Goal: Task Accomplishment & Management: Complete application form

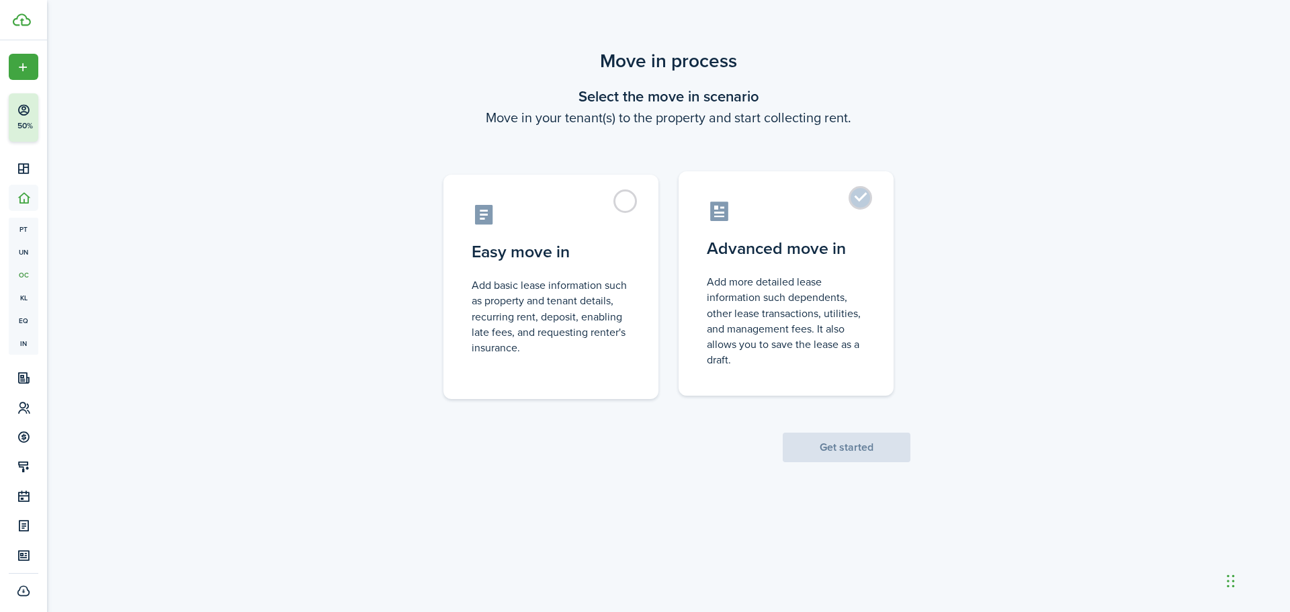
click at [856, 205] on label "Advanced move in Add more detailed lease information such dependents, other lea…" at bounding box center [785, 283] width 215 height 224
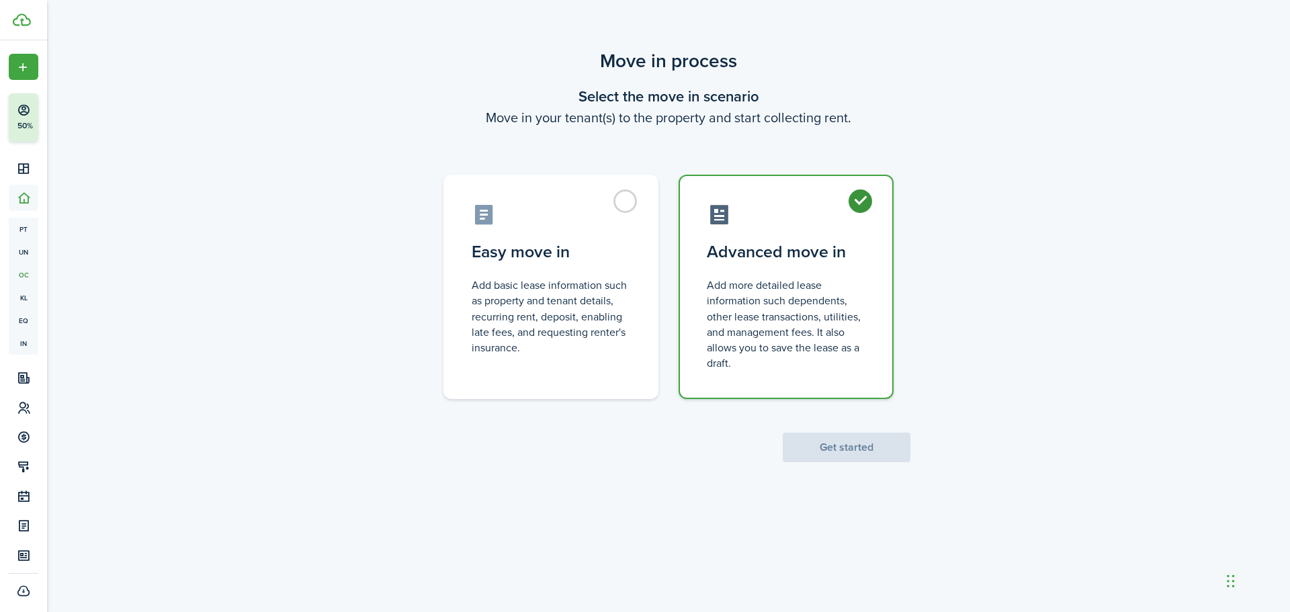
radio input "true"
click at [858, 453] on button "Get started" at bounding box center [846, 448] width 128 height 30
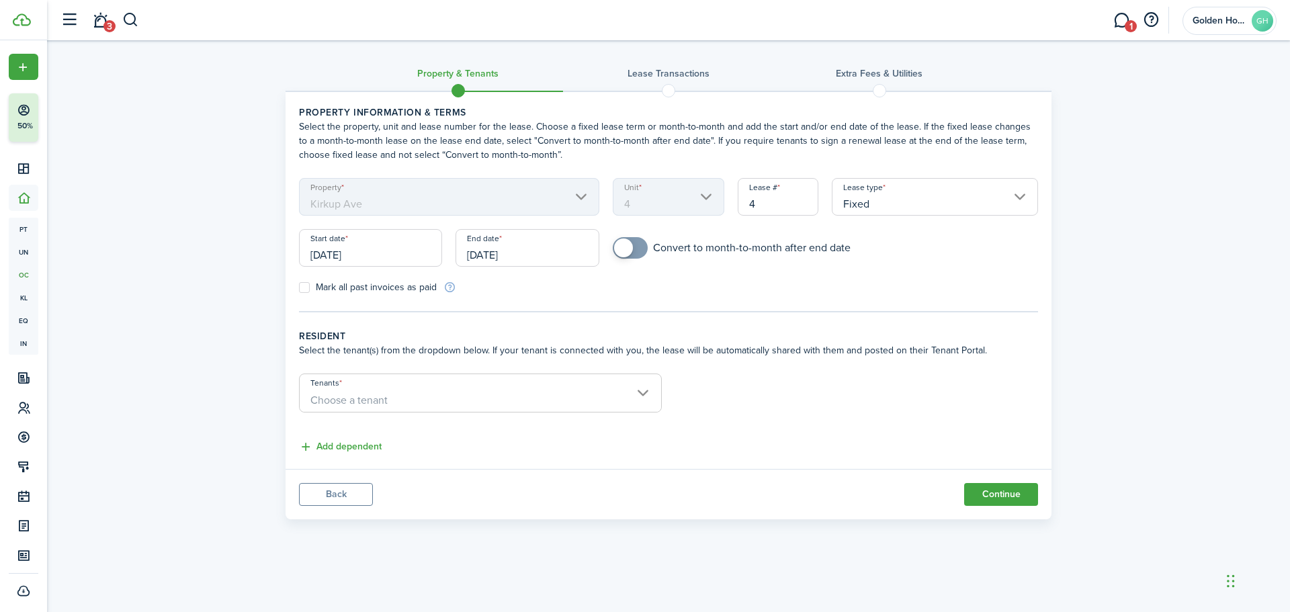
click at [769, 208] on input "4" at bounding box center [777, 197] width 81 height 38
click at [897, 213] on input "Fixed" at bounding box center [934, 197] width 206 height 38
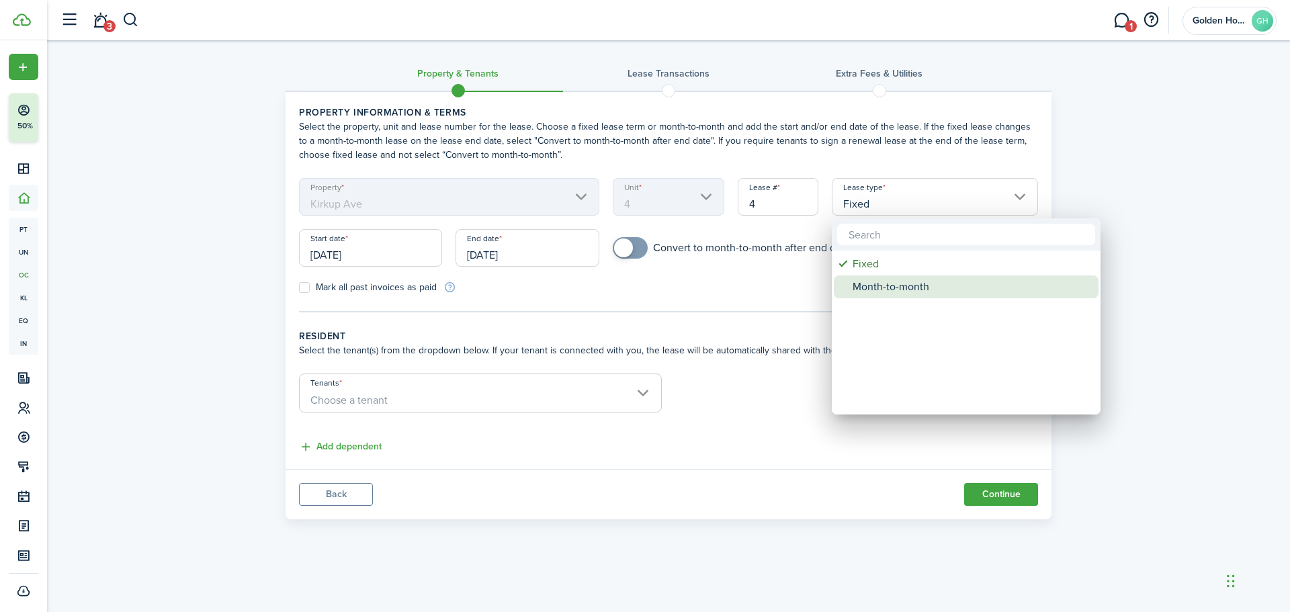
click at [907, 286] on div "Month-to-month" at bounding box center [971, 286] width 238 height 23
type input "Month-to-month"
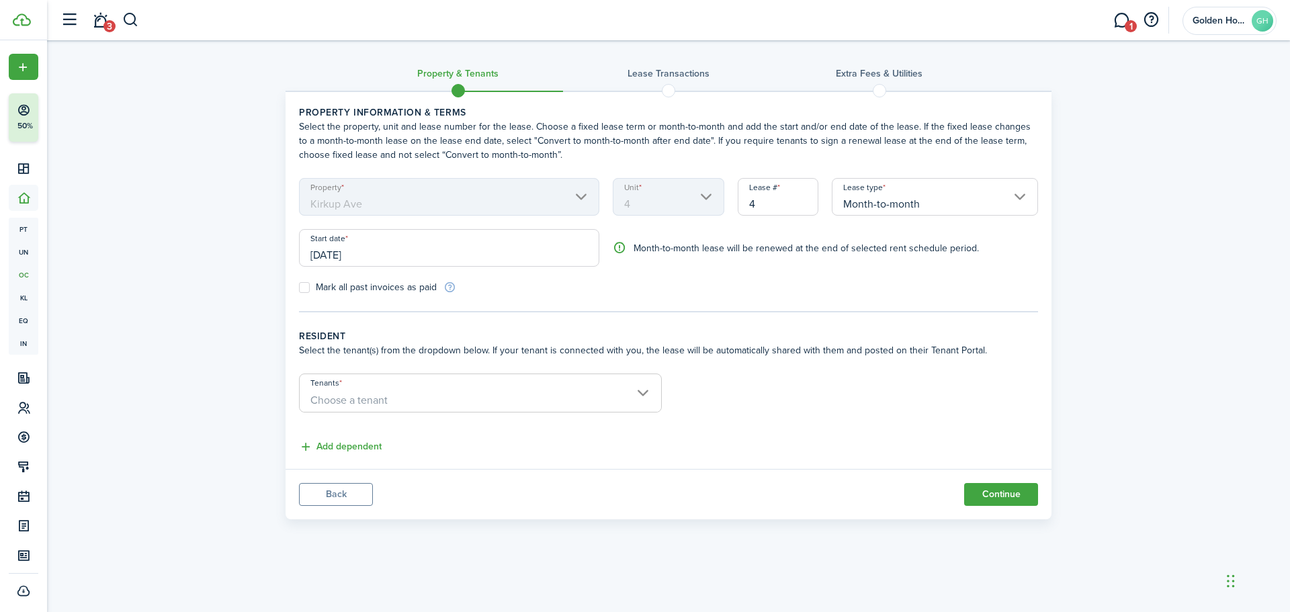
click at [377, 257] on input "[DATE]" at bounding box center [449, 248] width 300 height 38
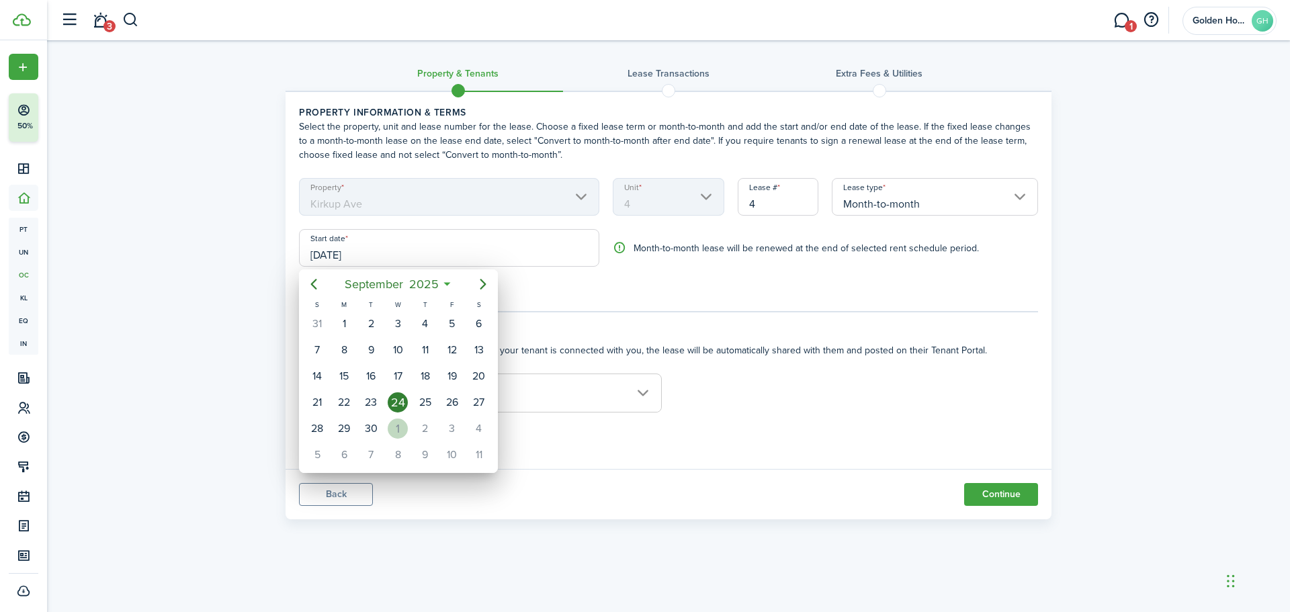
click at [390, 431] on div "1" at bounding box center [398, 428] width 20 height 20
type input "[DATE]"
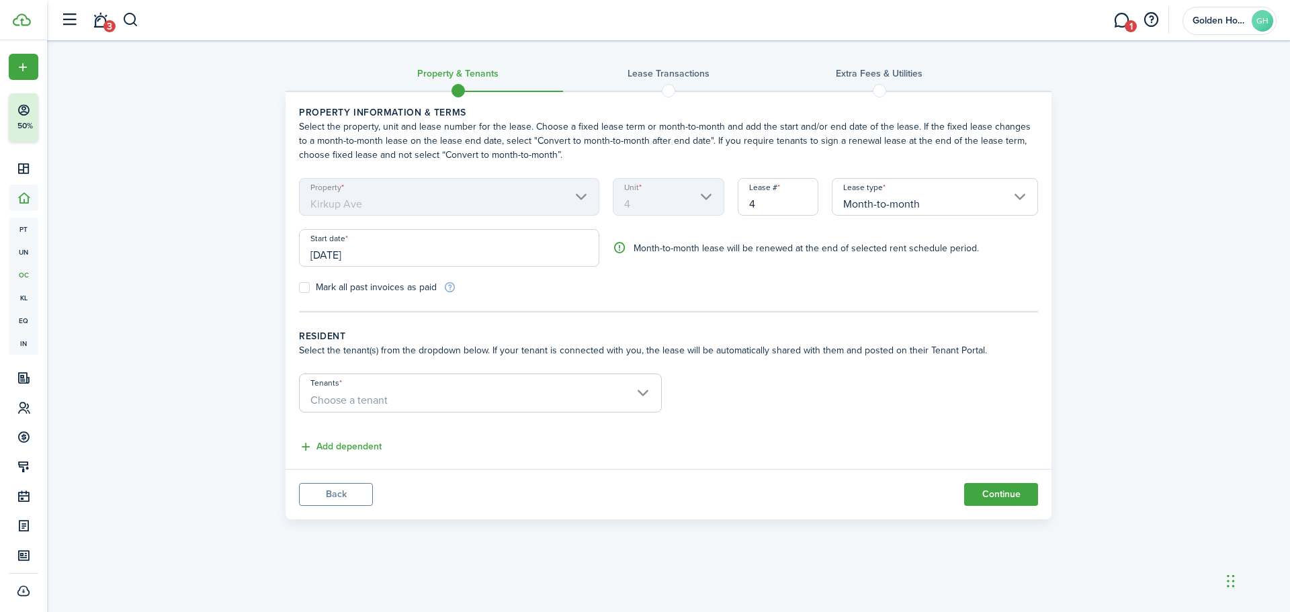
click at [304, 287] on label "Mark all past invoices as paid" at bounding box center [368, 287] width 138 height 11
click at [299, 287] on input "Mark all past invoices as paid" at bounding box center [298, 287] width 1 height 1
checkbox input "true"
click at [376, 398] on span "Choose a tenant" at bounding box center [348, 399] width 77 height 15
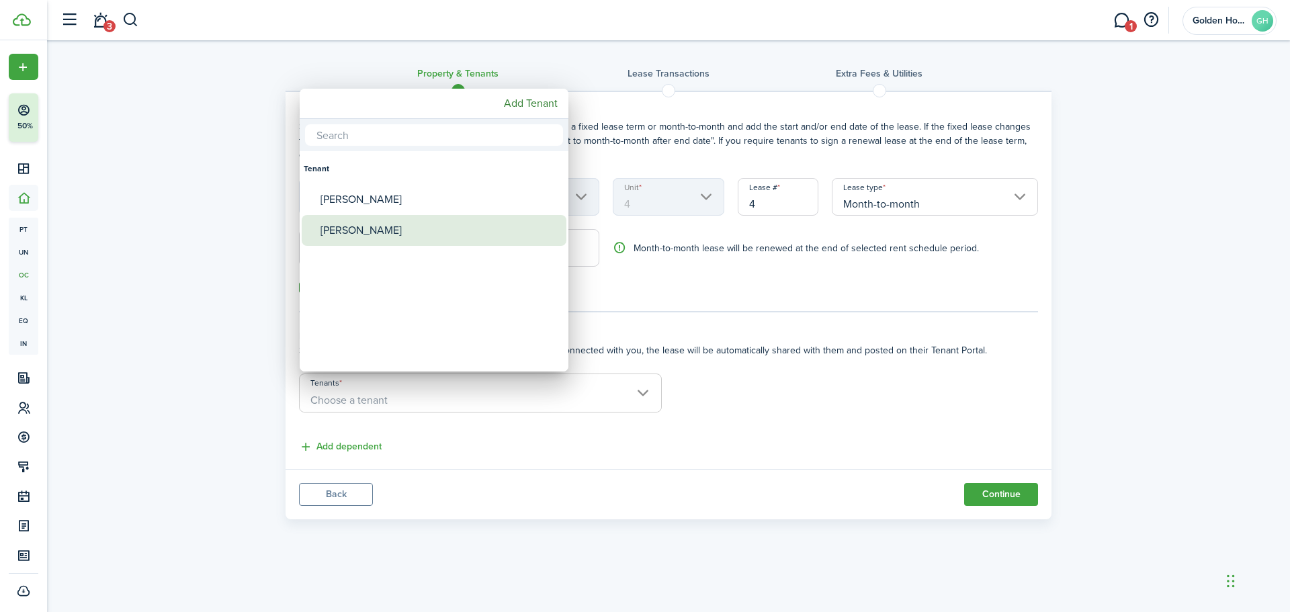
click at [350, 237] on div "[PERSON_NAME]" at bounding box center [439, 230] width 238 height 31
type input "[PERSON_NAME]"
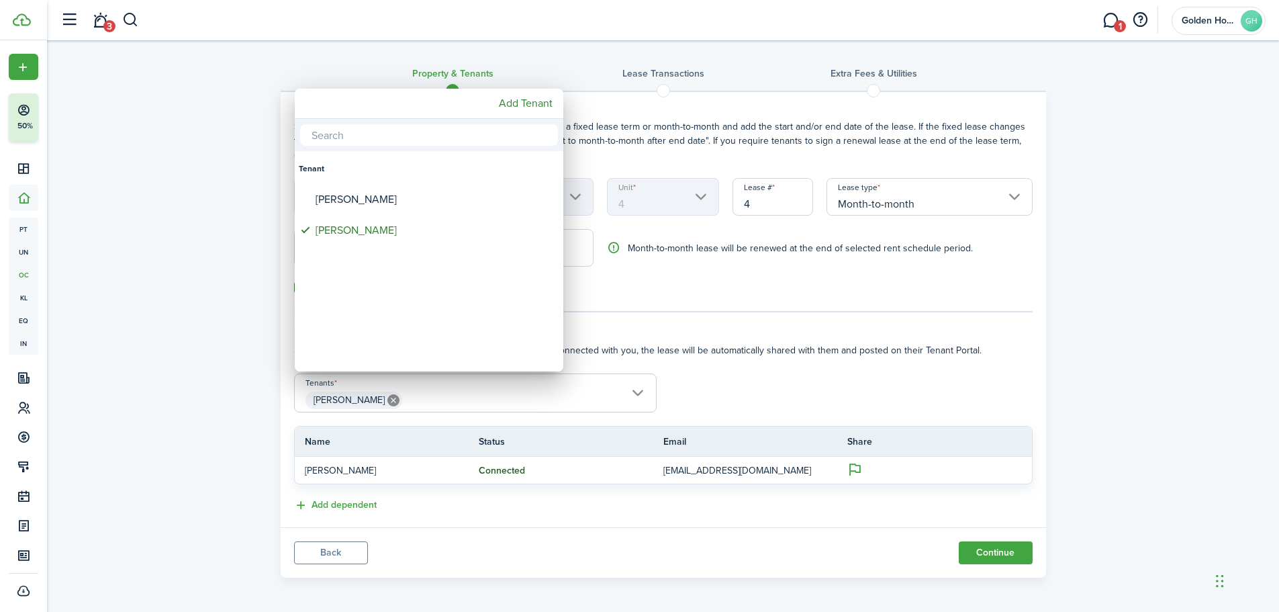
click at [704, 514] on div at bounding box center [640, 306] width 1494 height 827
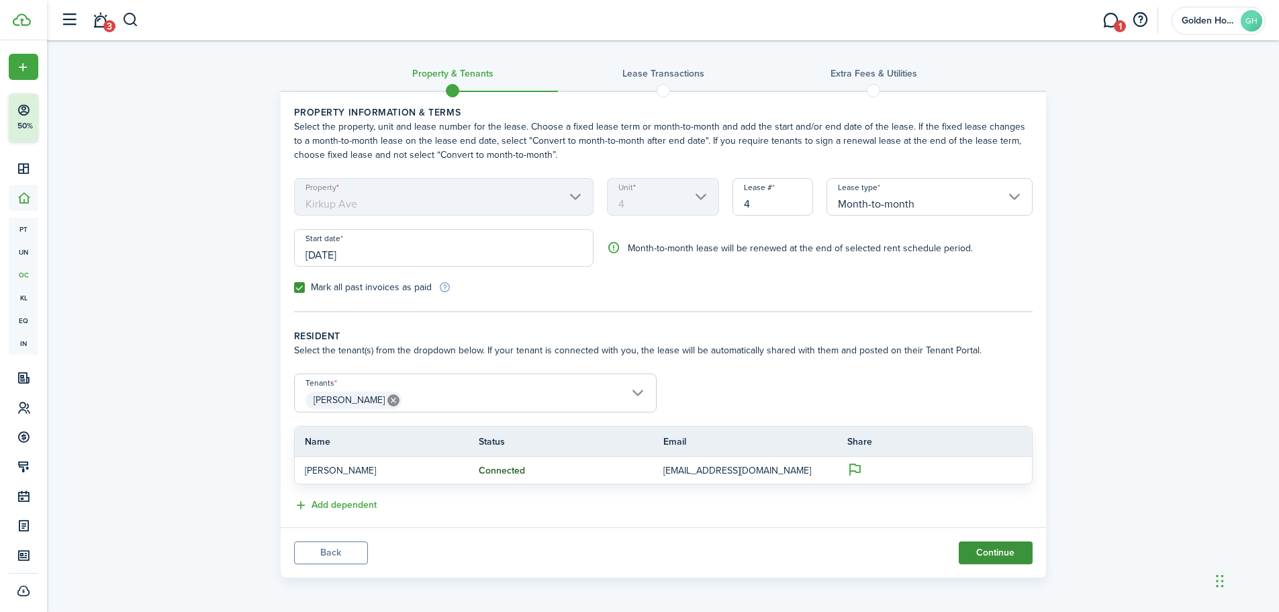
click at [1014, 564] on button "Continue" at bounding box center [996, 552] width 74 height 23
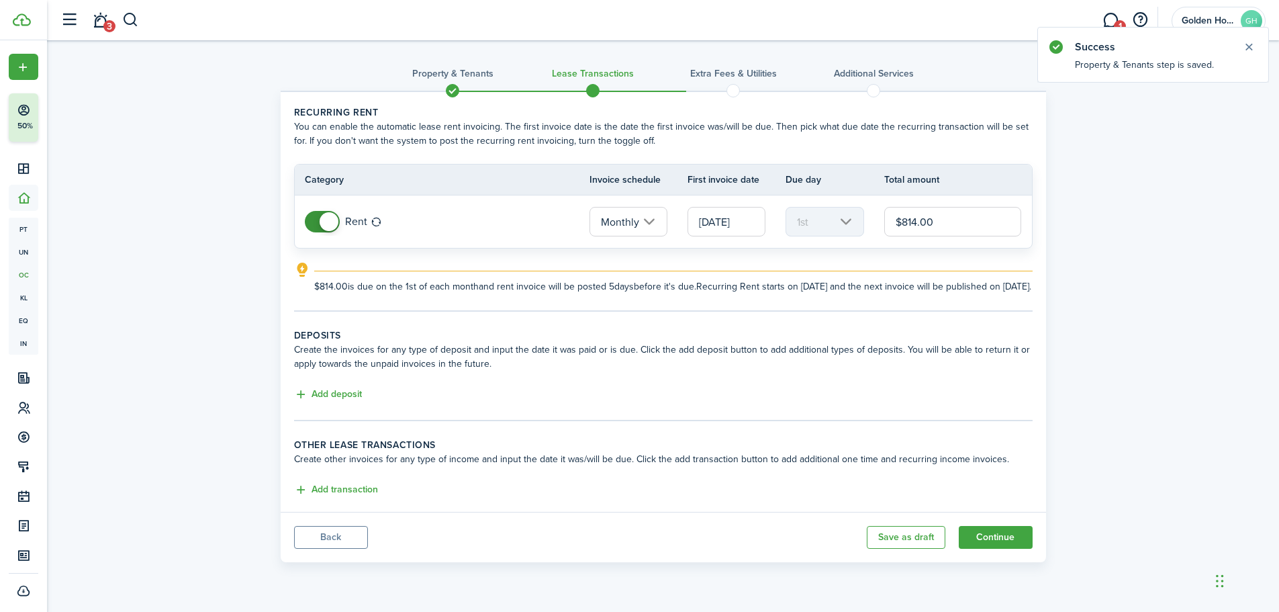
click at [661, 221] on input "Monthly" at bounding box center [629, 222] width 78 height 30
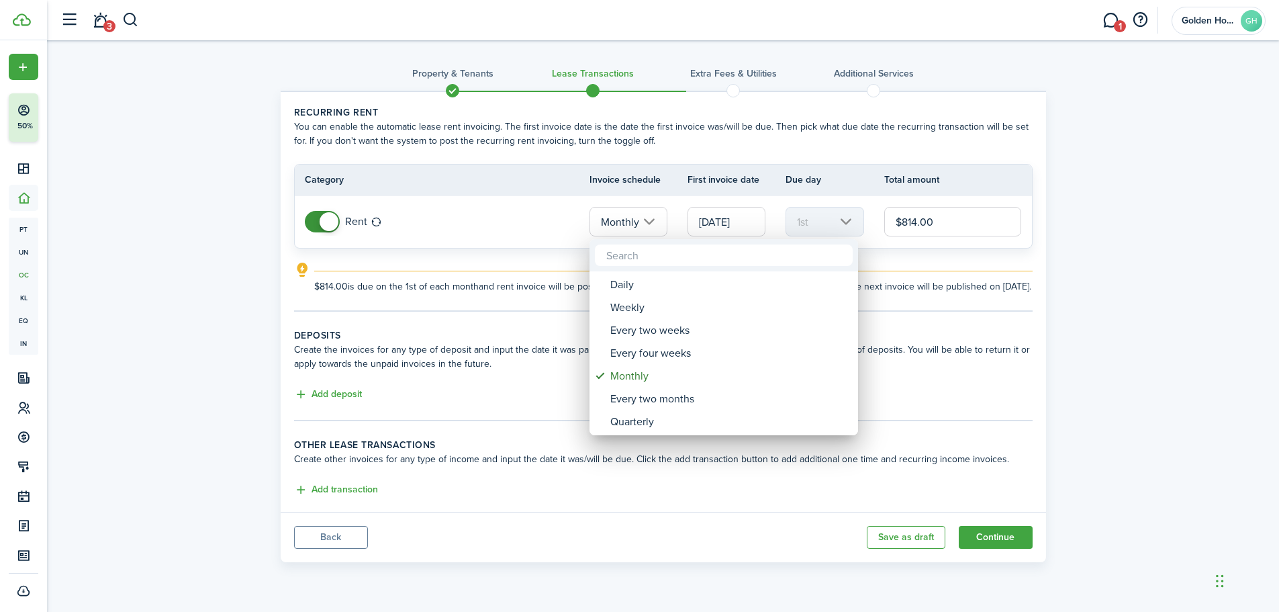
click at [1150, 220] on div at bounding box center [640, 306] width 1494 height 827
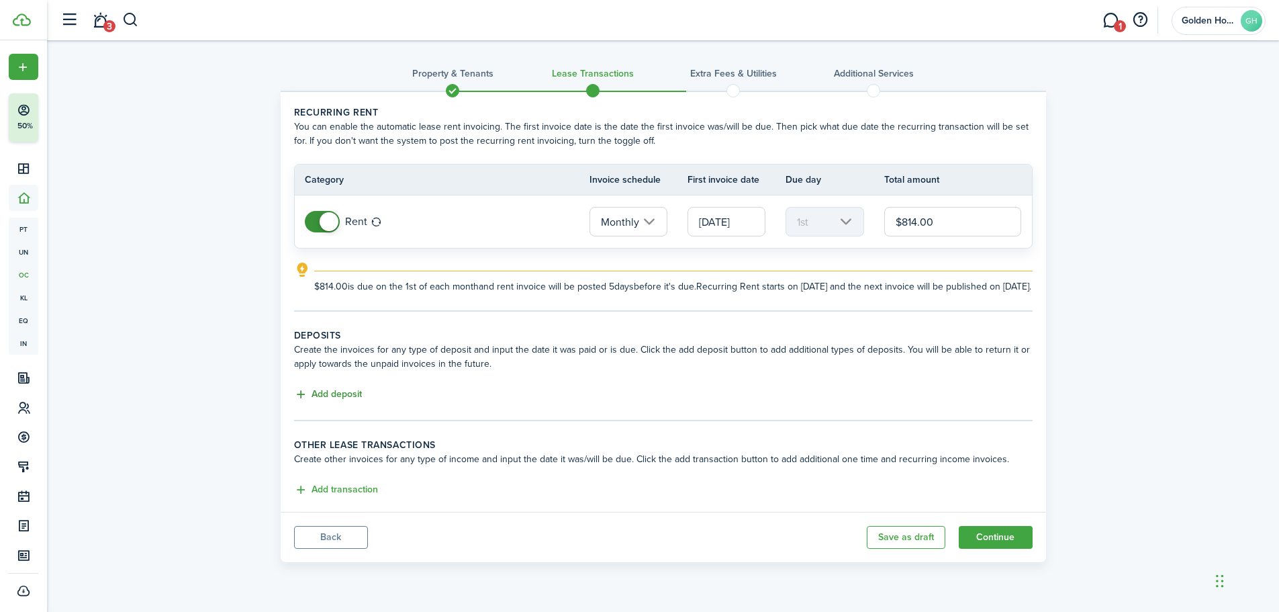
click at [340, 402] on button "Add deposit" at bounding box center [328, 394] width 68 height 15
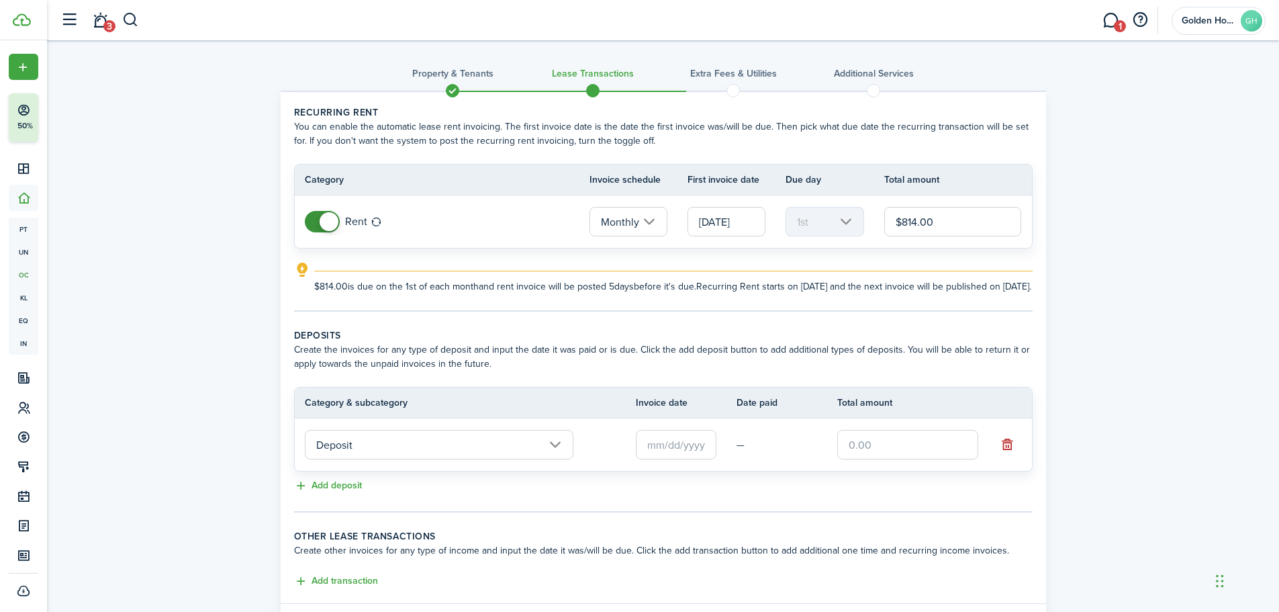
click at [504, 455] on input "Deposit" at bounding box center [439, 445] width 269 height 30
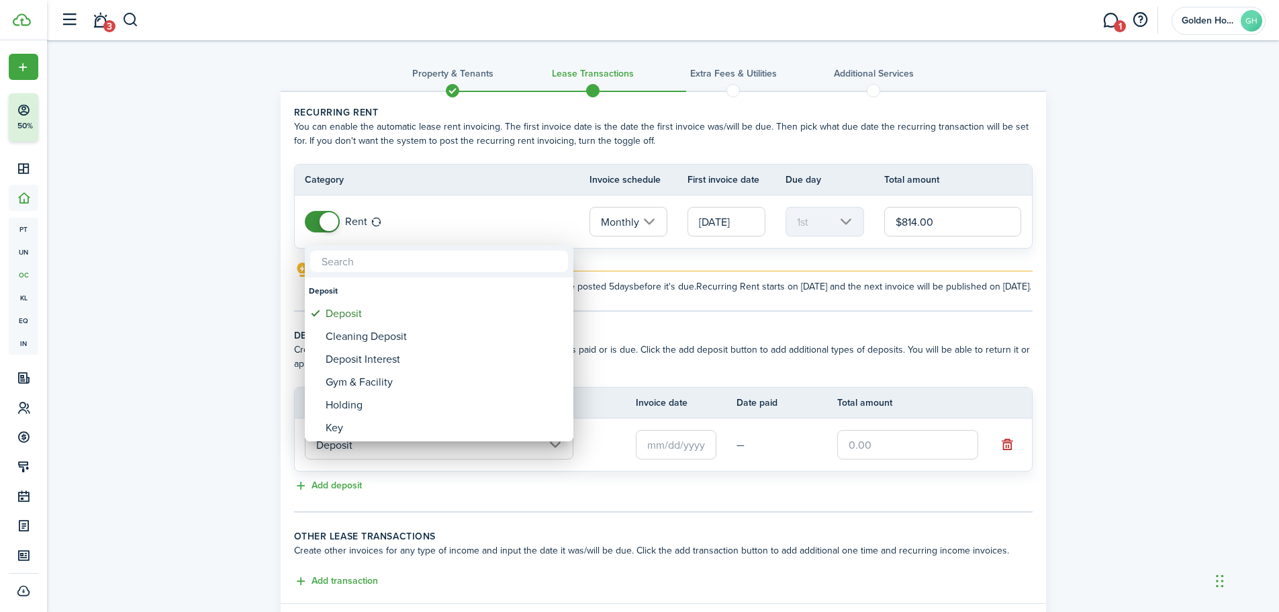
click at [667, 460] on div at bounding box center [640, 306] width 1494 height 827
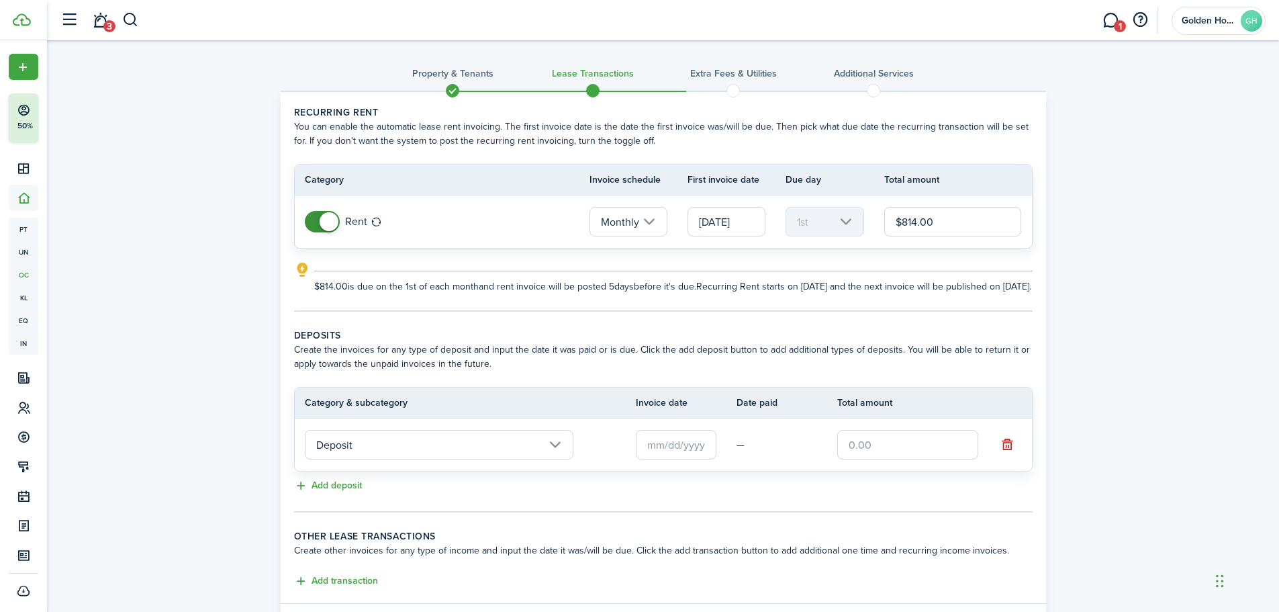
click at [649, 459] on input "text" at bounding box center [676, 445] width 81 height 30
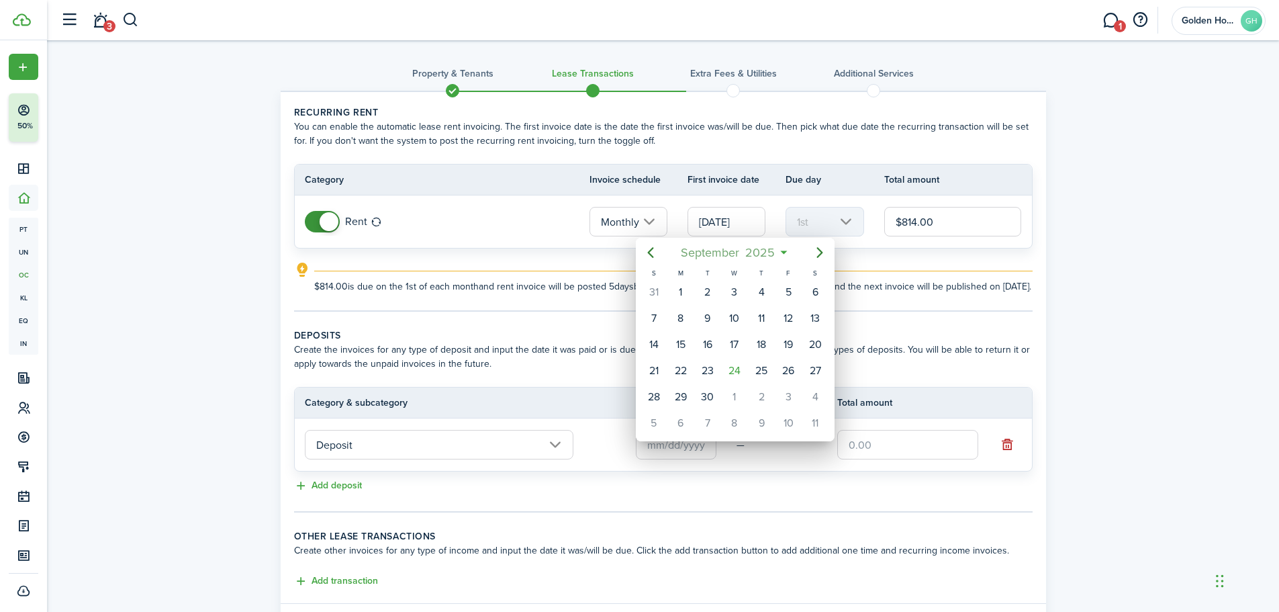
click at [782, 253] on mbsc-button "[DATE]" at bounding box center [728, 252] width 111 height 24
click at [683, 294] on div "Jan" at bounding box center [671, 287] width 48 height 21
click at [773, 255] on mbsc-button "[DATE]" at bounding box center [728, 252] width 94 height 24
click at [753, 256] on icon at bounding box center [752, 252] width 14 height 13
click at [755, 255] on span "2025" at bounding box center [752, 252] width 36 height 24
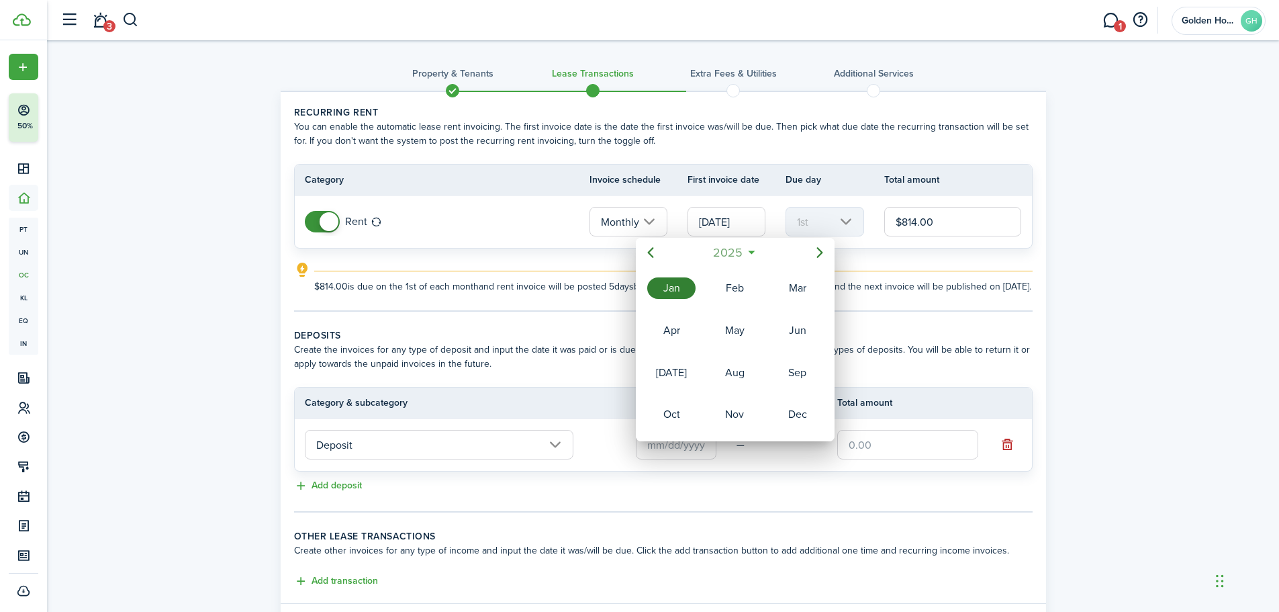
click at [725, 249] on span "2025" at bounding box center [729, 252] width 36 height 24
click at [749, 326] on div "2022" at bounding box center [735, 330] width 48 height 21
click at [780, 259] on div "2022" at bounding box center [735, 252] width 142 height 24
click at [766, 251] on span "2025" at bounding box center [752, 252] width 36 height 24
click at [711, 253] on span "2025" at bounding box center [729, 252] width 36 height 24
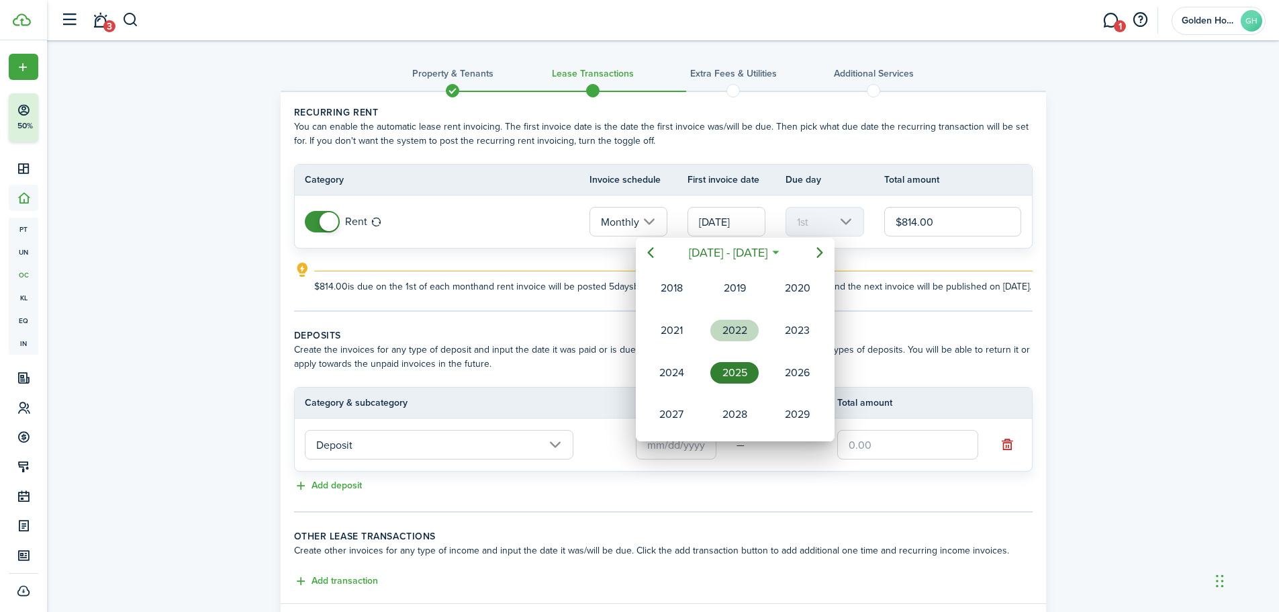
click at [731, 330] on div "2022" at bounding box center [735, 330] width 48 height 21
click at [681, 289] on div "Jan" at bounding box center [671, 287] width 48 height 21
click at [736, 394] on div "26" at bounding box center [735, 397] width 20 height 20
type input "[DATE]"
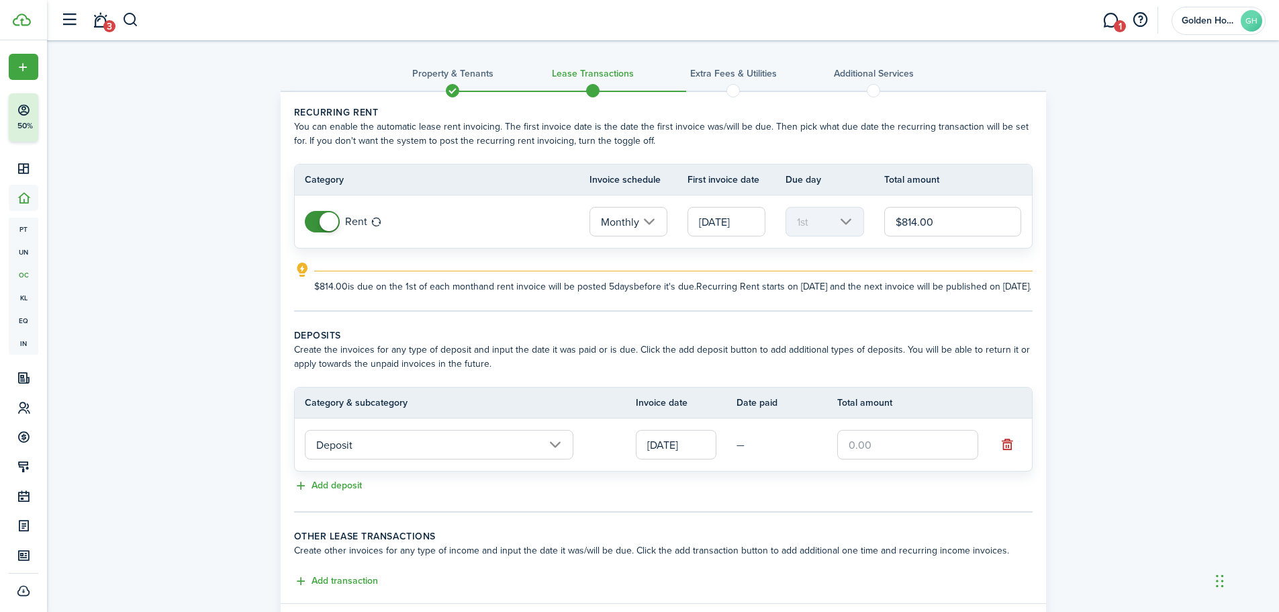
click at [886, 459] on input "text" at bounding box center [908, 445] width 141 height 30
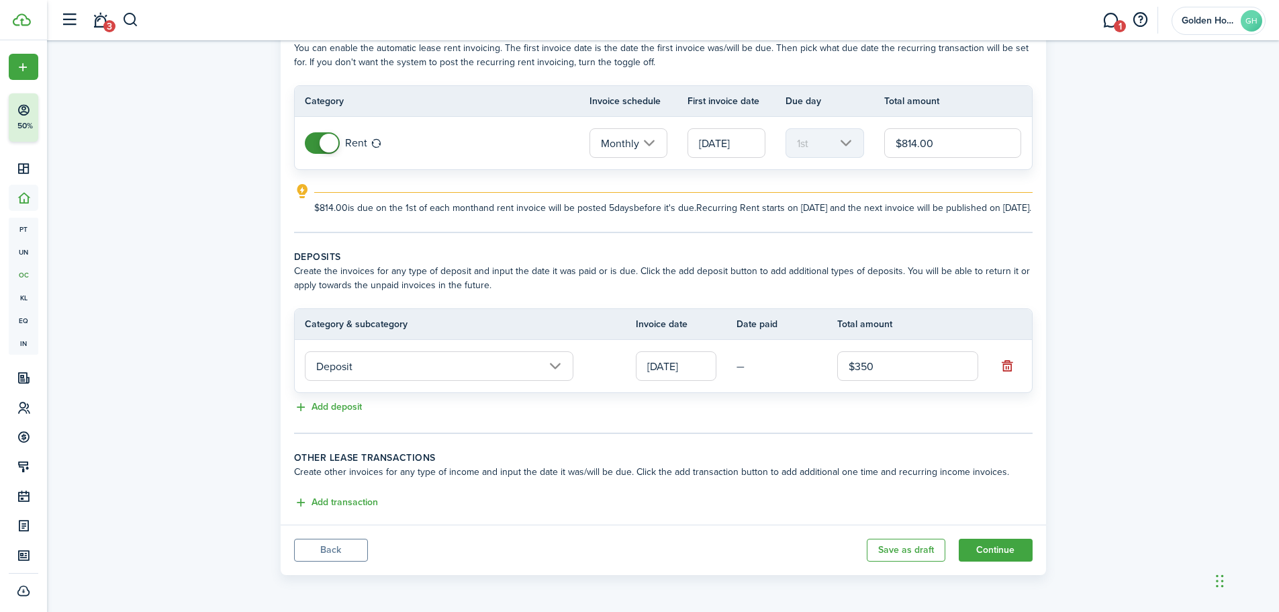
scroll to position [93, 0]
type input "$350.00"
click at [746, 365] on td "—" at bounding box center [787, 366] width 101 height 21
click at [743, 369] on td "—" at bounding box center [787, 366] width 101 height 21
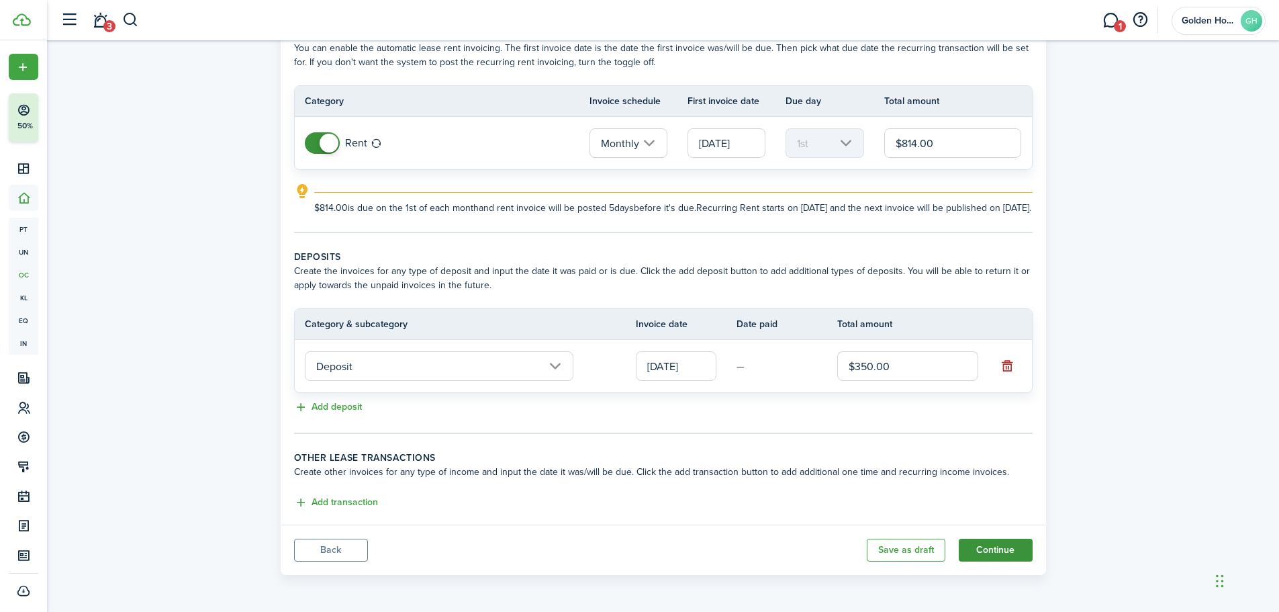
click at [1014, 546] on button "Continue" at bounding box center [996, 550] width 74 height 23
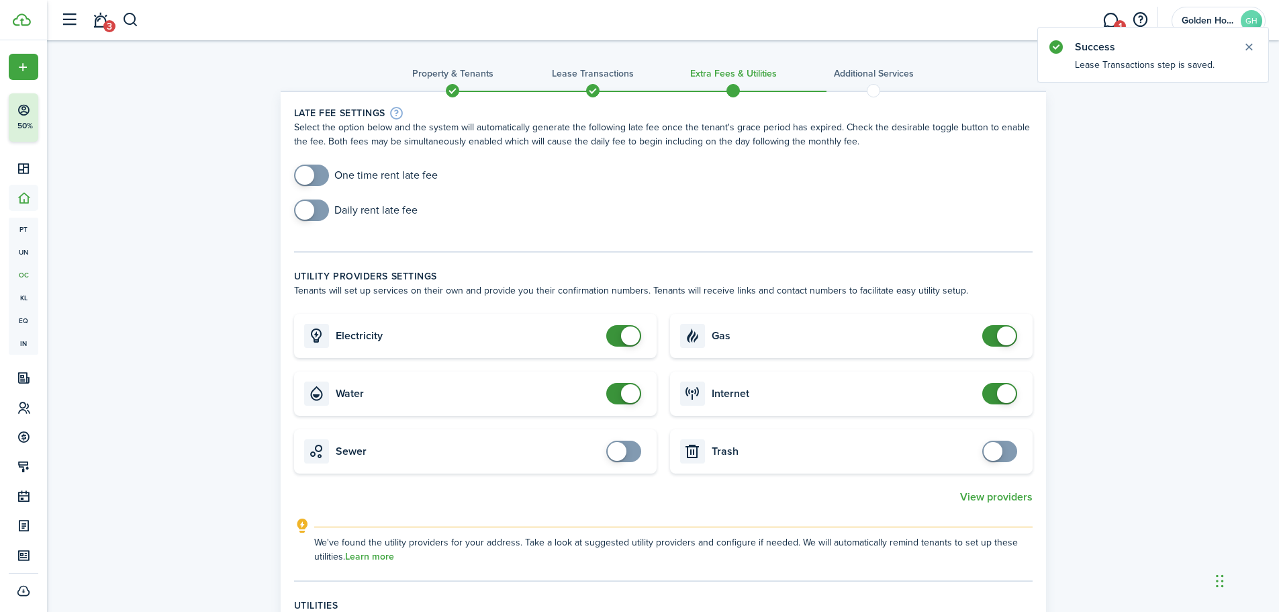
checkbox input "true"
click at [318, 168] on span at bounding box center [311, 175] width 13 height 21
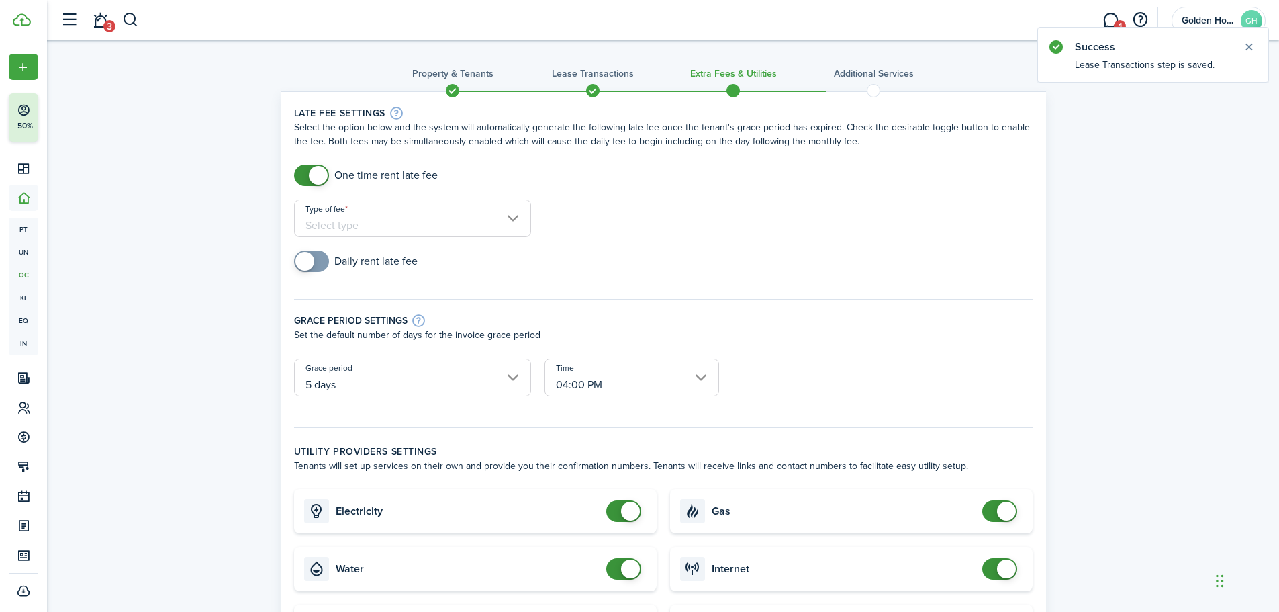
click at [398, 223] on input "Type of fee" at bounding box center [412, 218] width 237 height 38
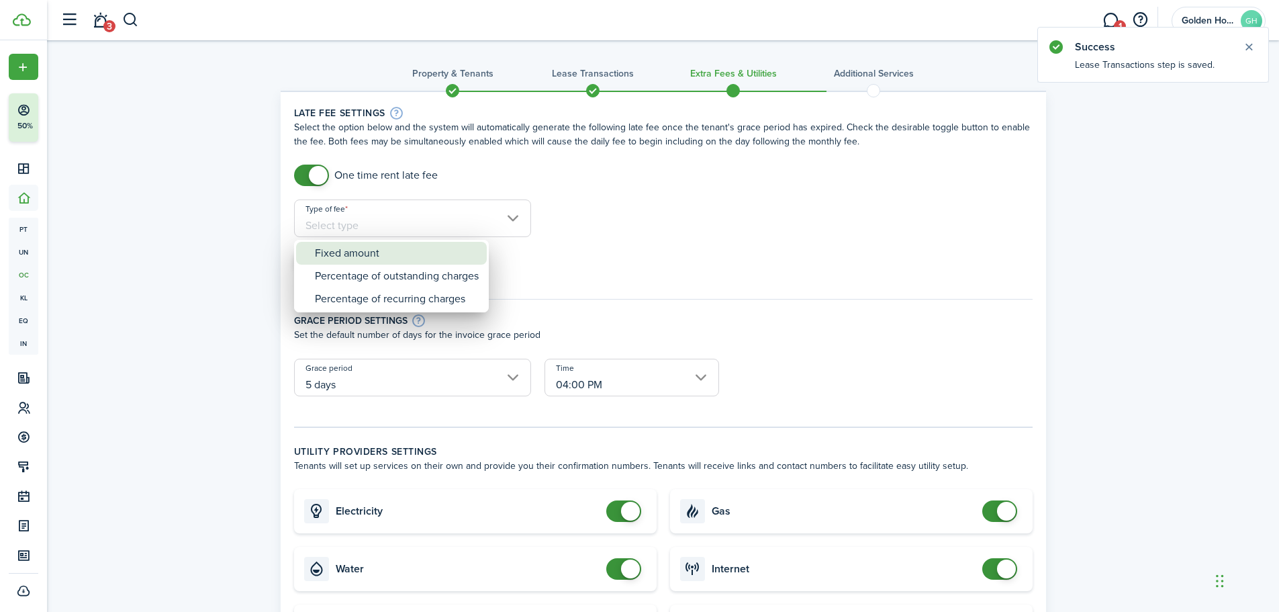
click at [361, 250] on div "Fixed amount" at bounding box center [397, 253] width 164 height 23
type input "Fixed amount"
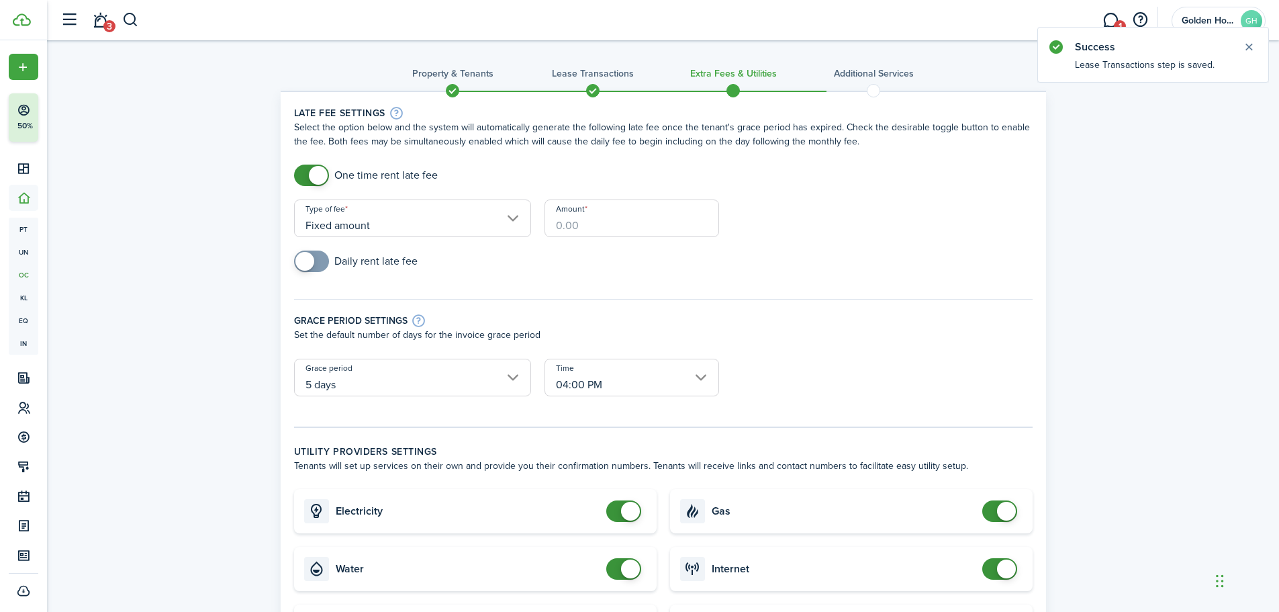
click at [604, 220] on input "Amount" at bounding box center [632, 218] width 175 height 38
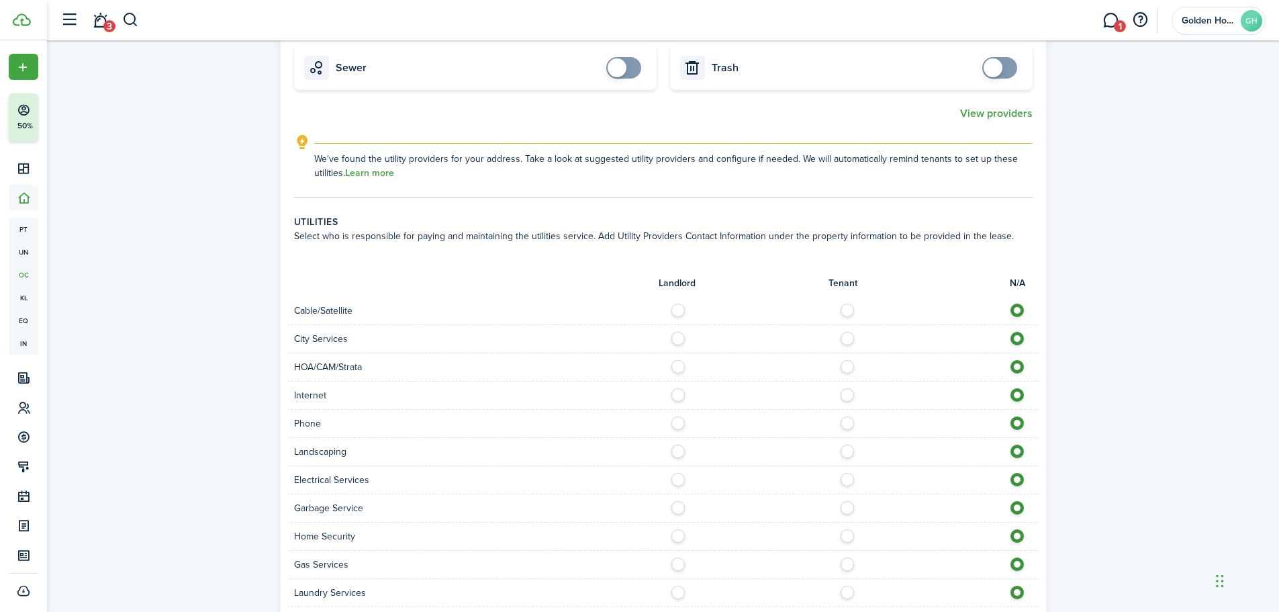
scroll to position [672, 0]
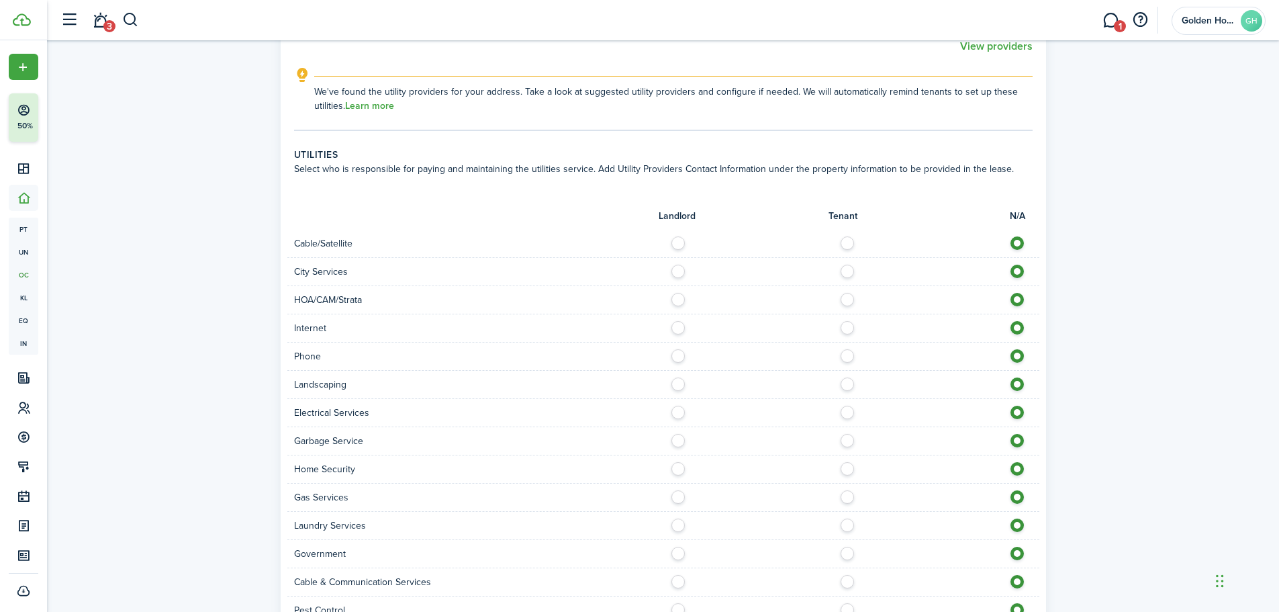
type input "$50.00"
click at [678, 384] on label at bounding box center [682, 380] width 24 height 7
radio input "true"
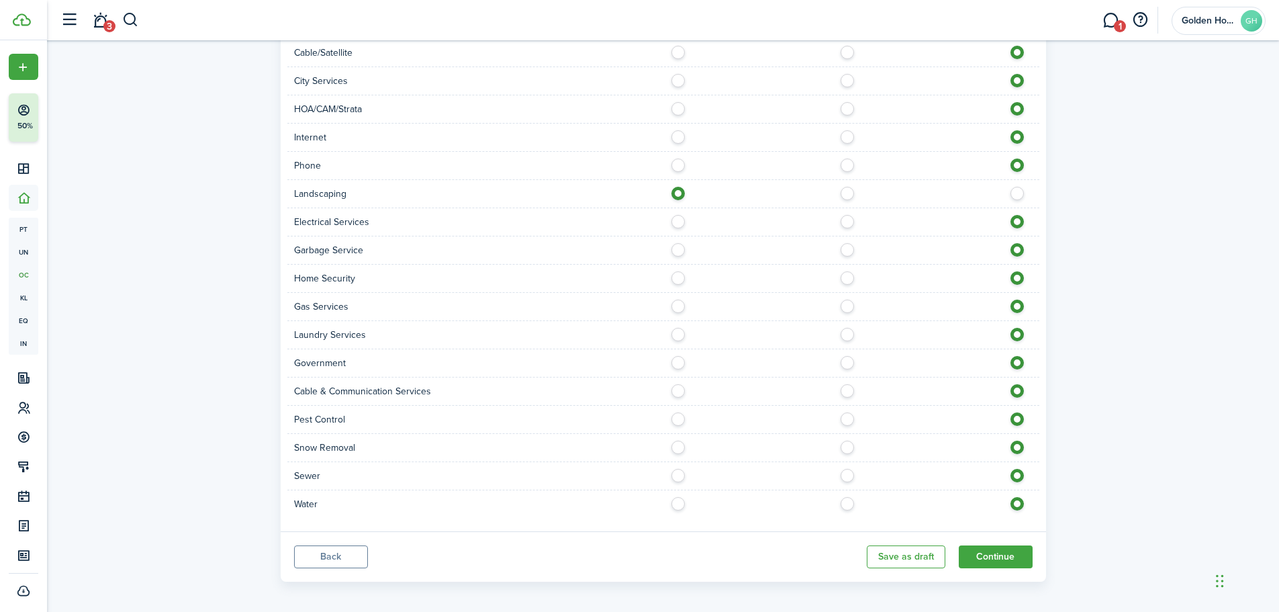
scroll to position [869, 0]
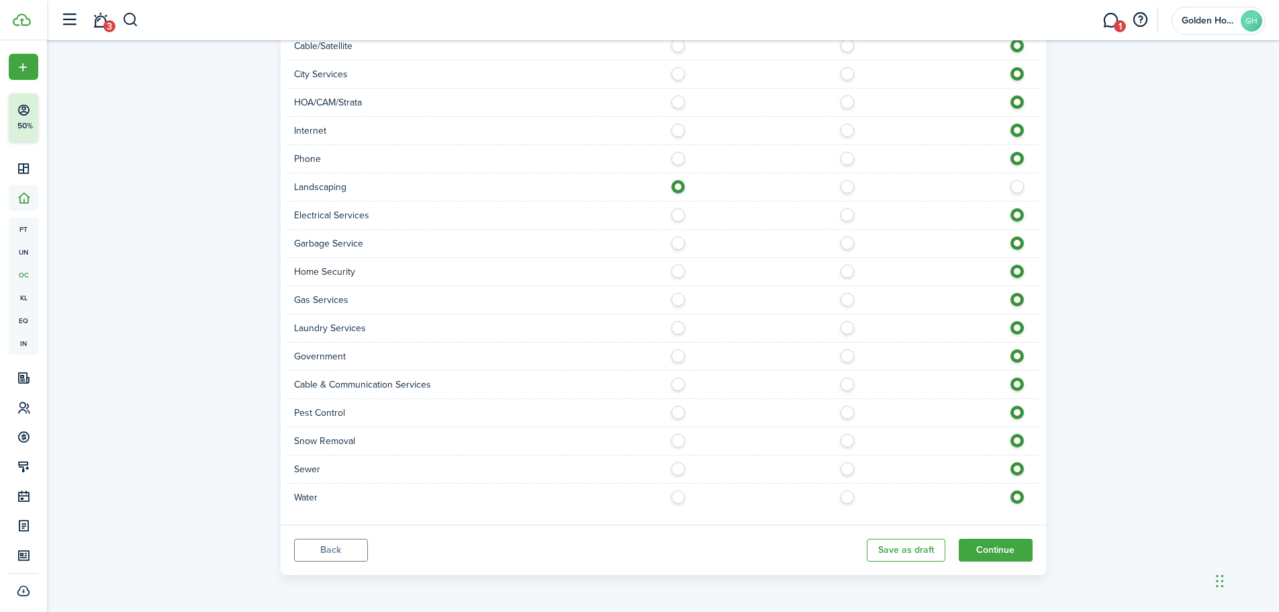
click at [850, 215] on label at bounding box center [852, 211] width 24 height 7
radio input "true"
click at [680, 243] on label at bounding box center [682, 239] width 24 height 7
radio input "true"
click at [845, 298] on label at bounding box center [852, 296] width 24 height 7
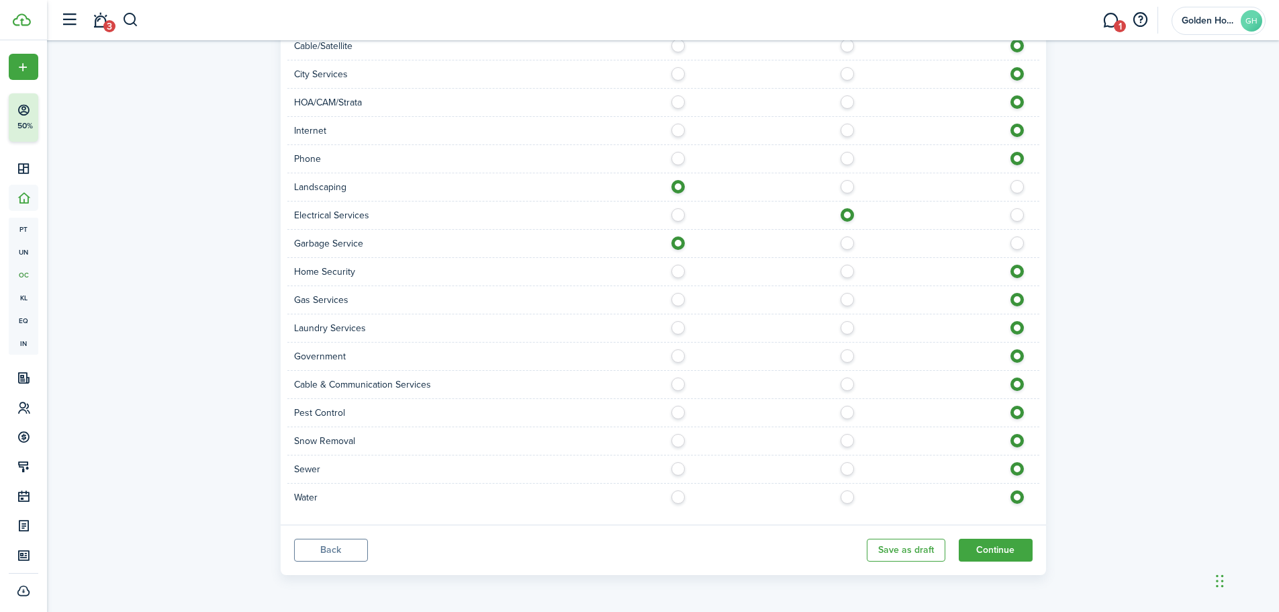
radio input "true"
click at [849, 384] on label at bounding box center [852, 380] width 24 height 7
radio input "true"
click at [684, 479] on div "Sewer" at bounding box center [663, 469] width 752 height 28
click at [680, 469] on label at bounding box center [682, 465] width 24 height 7
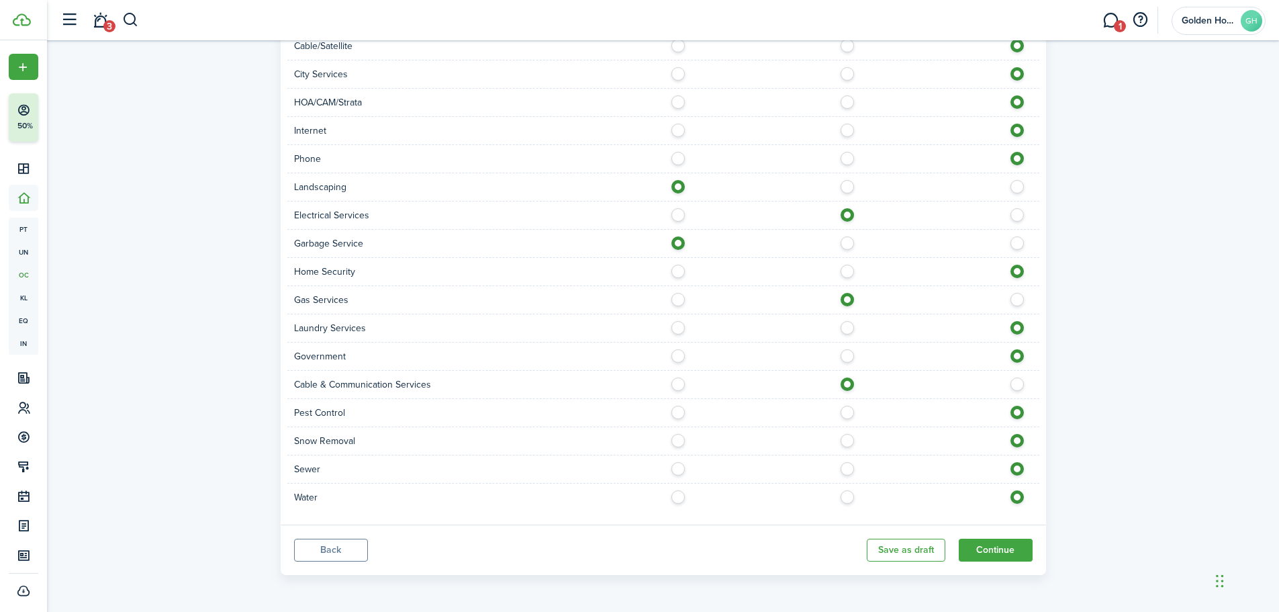
radio input "true"
click at [684, 497] on label at bounding box center [682, 493] width 24 height 7
radio input "true"
click at [997, 552] on button "Continue" at bounding box center [996, 550] width 74 height 23
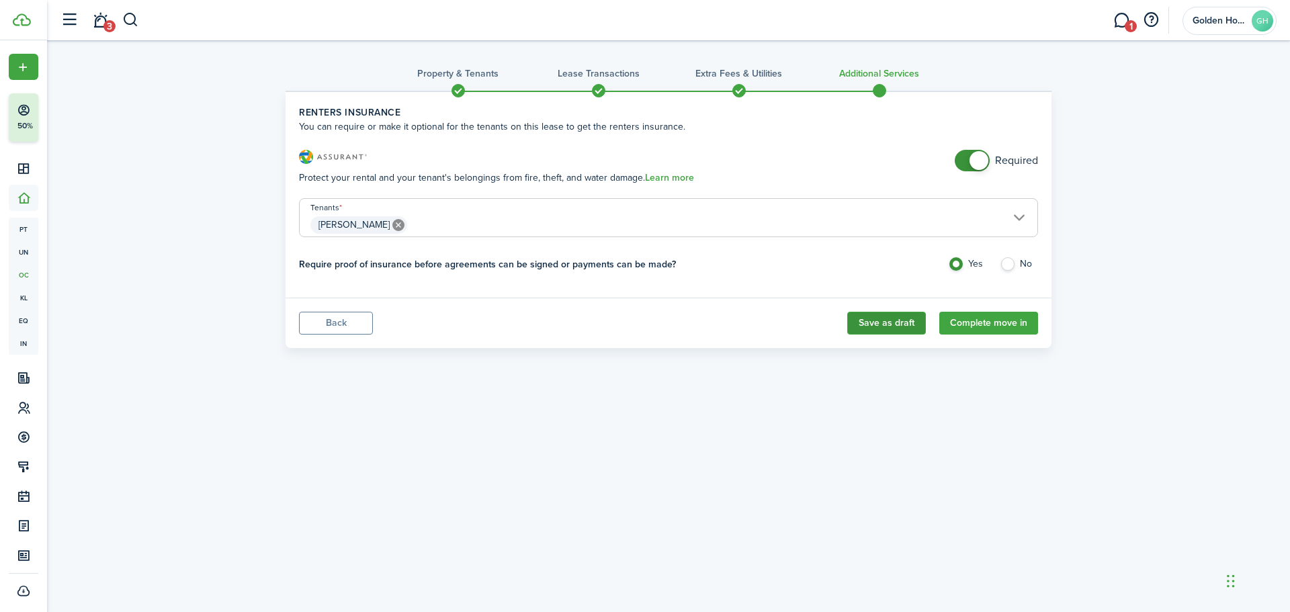
click at [879, 328] on button "Save as draft" at bounding box center [886, 323] width 79 height 23
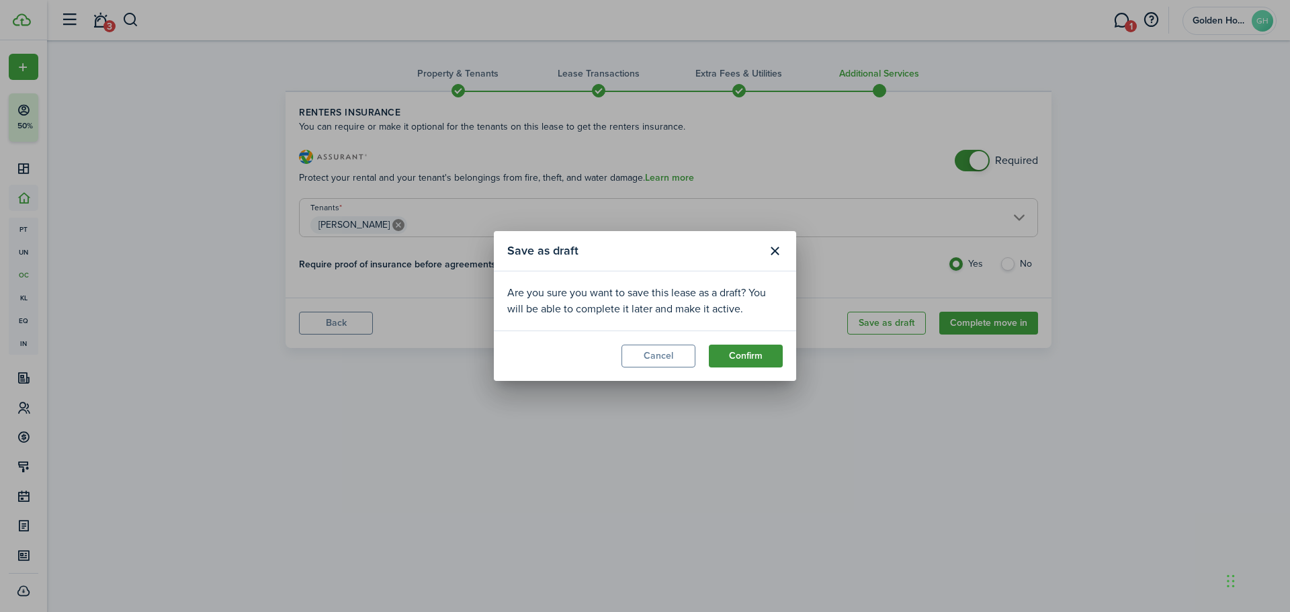
click at [725, 354] on button "Confirm" at bounding box center [746, 356] width 74 height 23
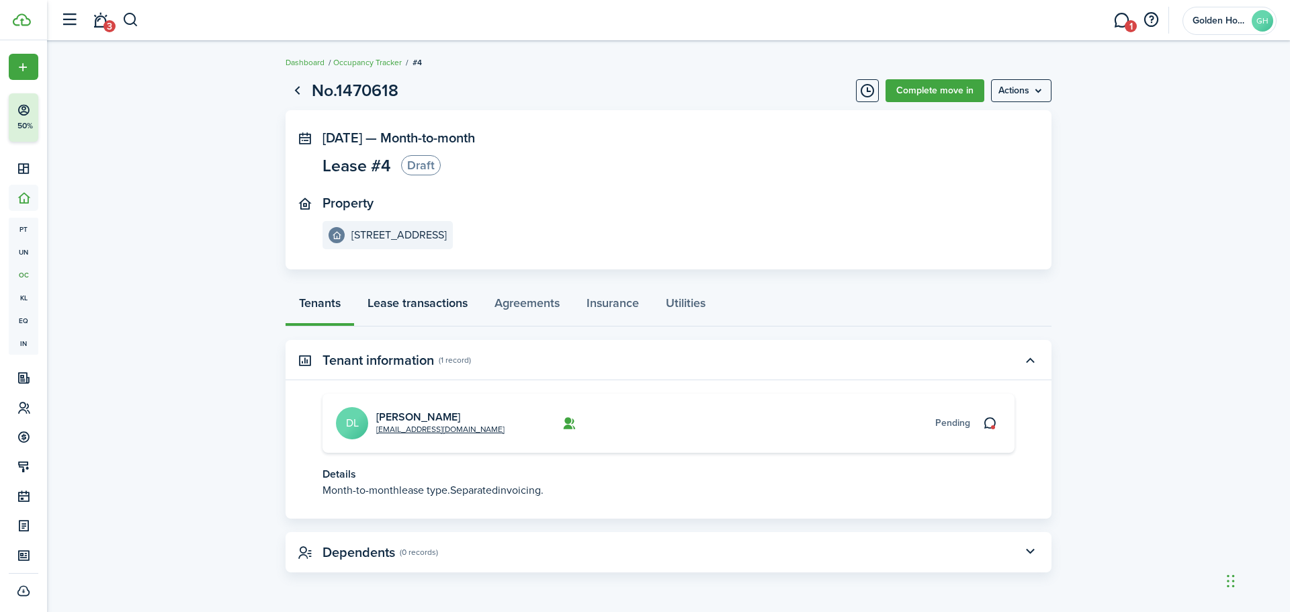
click at [407, 306] on link "Lease transactions" at bounding box center [417, 306] width 127 height 40
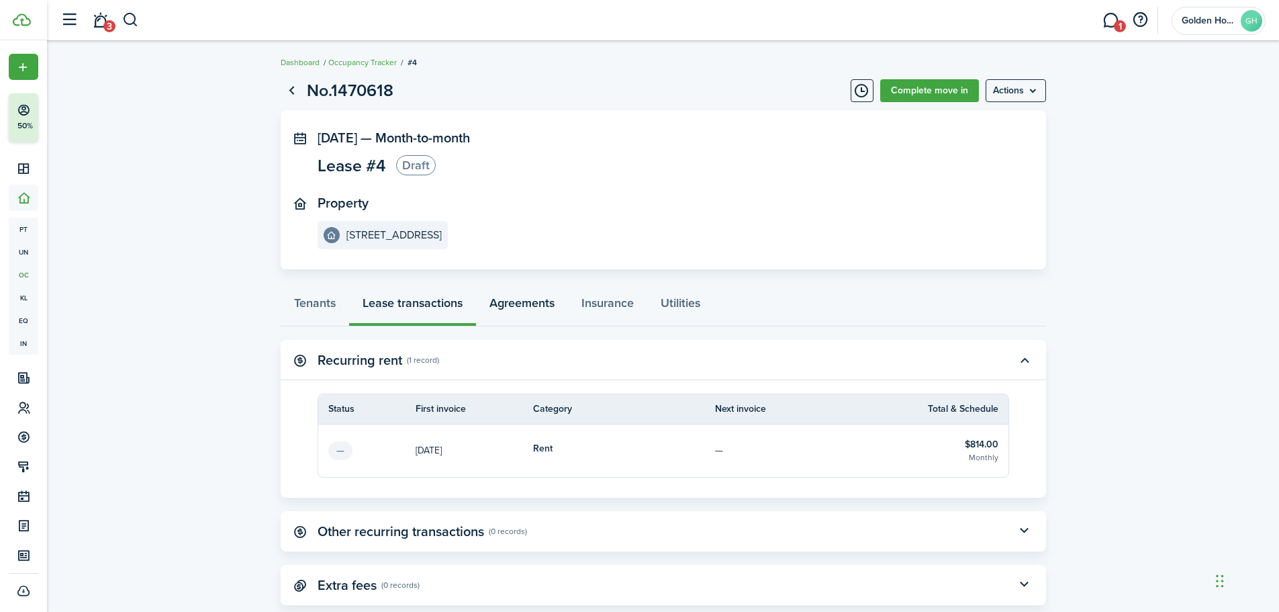
click at [493, 303] on link "Agreements" at bounding box center [522, 306] width 92 height 40
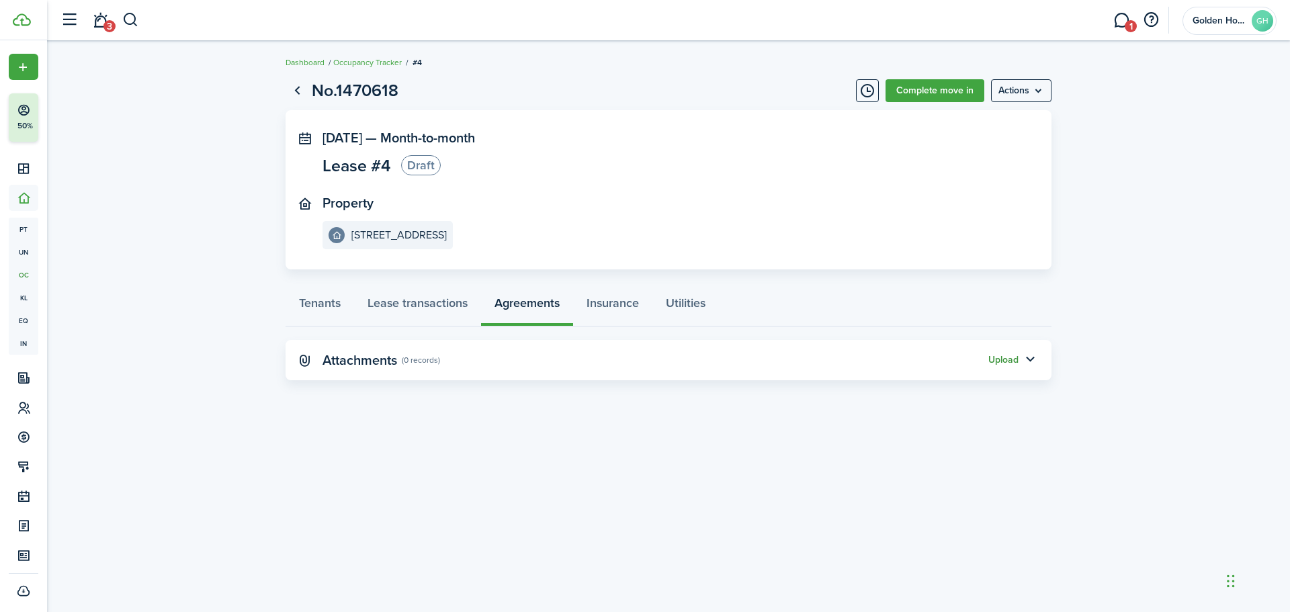
click at [1016, 356] on button "Upload" at bounding box center [1003, 360] width 30 height 11
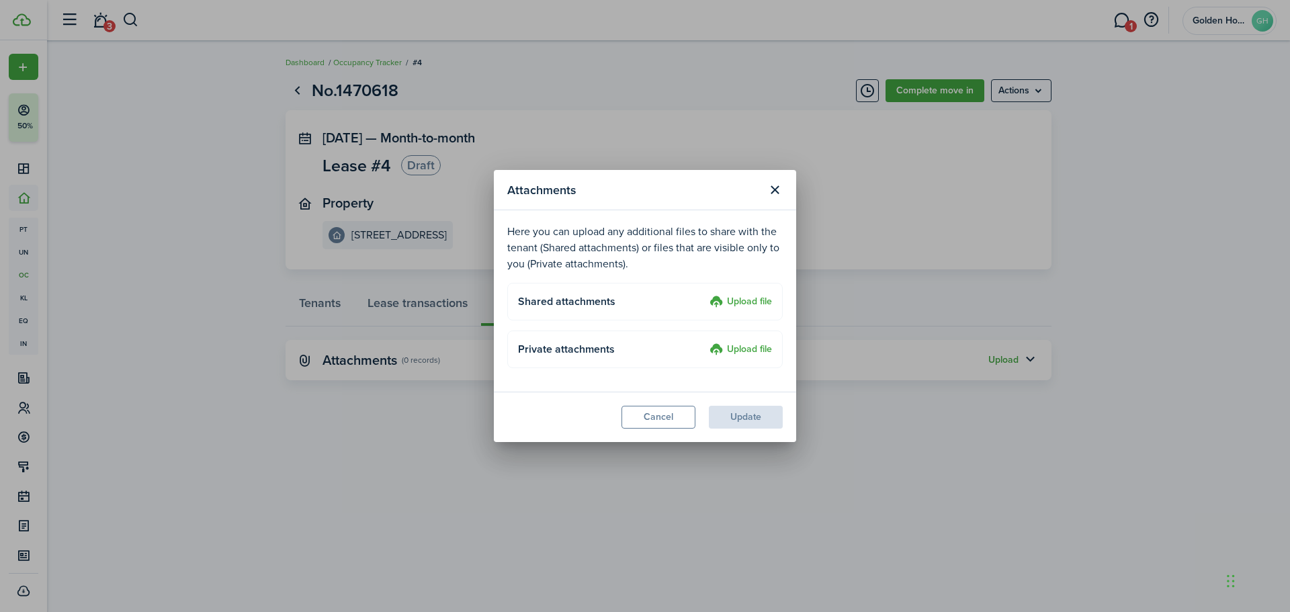
click at [758, 301] on label "Upload file" at bounding box center [740, 302] width 62 height 16
click at [705, 294] on input "Upload file" at bounding box center [705, 294] width 0 height 0
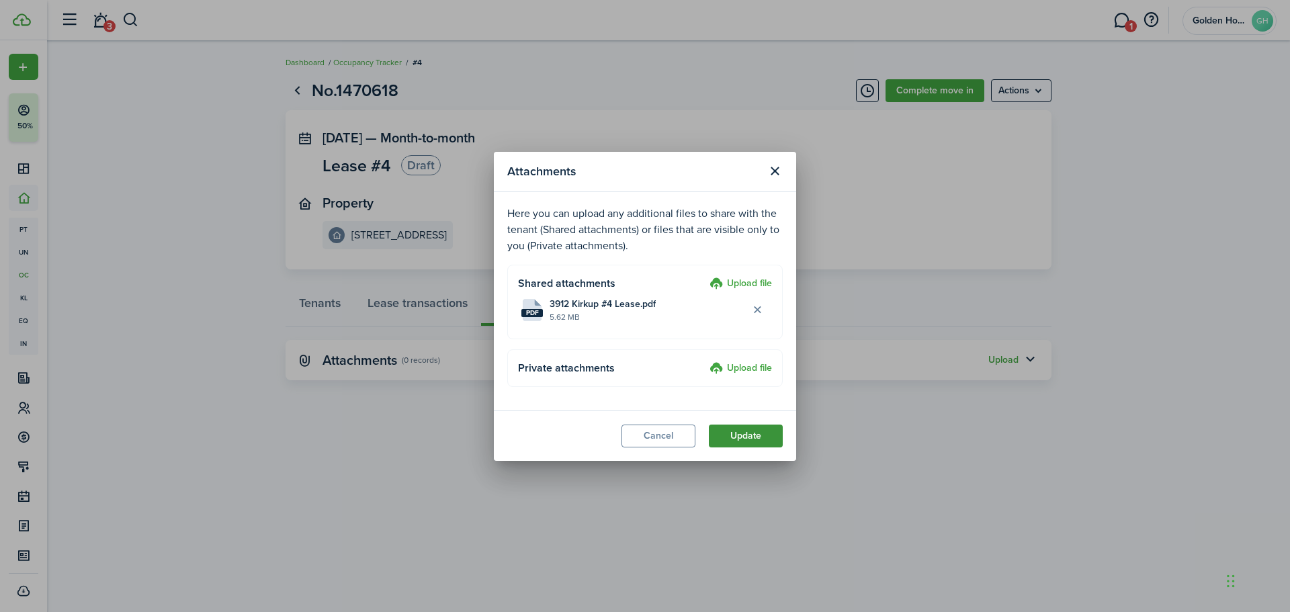
click at [766, 436] on button "Update" at bounding box center [746, 435] width 74 height 23
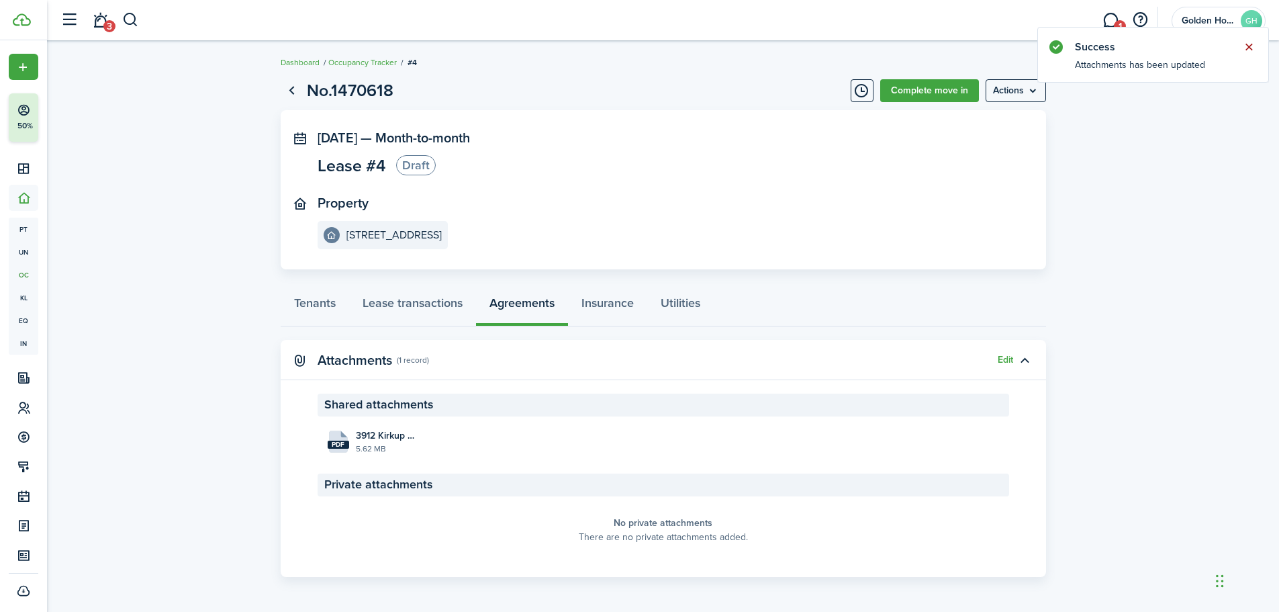
click at [1247, 50] on button "Close notify" at bounding box center [1249, 47] width 19 height 19
click at [1036, 93] on menu-btn "Actions" at bounding box center [1016, 90] width 60 height 23
click at [627, 193] on panel-main-inner "[DATE] — Month-to-month Lease [STREET_ADDRESS]" at bounding box center [643, 189] width 651 height 119
click at [916, 99] on link "Complete move in" at bounding box center [930, 90] width 99 height 23
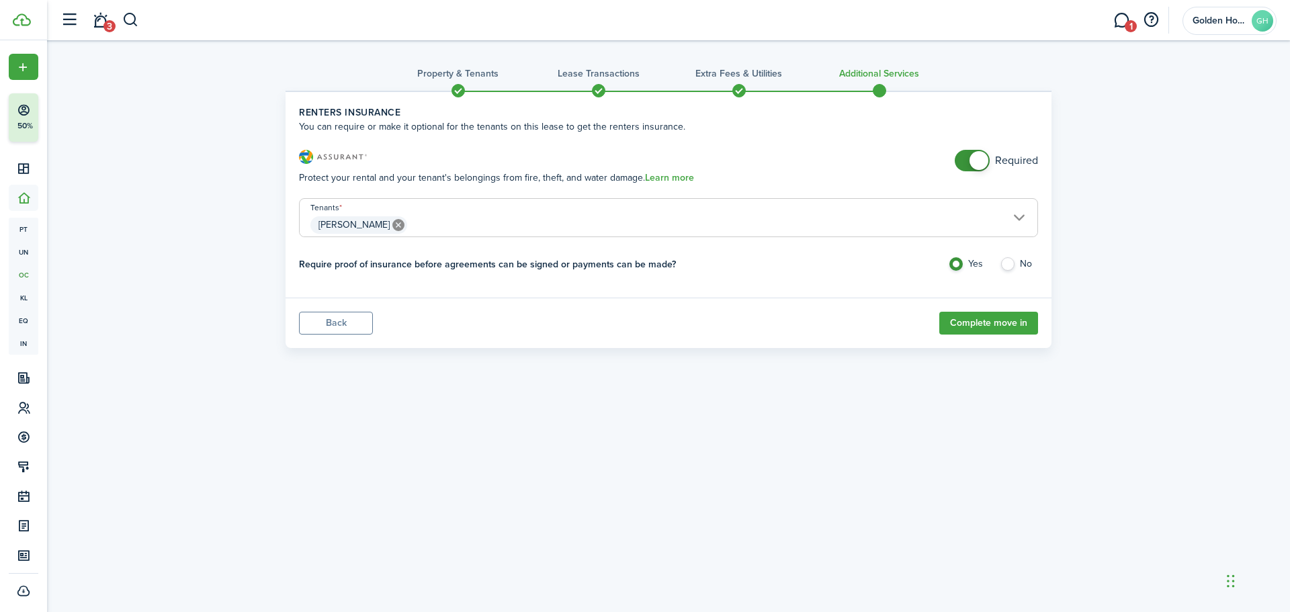
click at [330, 328] on button "Back" at bounding box center [336, 323] width 74 height 23
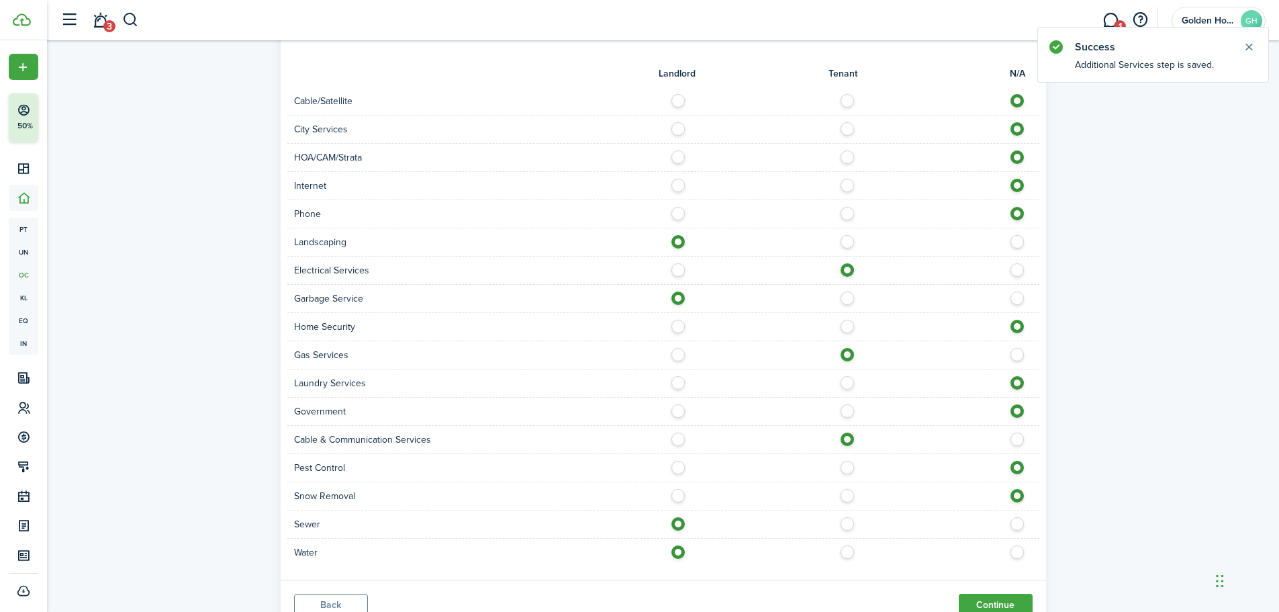
scroll to position [869, 0]
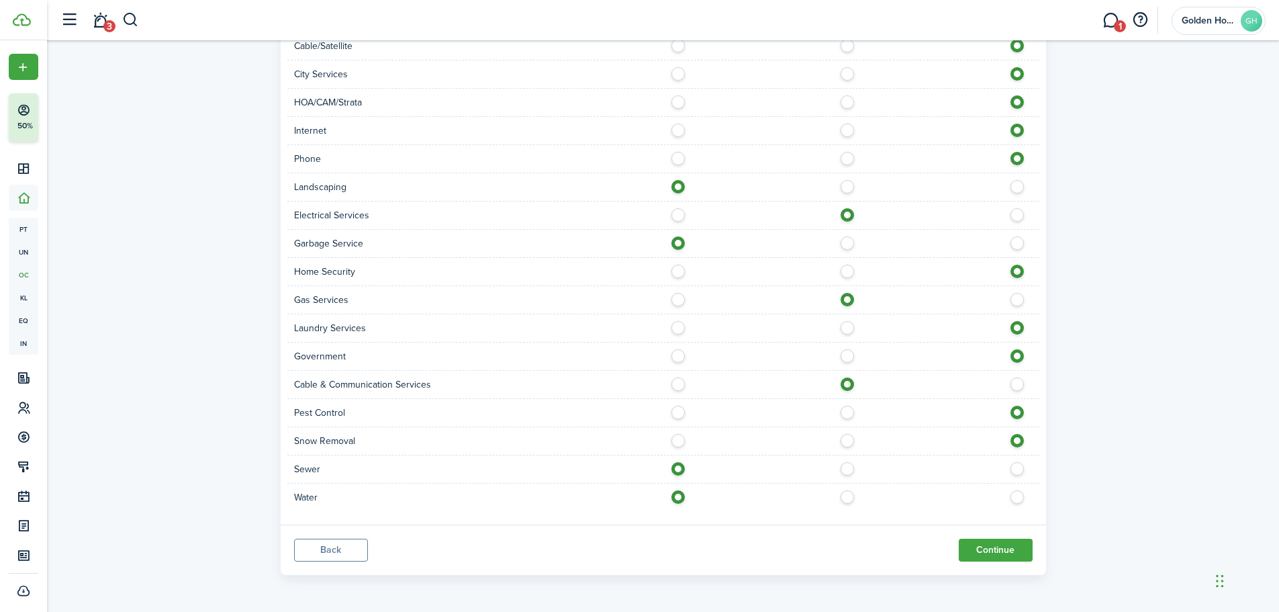
click at [349, 549] on button "Back" at bounding box center [331, 550] width 74 height 23
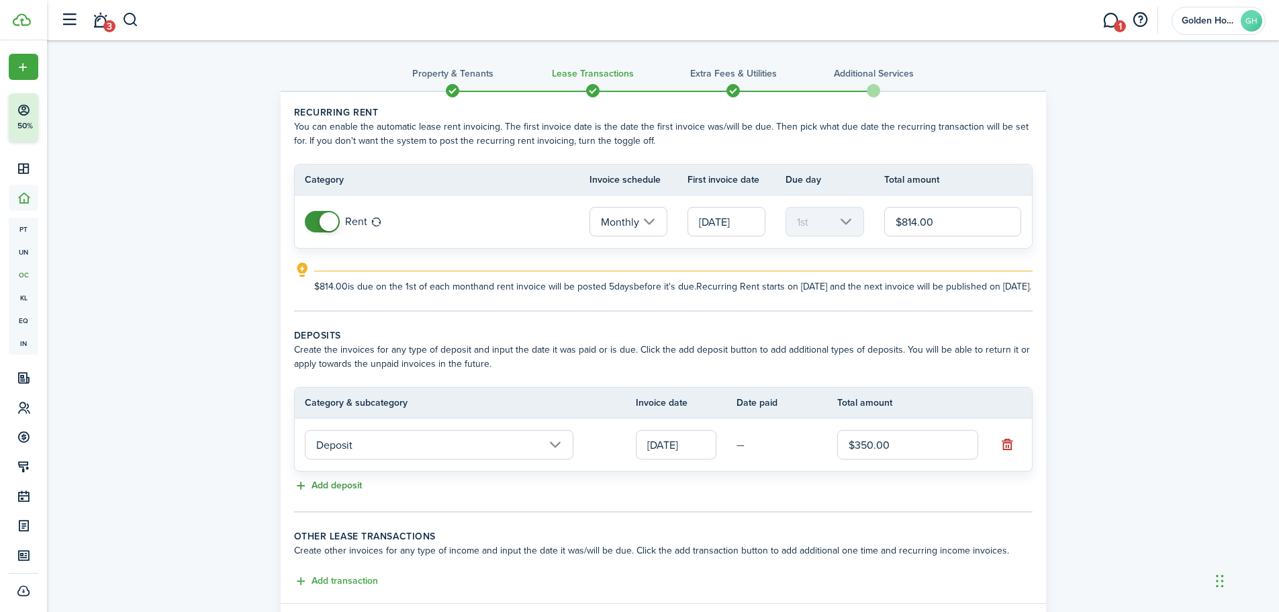
click at [358, 494] on button "Add deposit" at bounding box center [328, 485] width 68 height 15
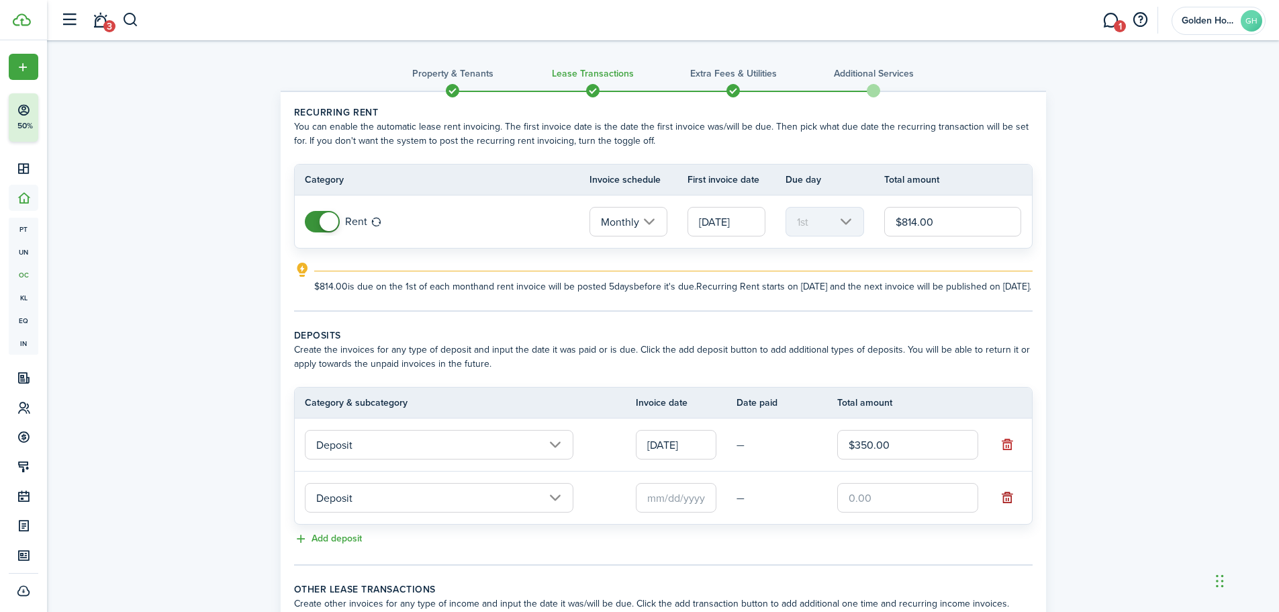
click at [1008, 507] on button "button" at bounding box center [1008, 497] width 19 height 19
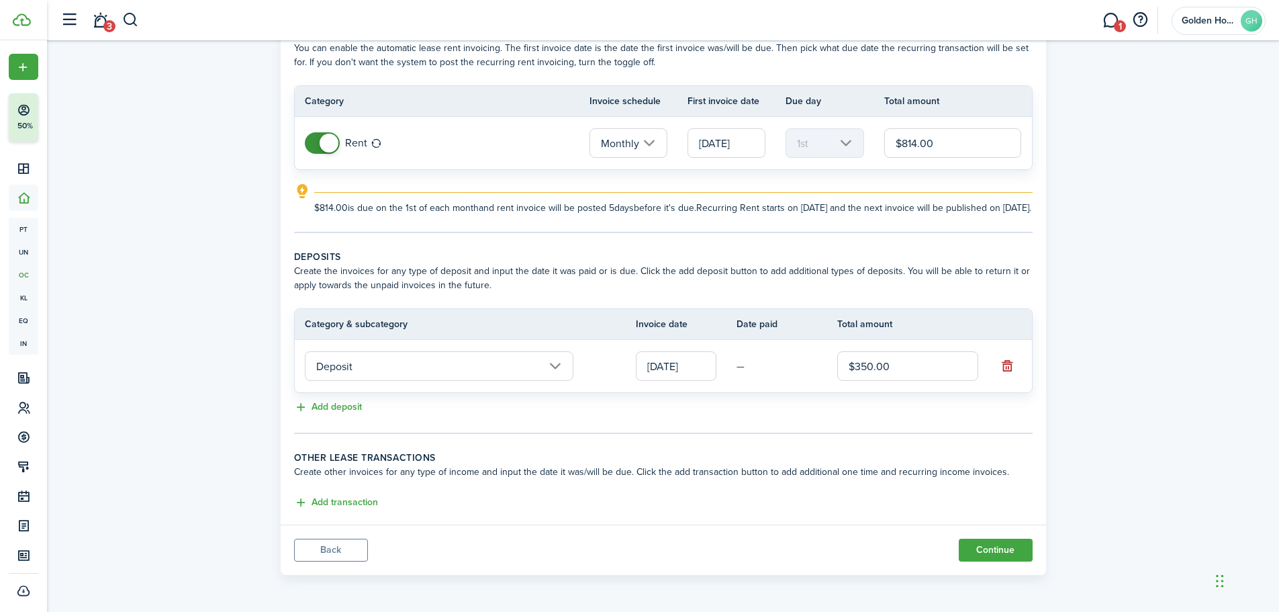
scroll to position [93, 0]
click at [570, 376] on input "Deposit" at bounding box center [439, 366] width 269 height 30
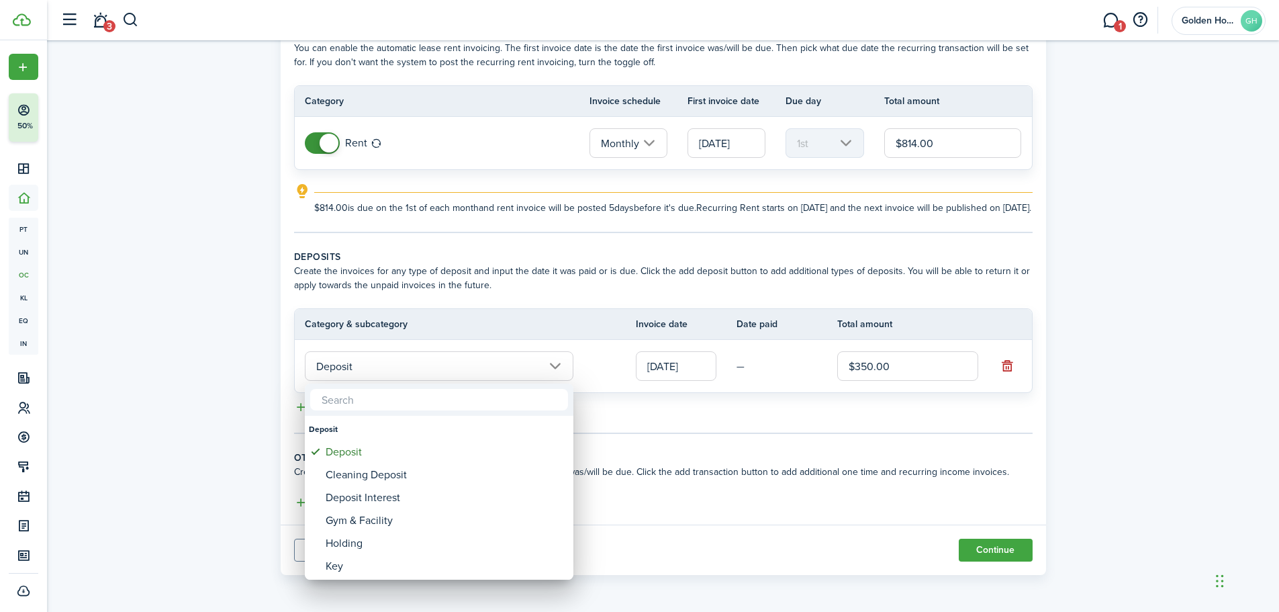
click at [756, 366] on div at bounding box center [640, 306] width 1494 height 827
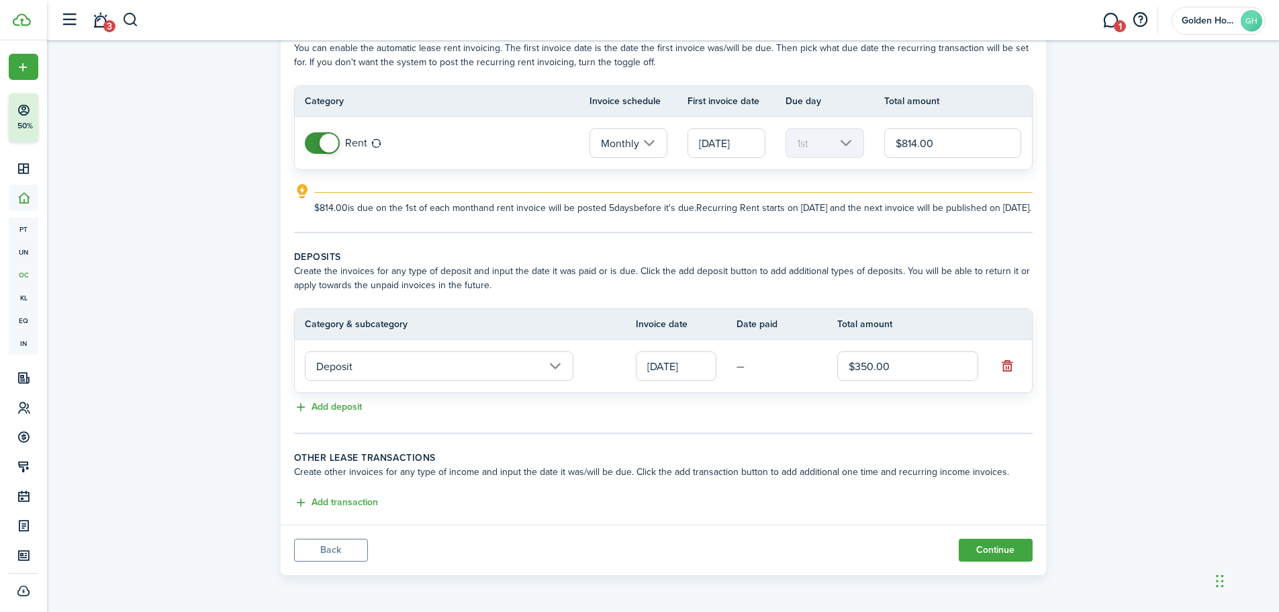
click at [745, 366] on td "—" at bounding box center [787, 366] width 101 height 21
click at [646, 367] on input "[DATE]" at bounding box center [676, 366] width 81 height 30
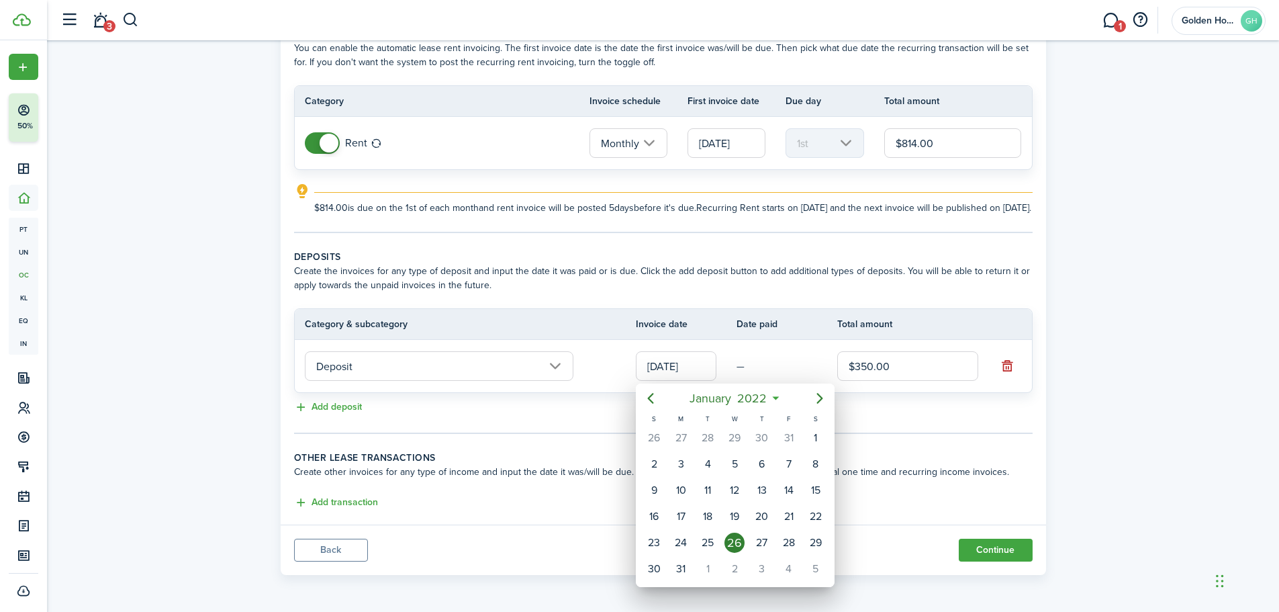
click at [700, 369] on div at bounding box center [640, 306] width 1494 height 827
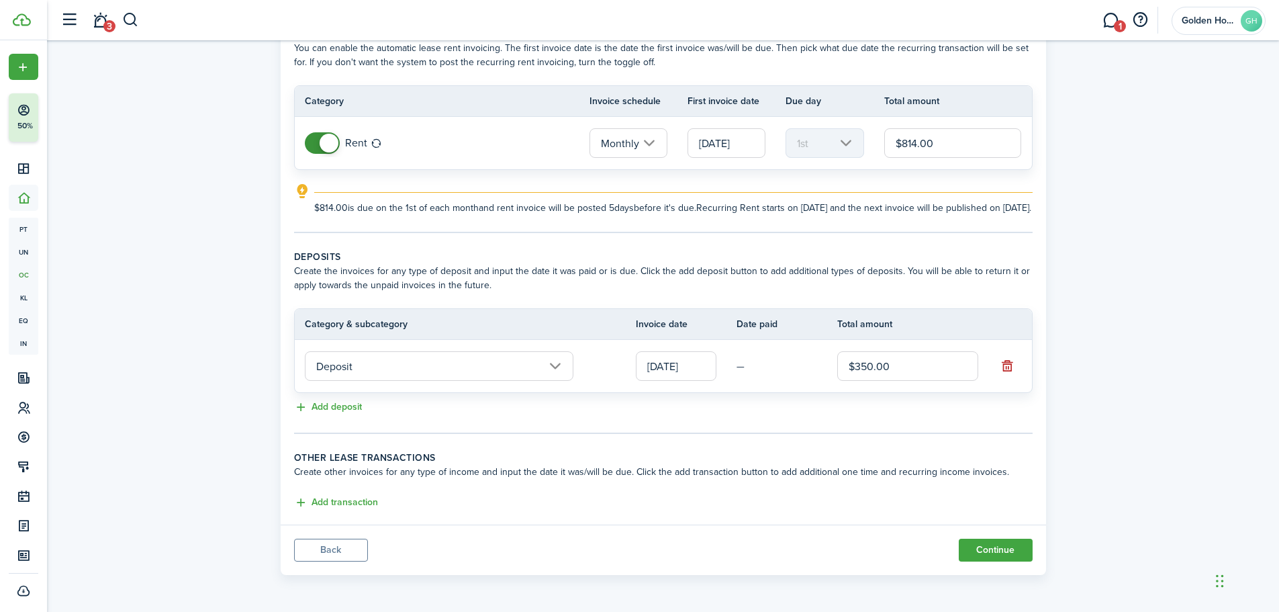
click at [707, 365] on input "[DATE]" at bounding box center [676, 366] width 81 height 30
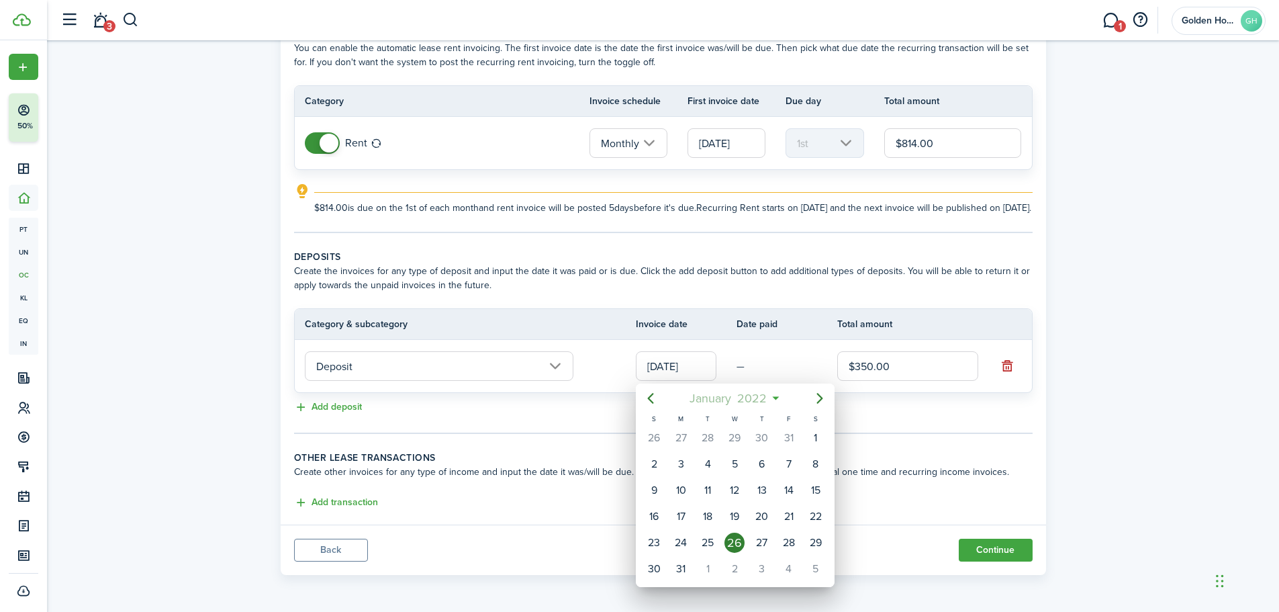
click at [762, 396] on span "2022" at bounding box center [752, 398] width 36 height 24
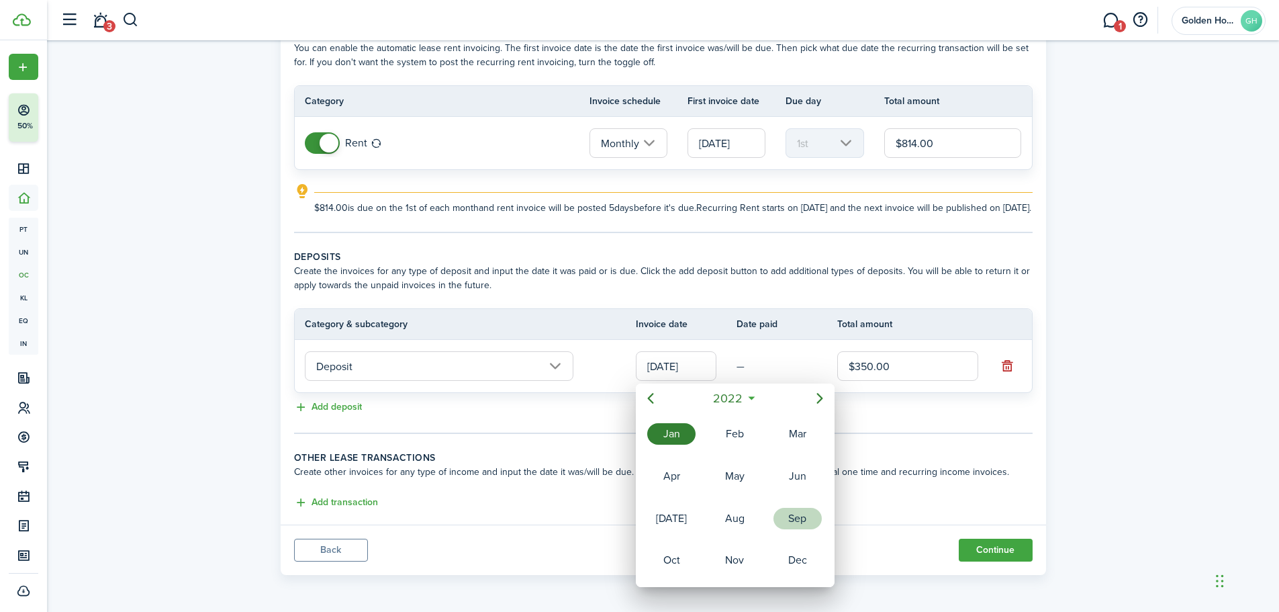
click at [798, 521] on div "Sep" at bounding box center [798, 518] width 48 height 21
click at [768, 394] on span "2022" at bounding box center [761, 398] width 36 height 24
click at [732, 400] on span "2022" at bounding box center [729, 398] width 36 height 24
click at [727, 521] on div "2025" at bounding box center [735, 518] width 48 height 21
click at [799, 514] on div "Sep" at bounding box center [798, 518] width 48 height 21
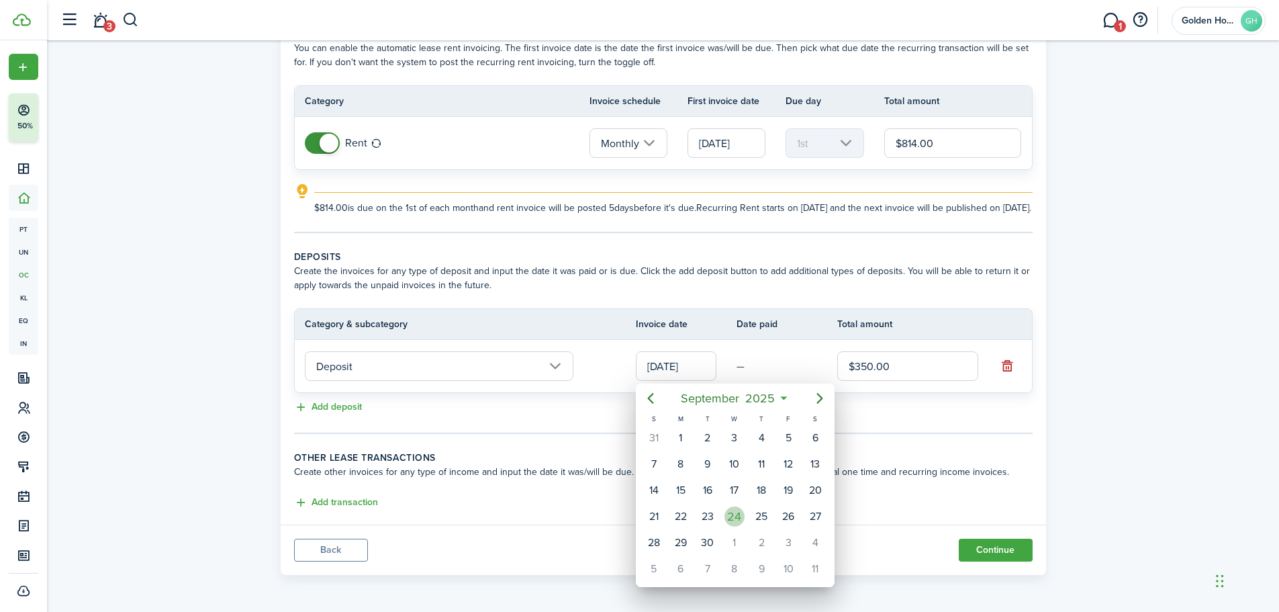
click at [735, 511] on div "24" at bounding box center [735, 516] width 20 height 20
type input "[DATE]"
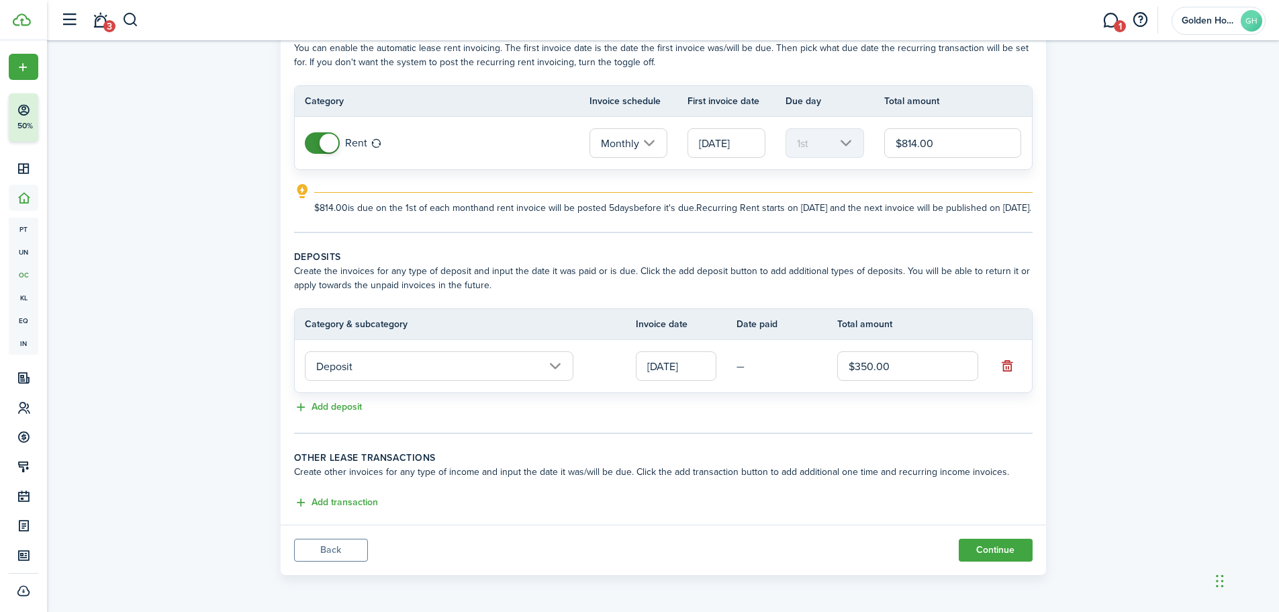
click at [511, 375] on input "Deposit" at bounding box center [439, 366] width 269 height 30
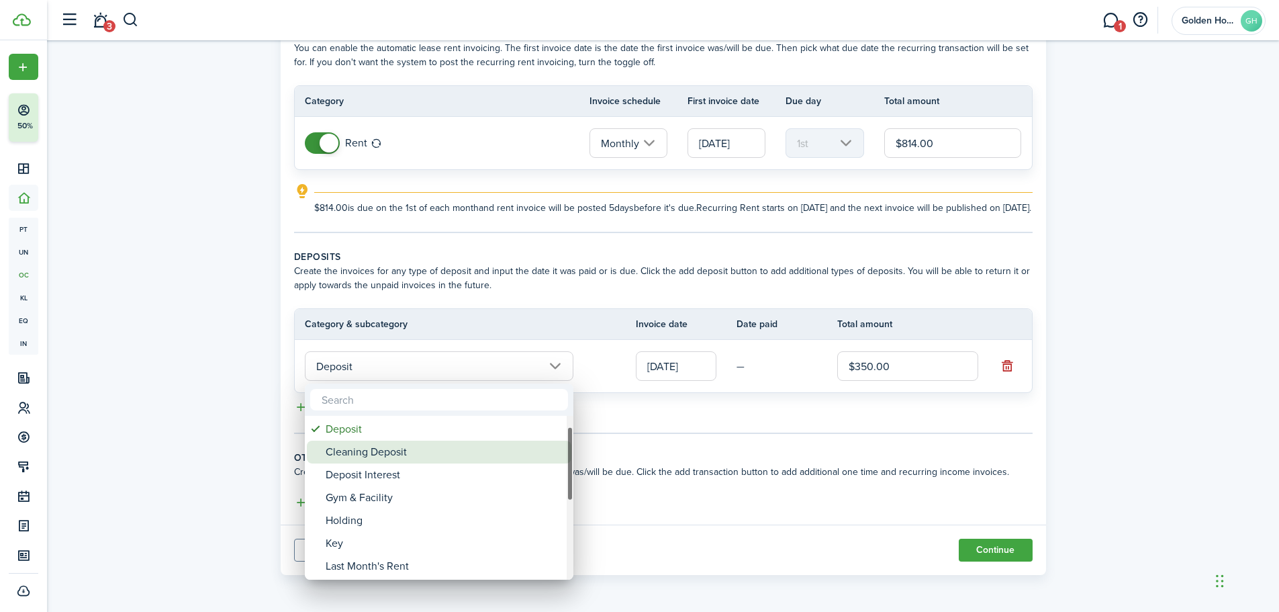
click at [345, 447] on div "Cleaning Deposit" at bounding box center [445, 452] width 238 height 23
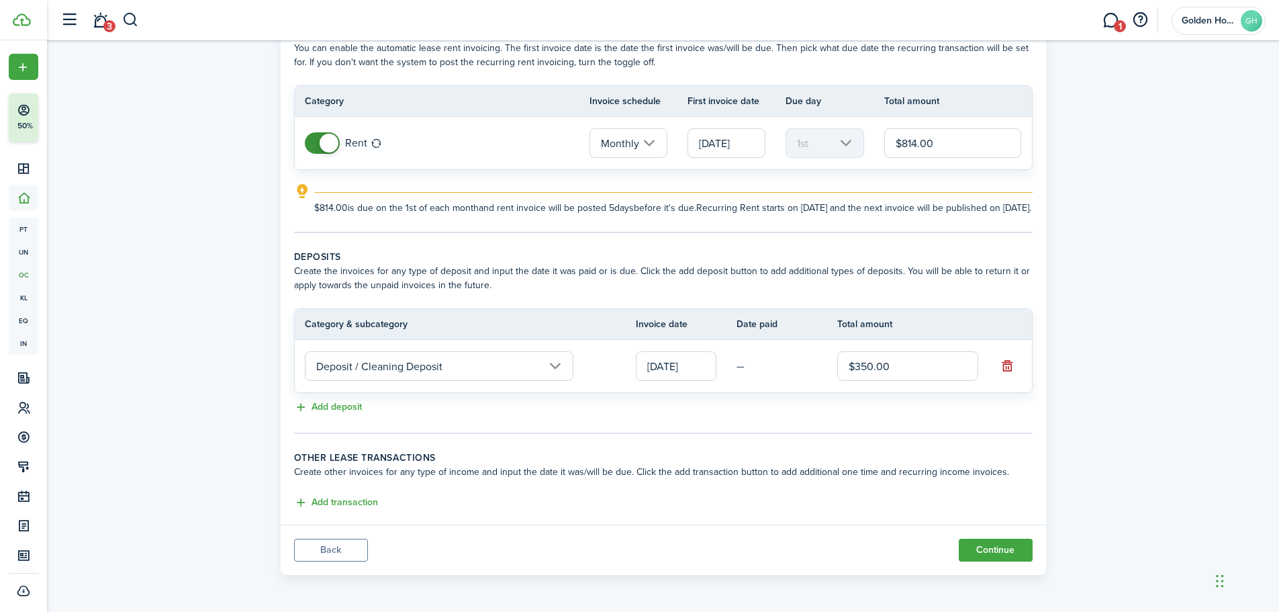
click at [557, 370] on input "Deposit / Cleaning Deposit" at bounding box center [439, 366] width 269 height 30
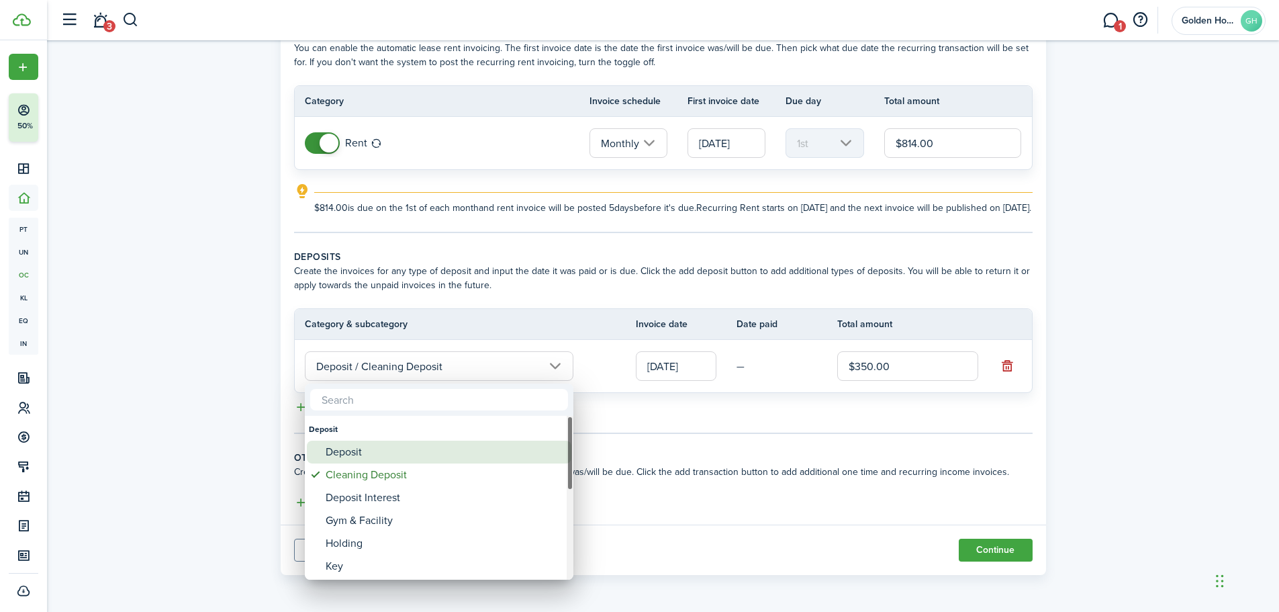
click at [394, 456] on div "Deposit" at bounding box center [445, 452] width 238 height 23
type input "Deposit"
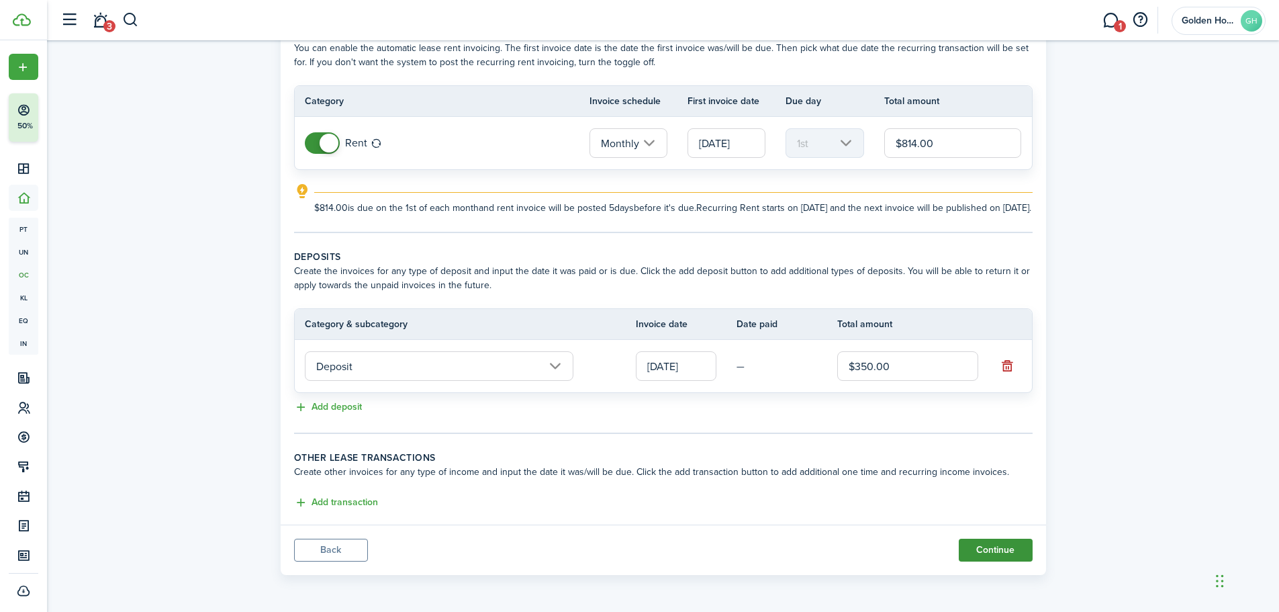
click at [989, 556] on button "Continue" at bounding box center [996, 550] width 74 height 23
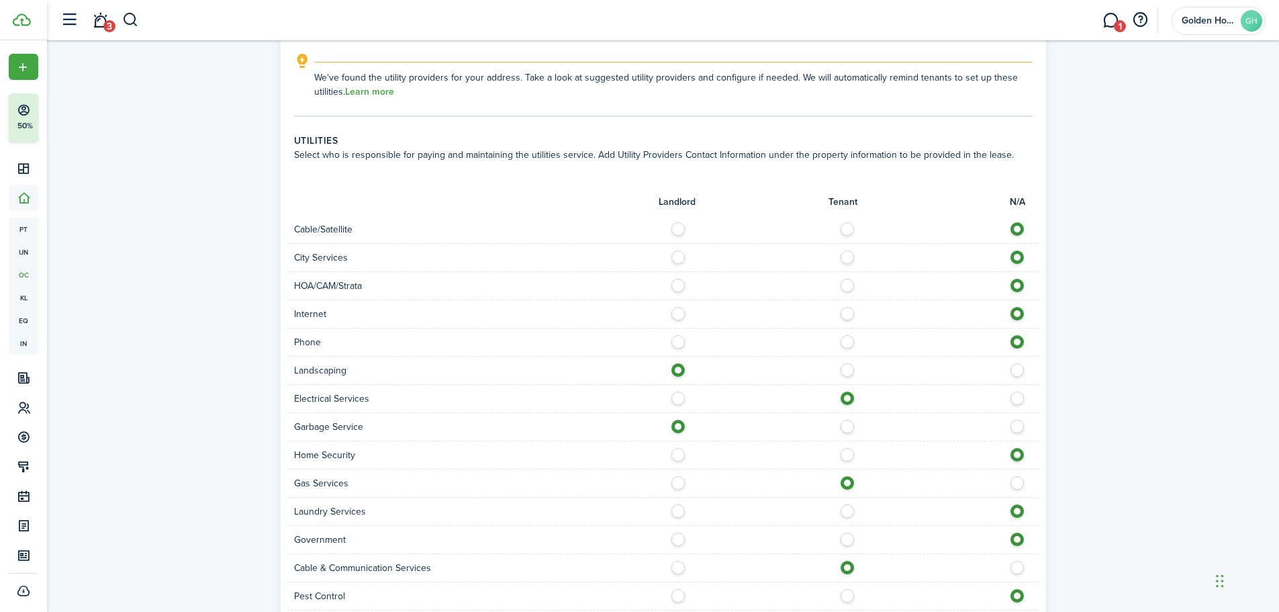
scroll to position [869, 0]
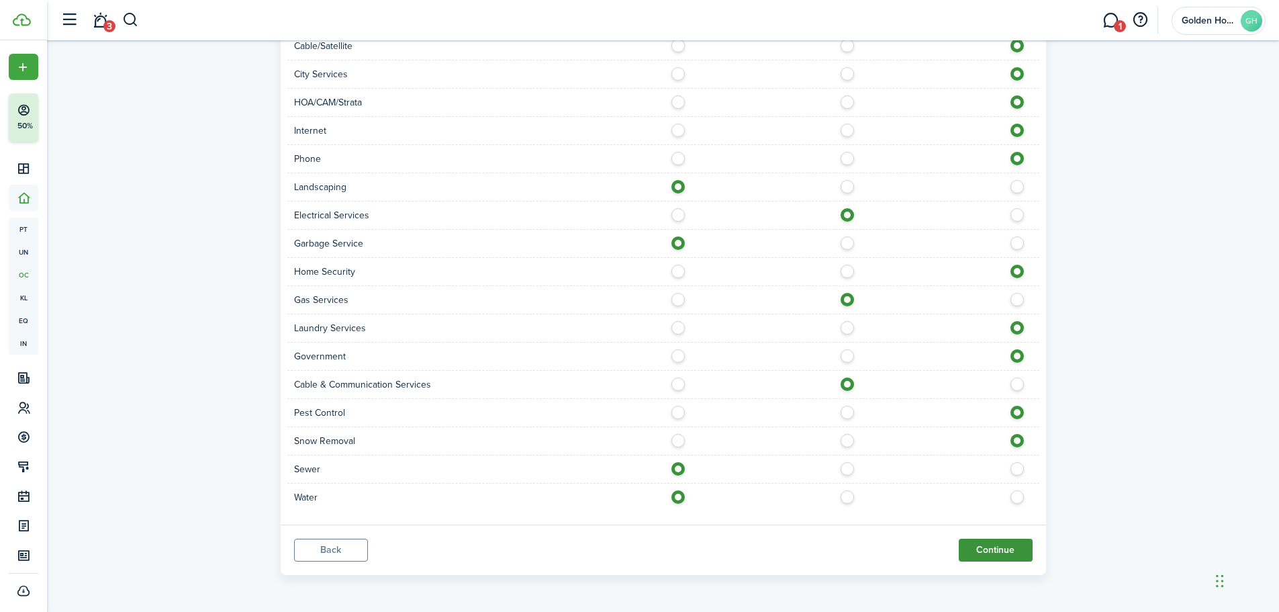
click at [1007, 551] on button "Continue" at bounding box center [996, 550] width 74 height 23
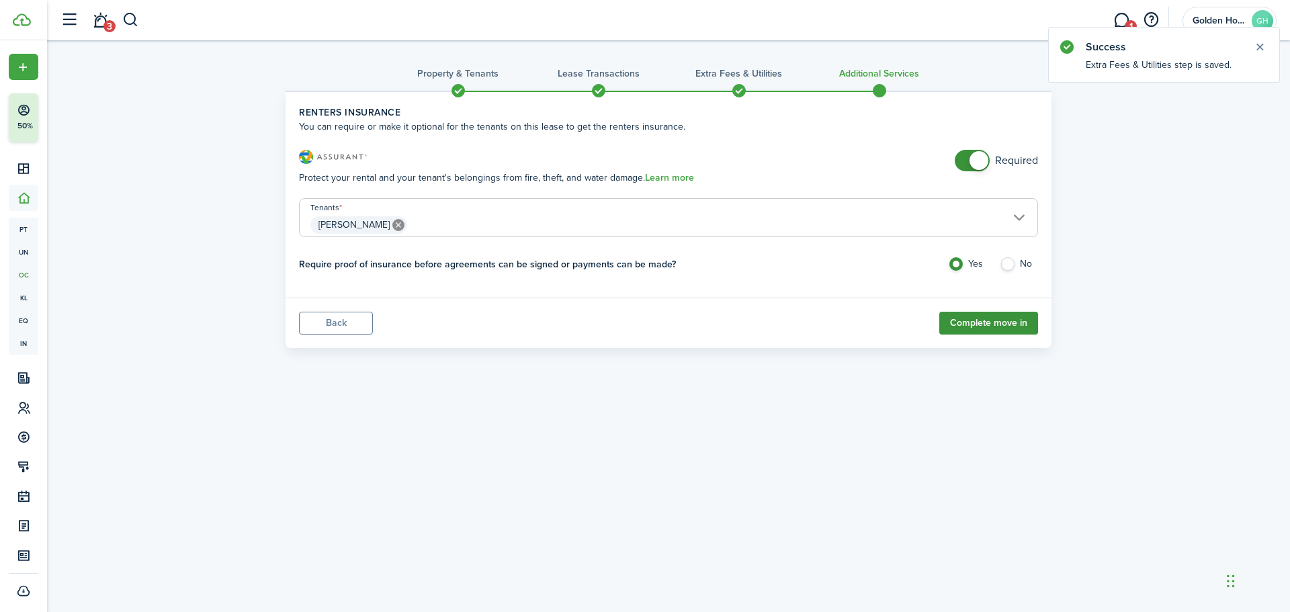
click at [1011, 322] on button "Complete move in" at bounding box center [988, 323] width 99 height 23
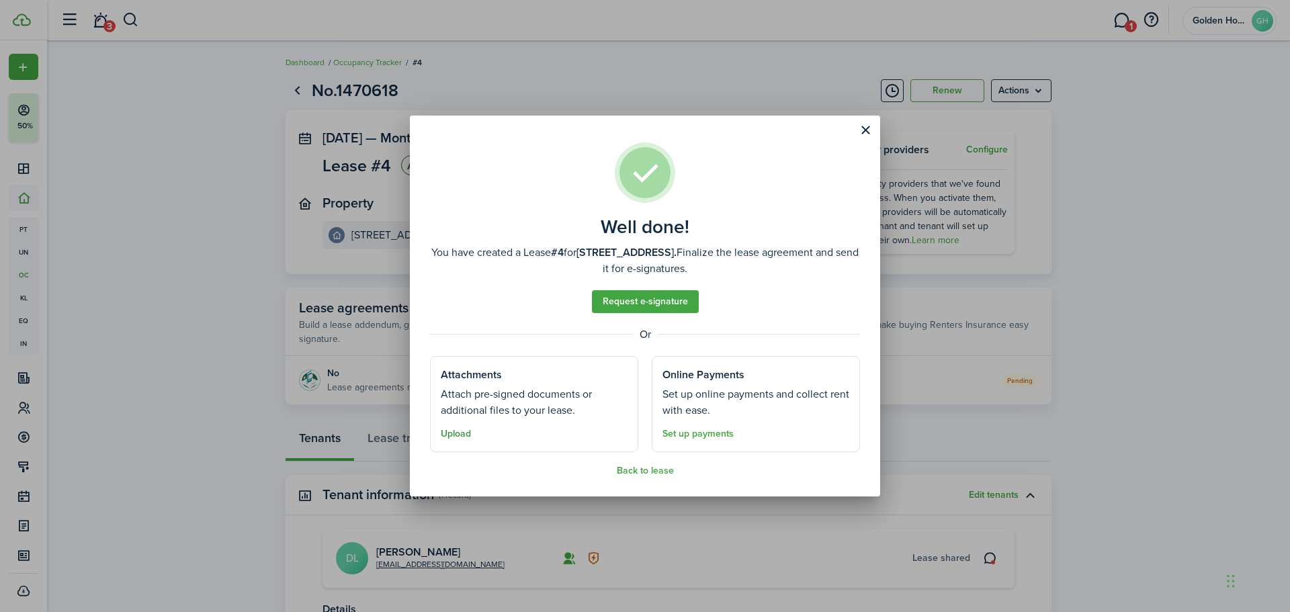
click at [452, 433] on button "Upload" at bounding box center [456, 434] width 30 height 11
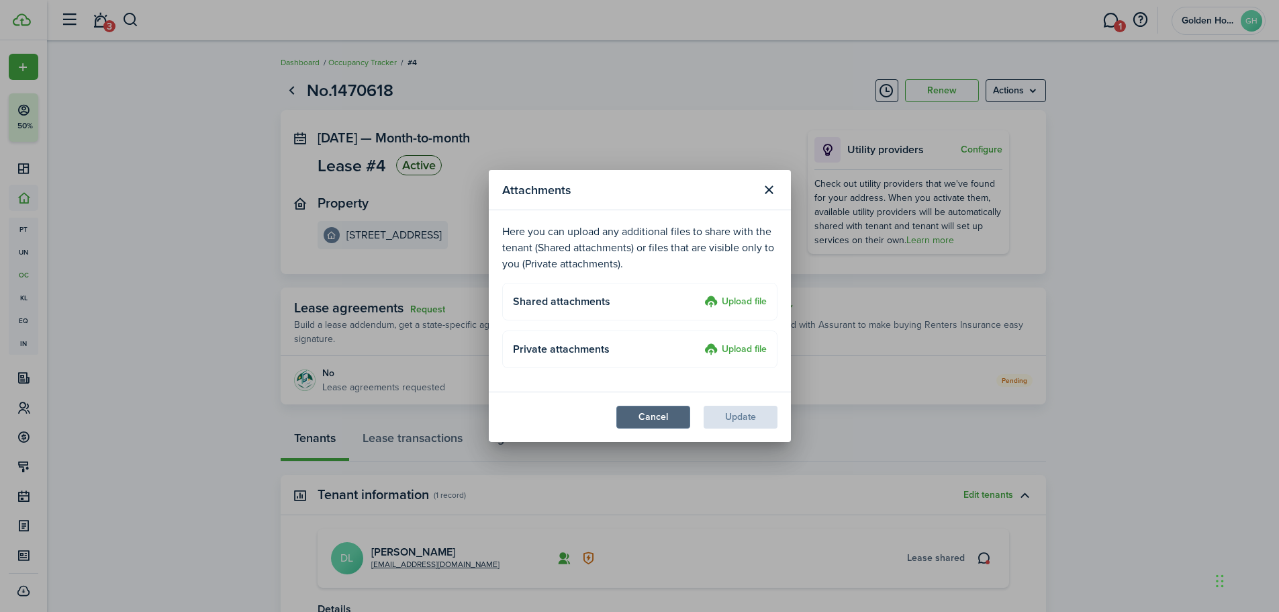
click at [676, 421] on button "Cancel" at bounding box center [654, 417] width 74 height 23
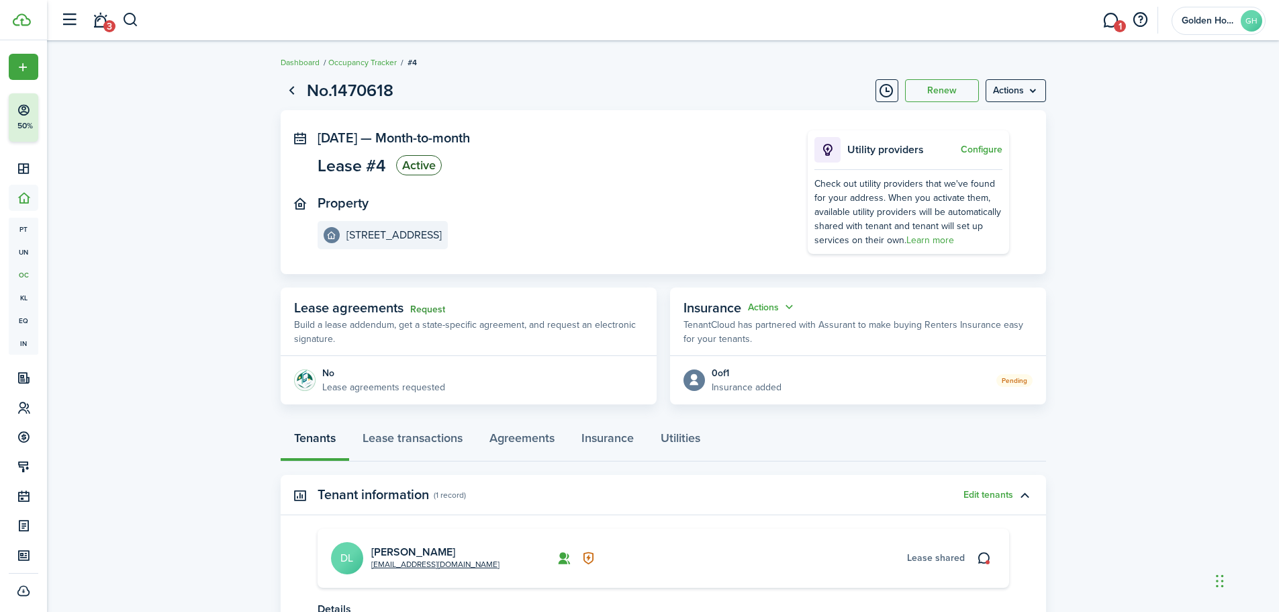
click at [426, 306] on link "Request" at bounding box center [427, 309] width 35 height 11
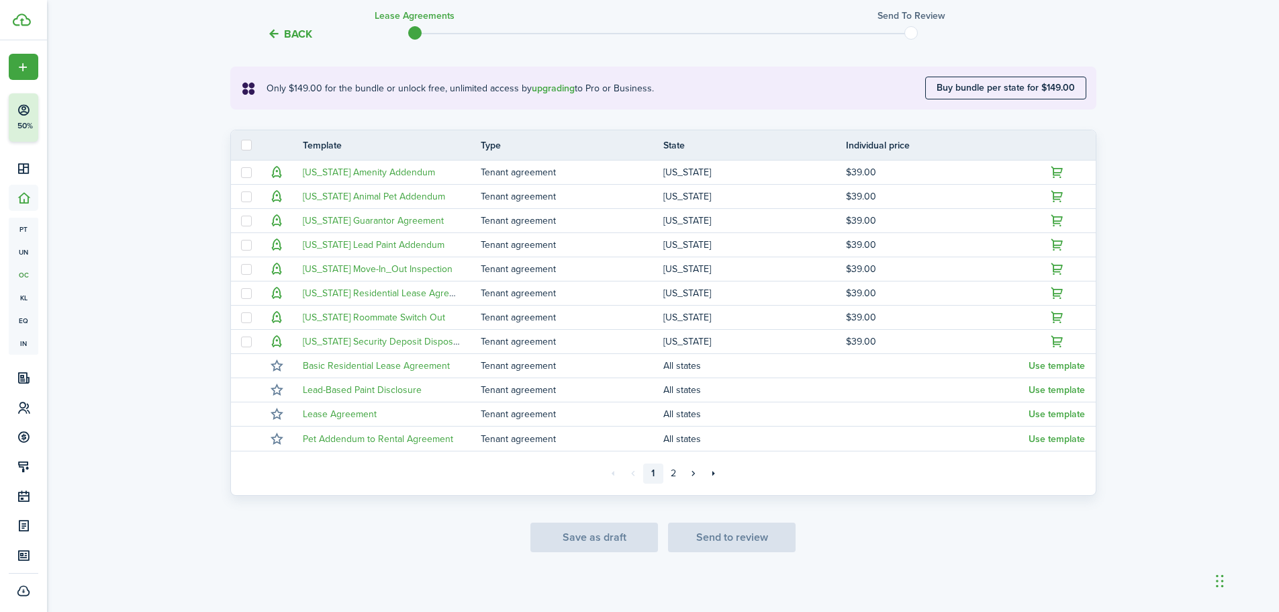
scroll to position [236, 0]
click at [674, 472] on link "2" at bounding box center [674, 469] width 20 height 20
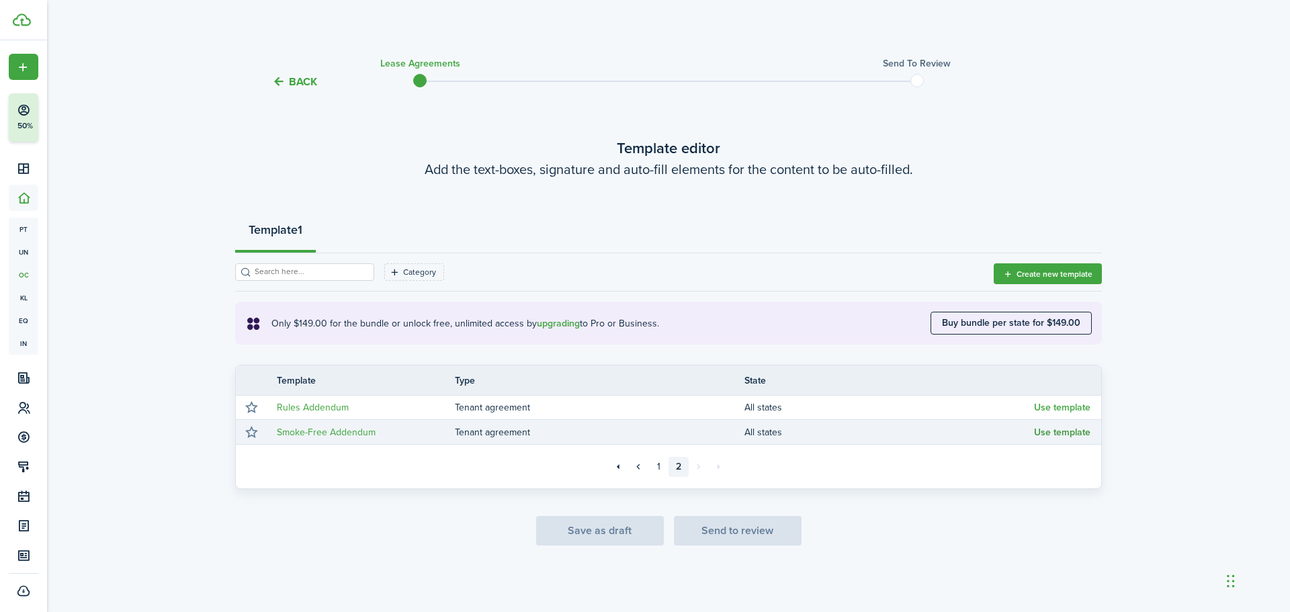
click at [1050, 432] on button "Use template" at bounding box center [1062, 432] width 56 height 11
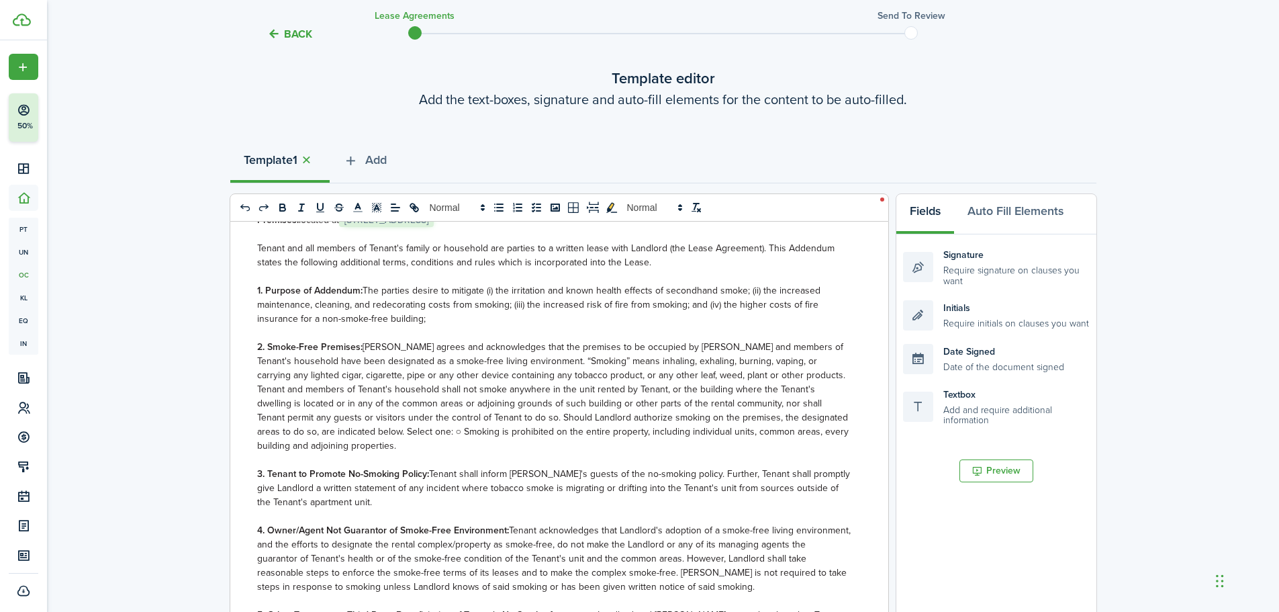
scroll to position [134, 0]
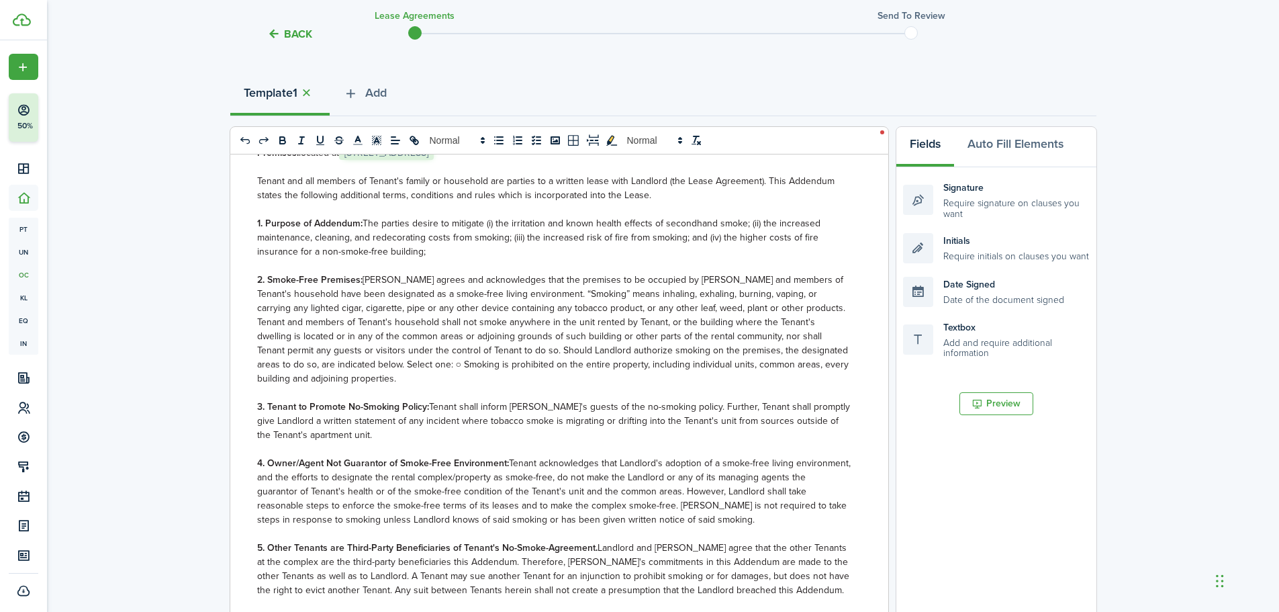
click at [307, 364] on span "[PERSON_NAME] agrees and acknowledges that the premises to be occupied by [PERS…" at bounding box center [553, 329] width 592 height 113
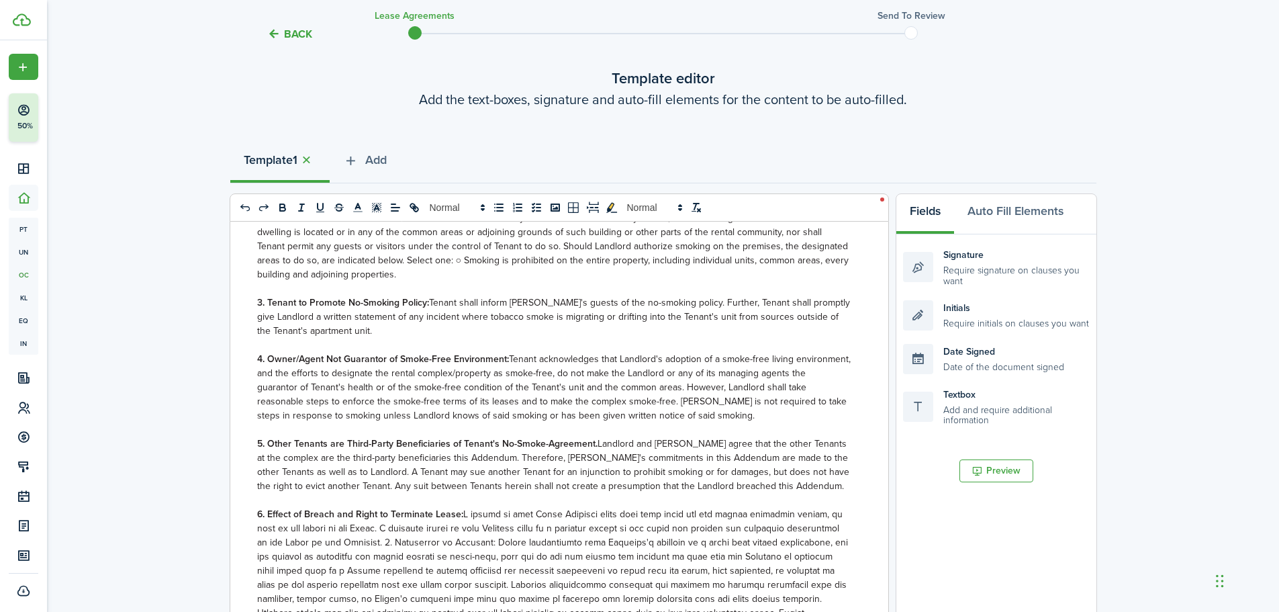
scroll to position [357, 0]
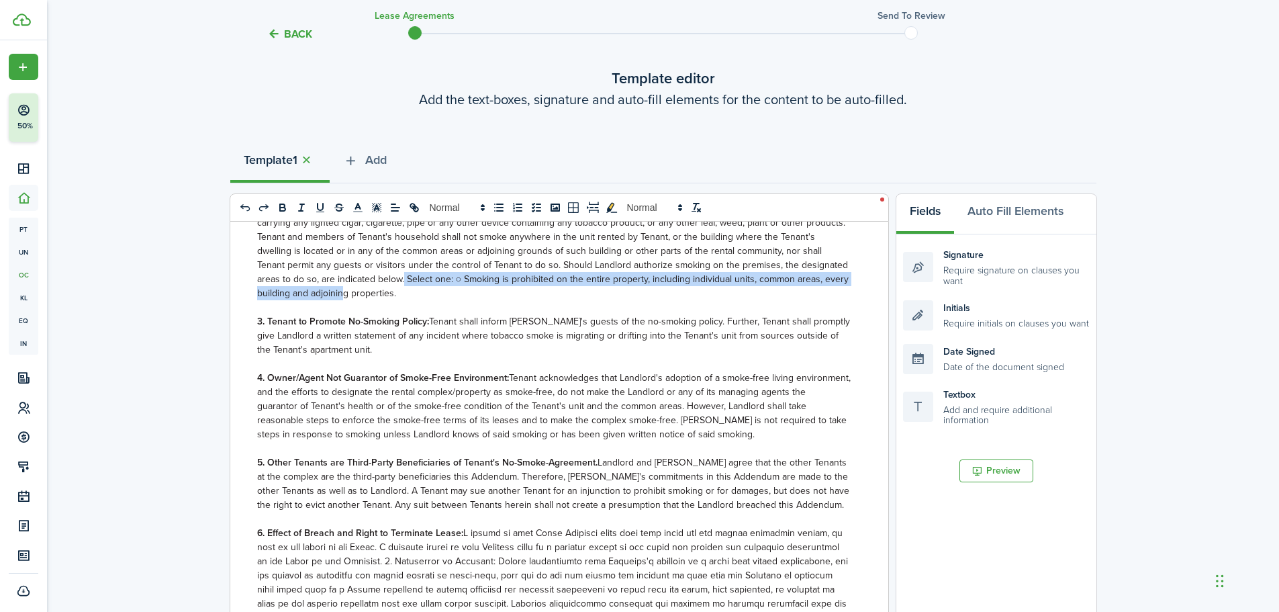
drag, startPoint x: 308, startPoint y: 279, endPoint x: 852, endPoint y: 279, distance: 544.0
click at [852, 279] on div "SMOKE-FREE ADDENDUM ______________________________ This No Smoke Agreement (thi…" at bounding box center [554, 485] width 648 height 527
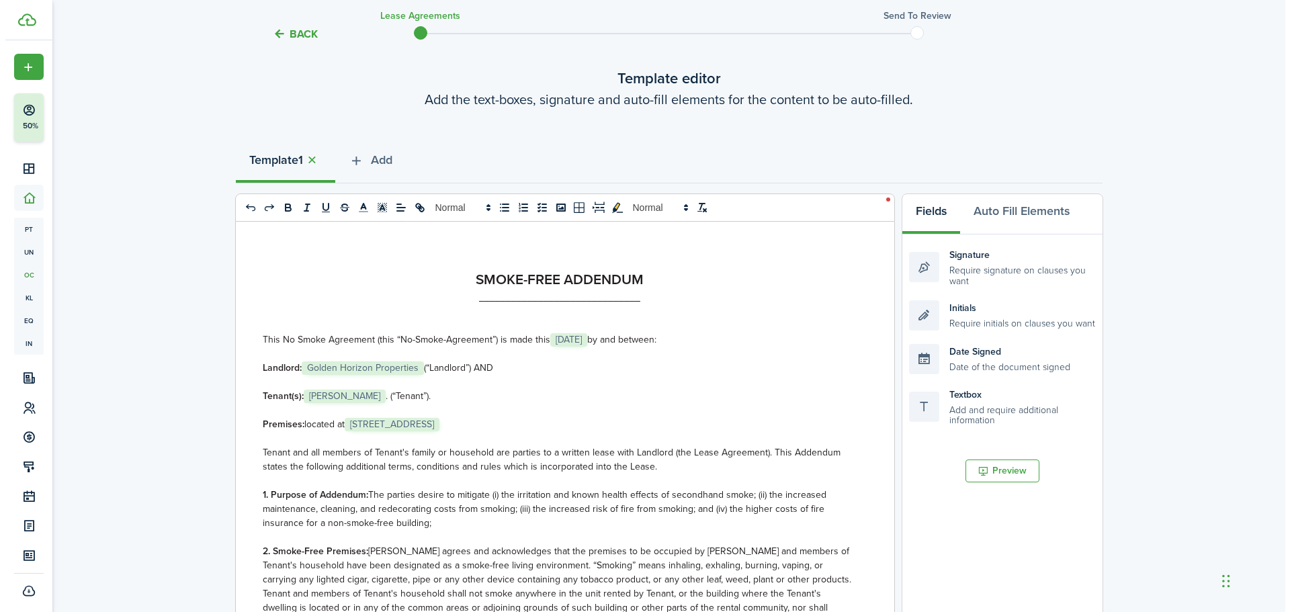
scroll to position [403, 0]
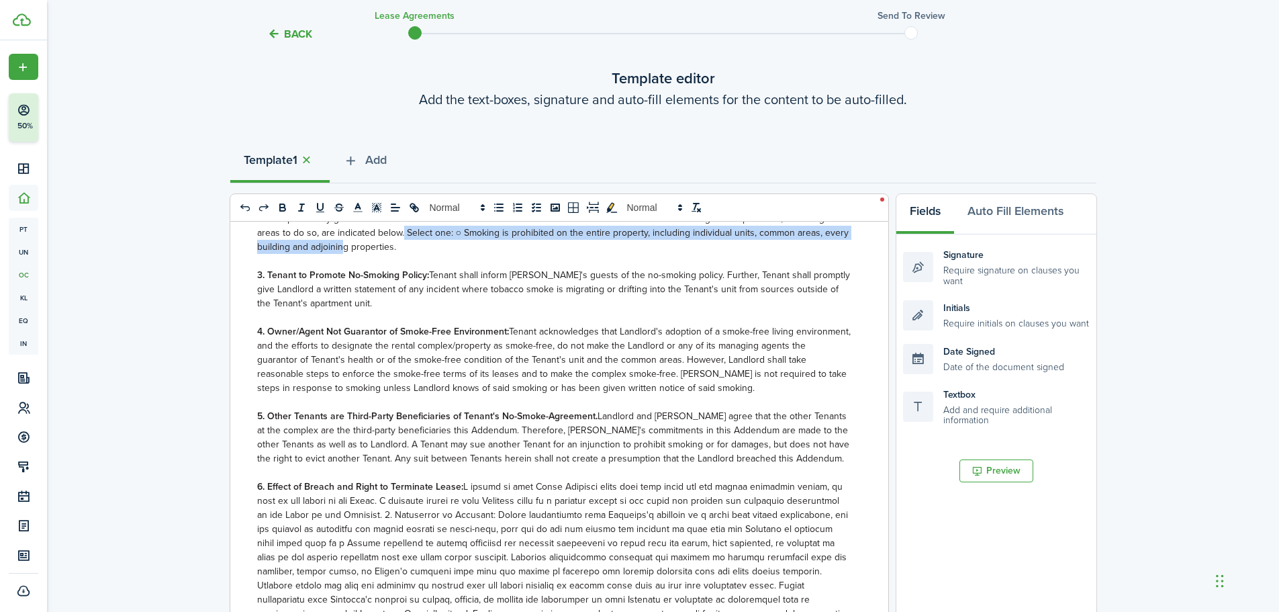
click at [295, 35] on button "Back" at bounding box center [289, 34] width 45 height 14
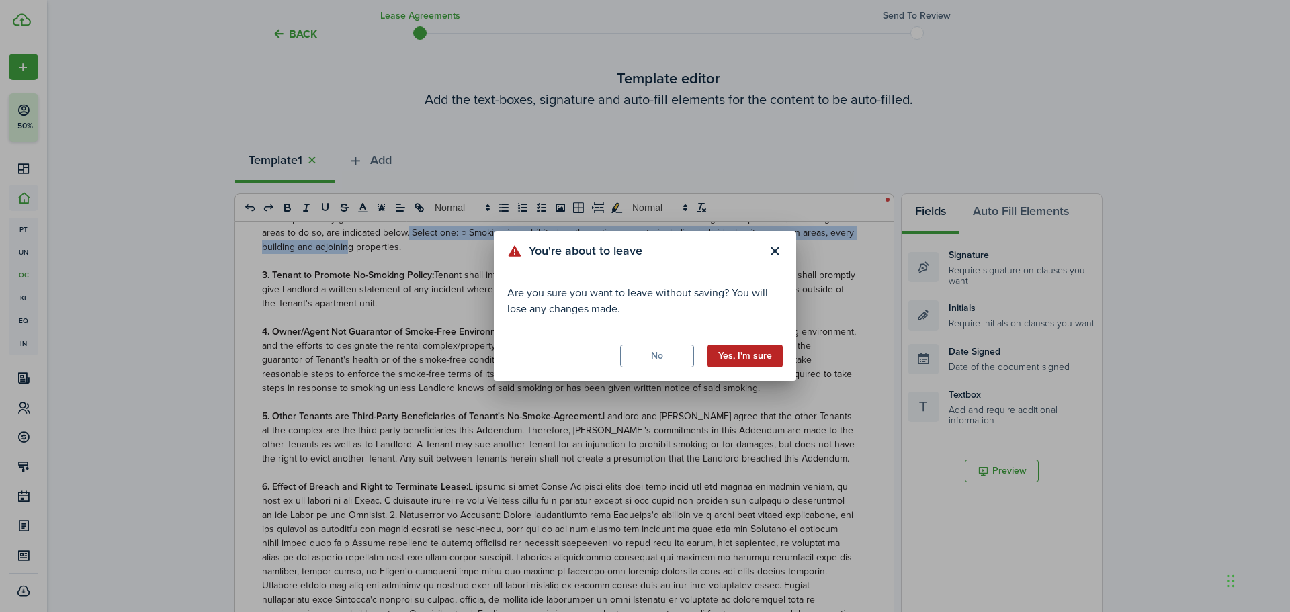
click at [729, 358] on button "Yes, I'm sure" at bounding box center [744, 356] width 75 height 23
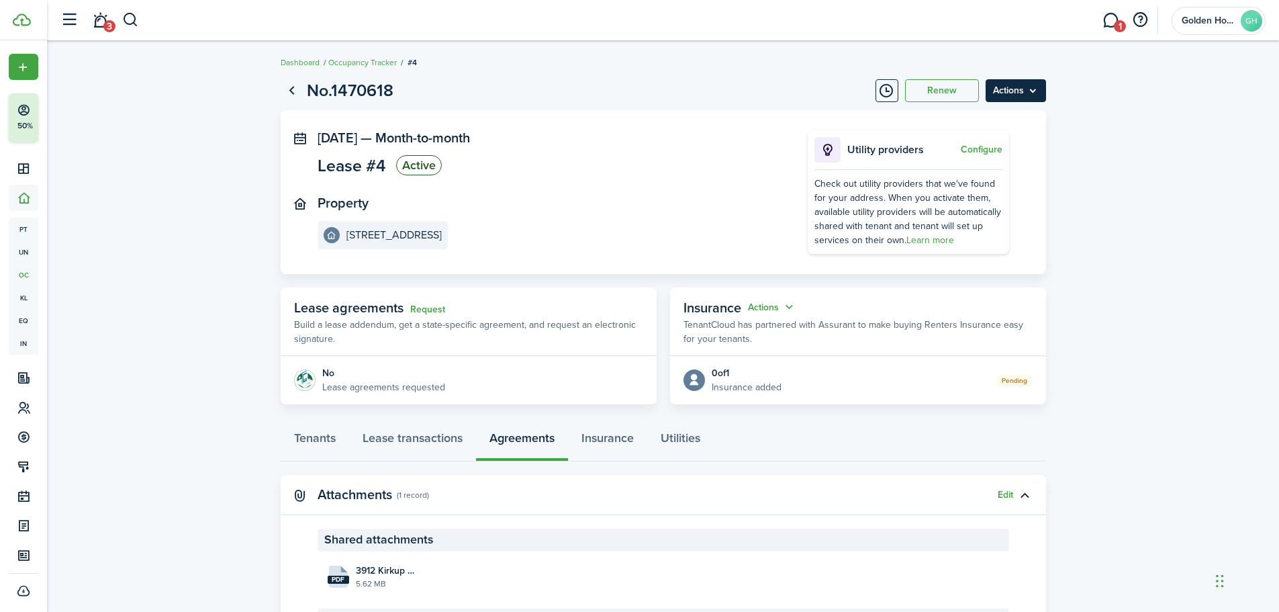
click at [1035, 93] on menu-btn "Actions" at bounding box center [1016, 90] width 60 height 23
click at [1104, 238] on lease-view "No.1470618 Renew Actions [DATE] — Month-to-month Lease #4 Active Property [GEOG…" at bounding box center [663, 394] width 1232 height 647
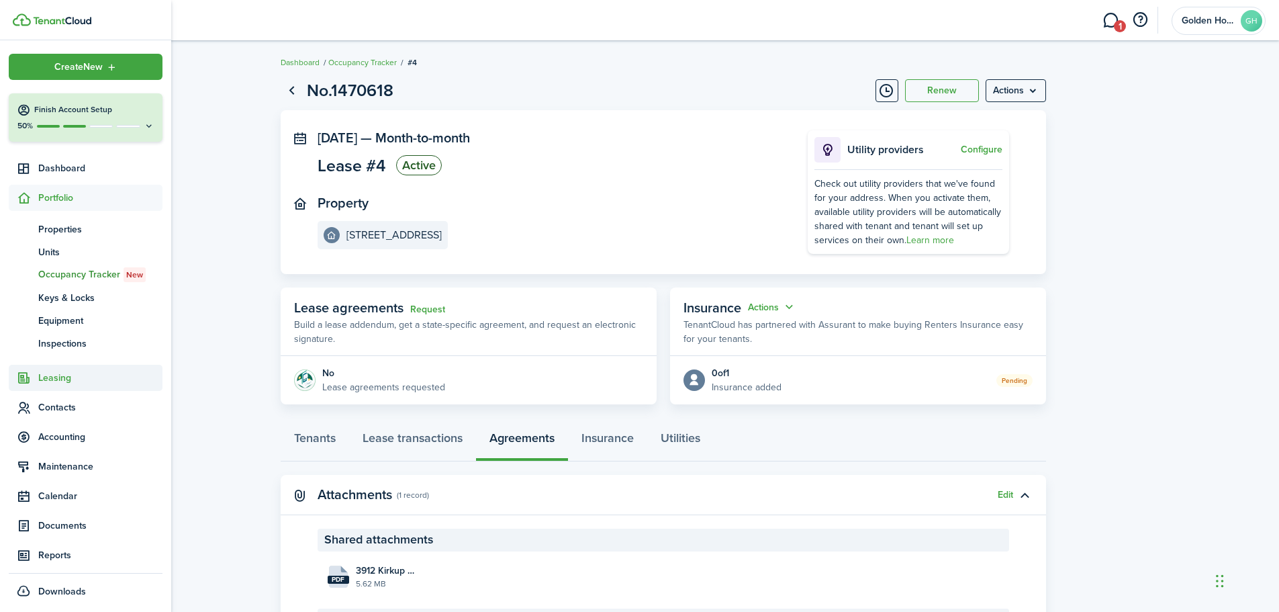
click at [51, 382] on span "Leasing" at bounding box center [100, 378] width 124 height 14
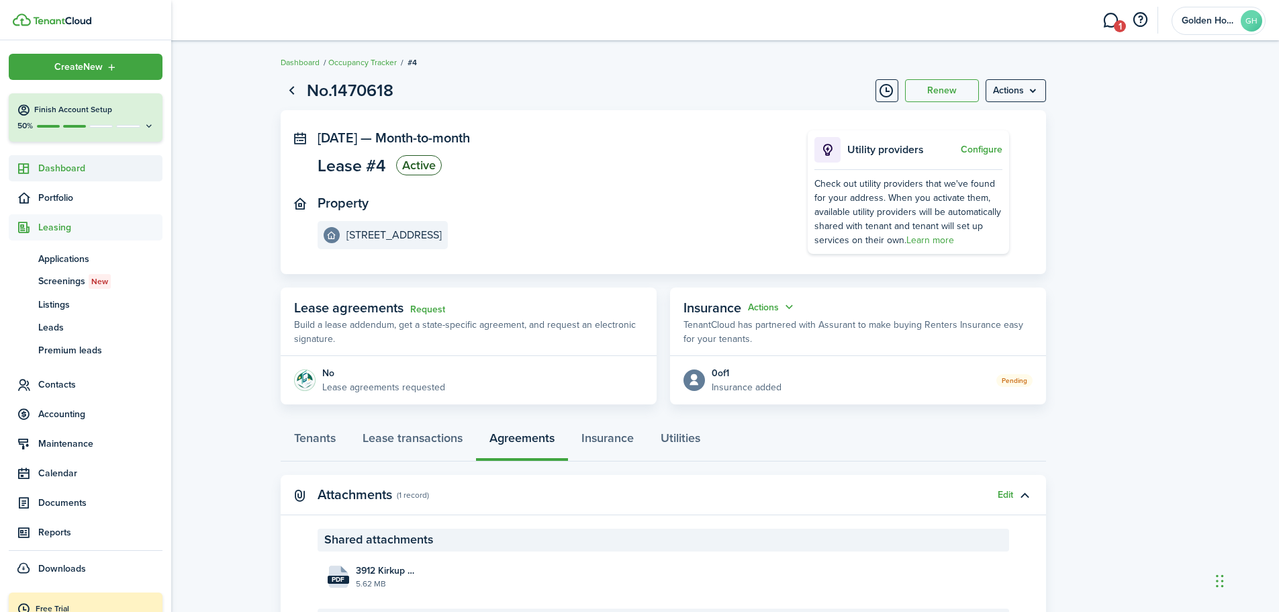
click at [58, 175] on span "Dashboard" at bounding box center [100, 168] width 124 height 14
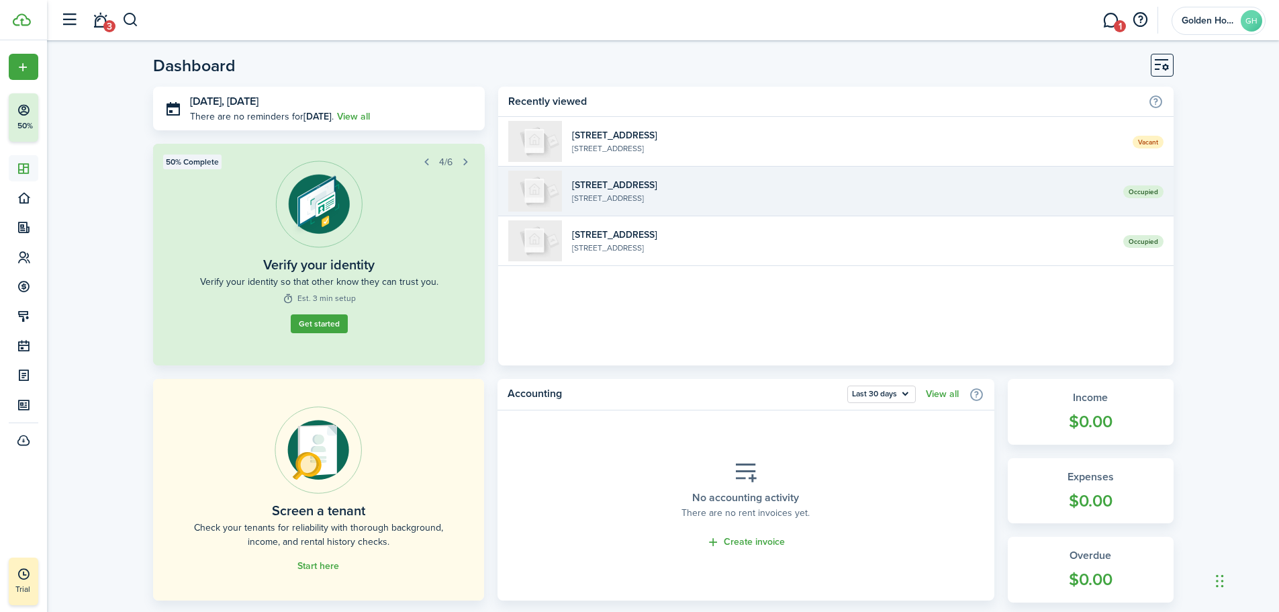
click at [872, 206] on link "Occupied [GEOGRAPHIC_DATA][STREET_ADDRESS]" at bounding box center [835, 192] width 675 height 50
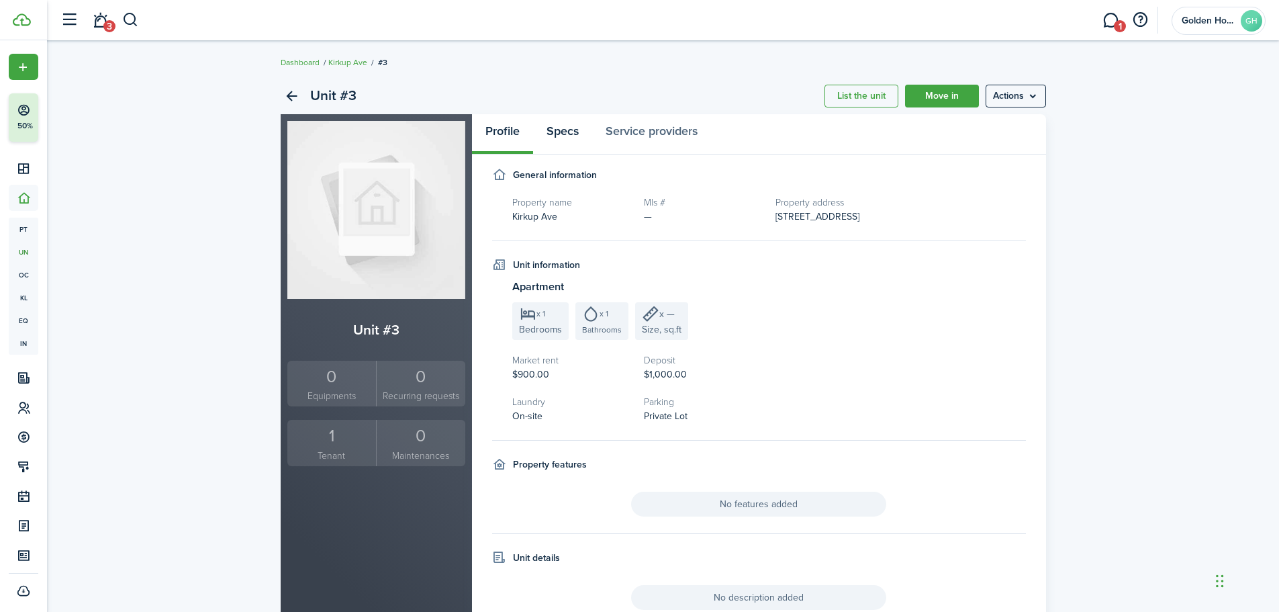
click at [570, 136] on link "Specs" at bounding box center [562, 134] width 59 height 40
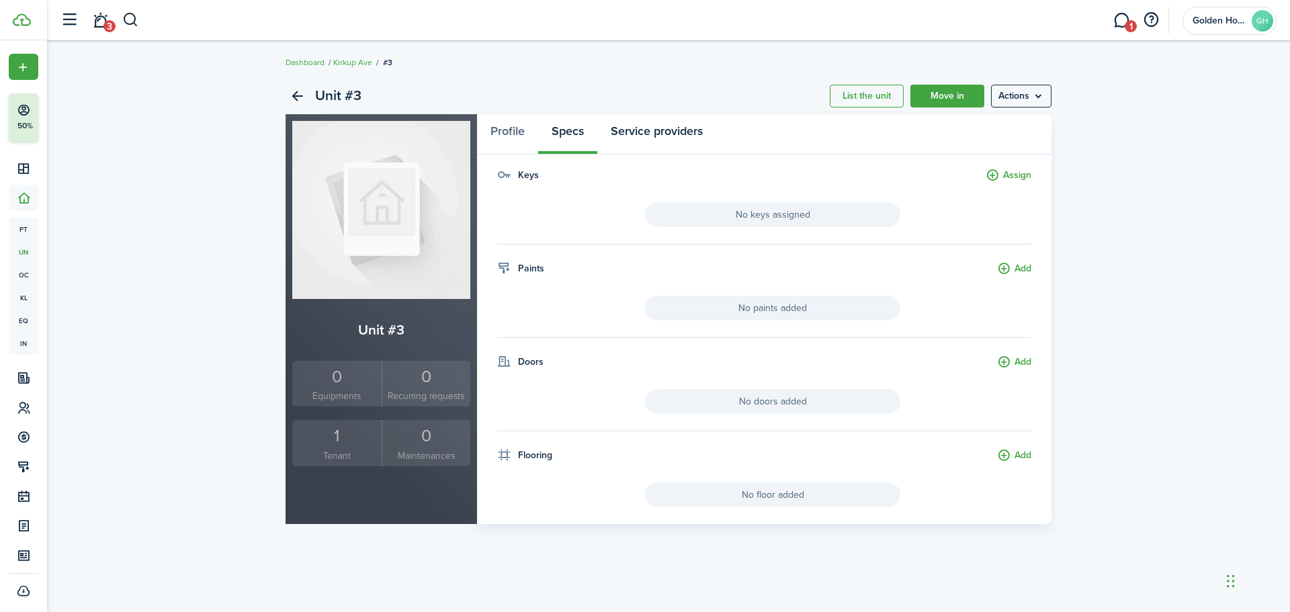
click at [672, 138] on link "Service providers" at bounding box center [656, 134] width 119 height 40
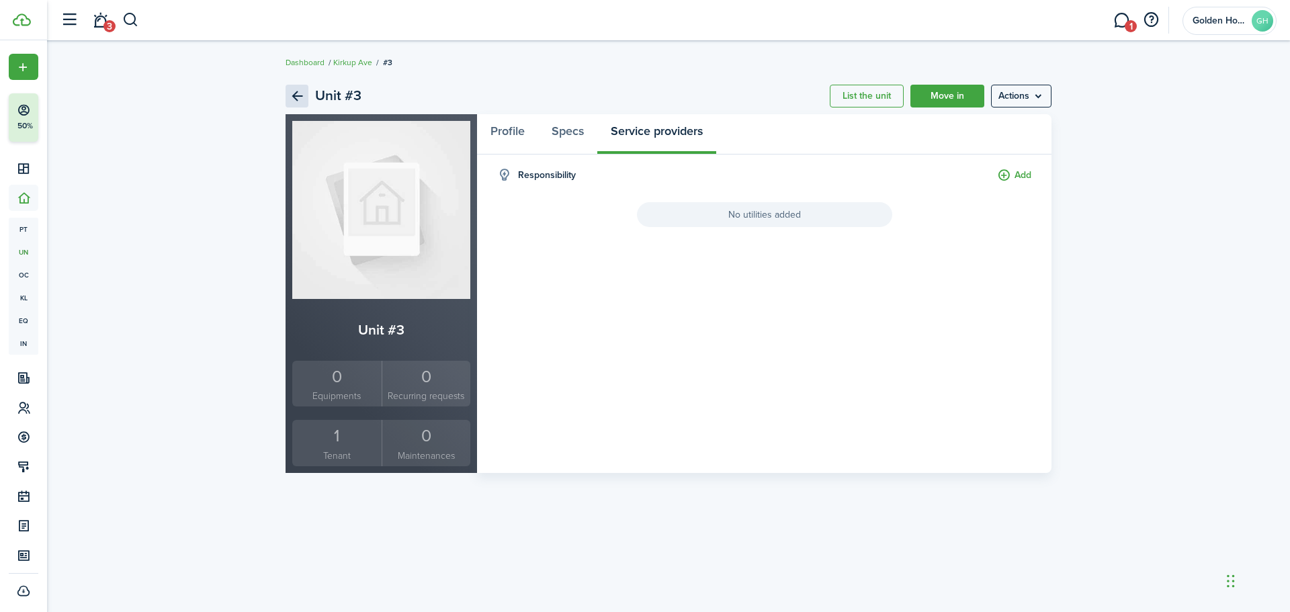
click at [300, 98] on link "Back" at bounding box center [296, 96] width 23 height 23
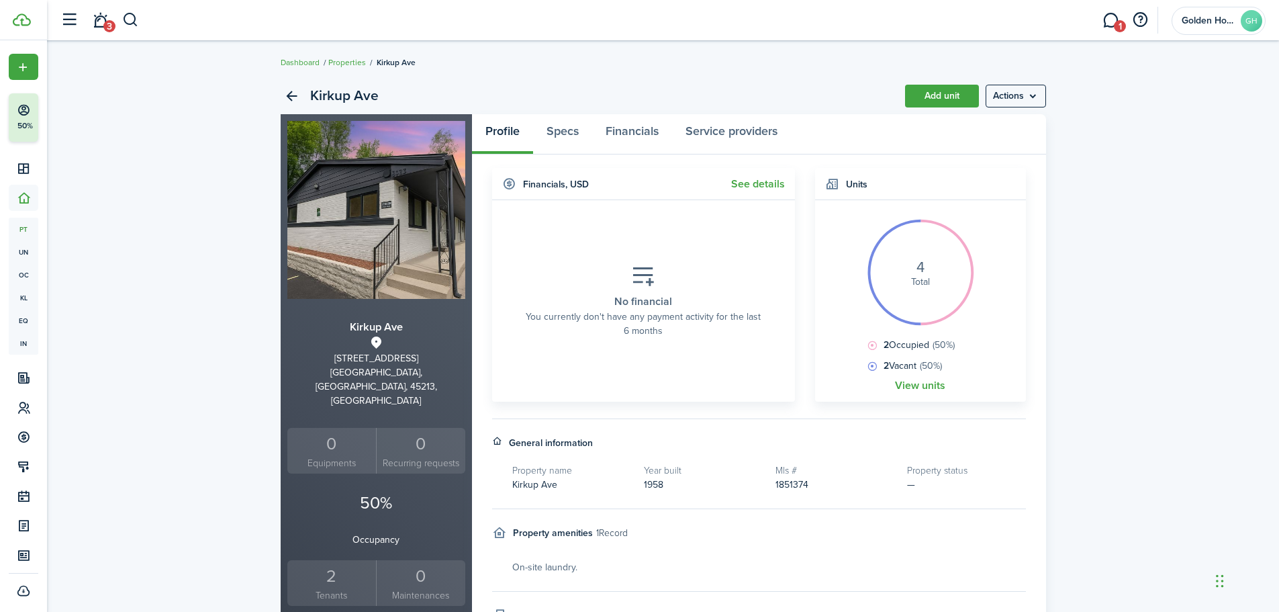
scroll to position [265, 0]
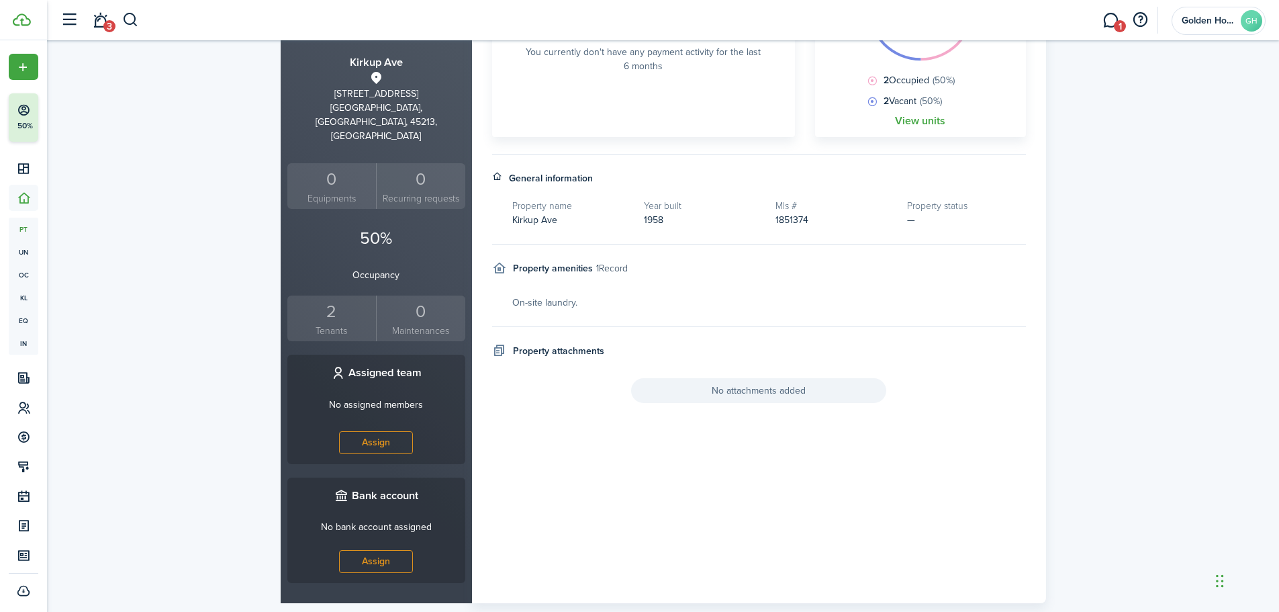
click at [327, 324] on small "Tenants" at bounding box center [332, 331] width 83 height 14
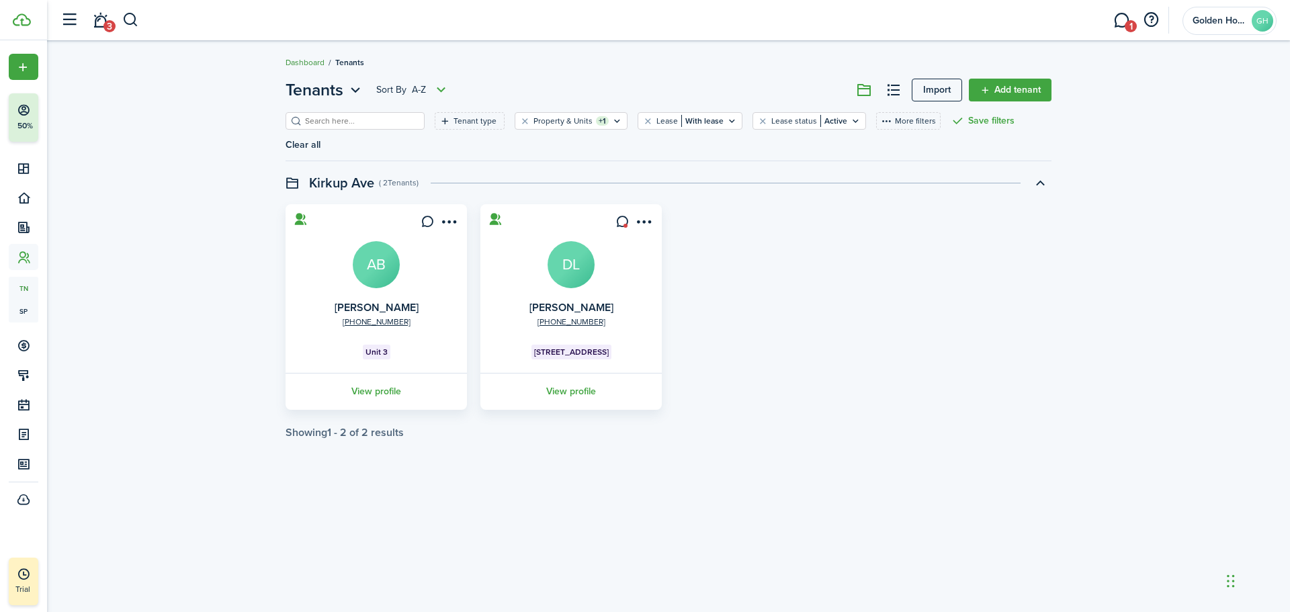
click at [294, 63] on link "Dashboard" at bounding box center [304, 62] width 39 height 12
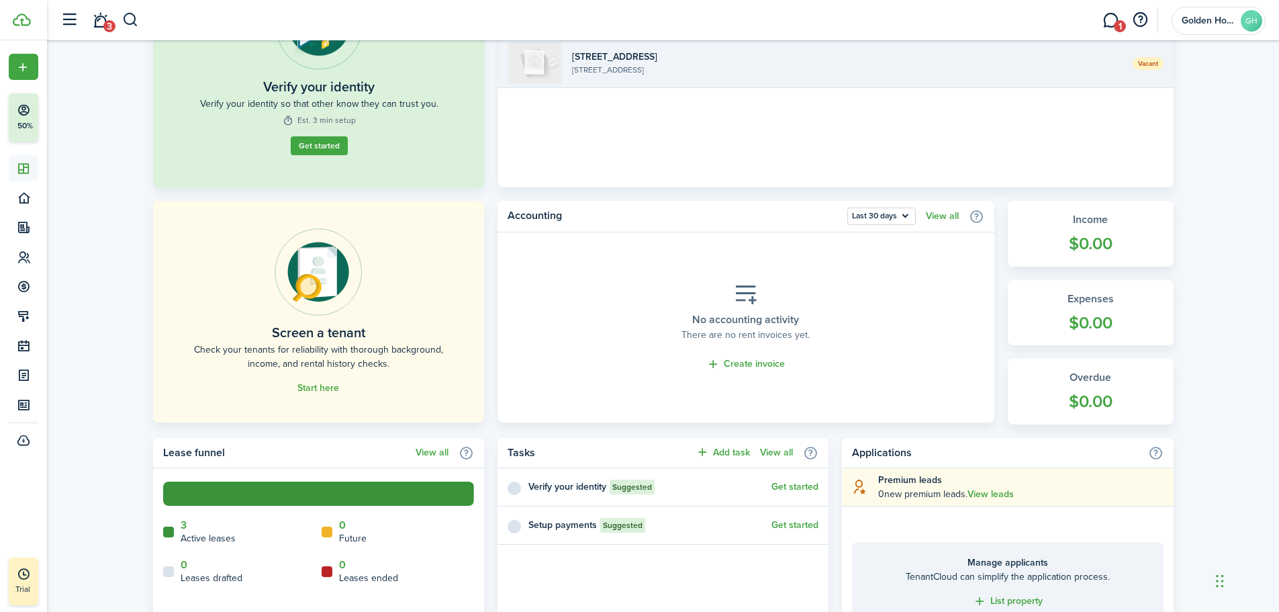
scroll to position [201, 0]
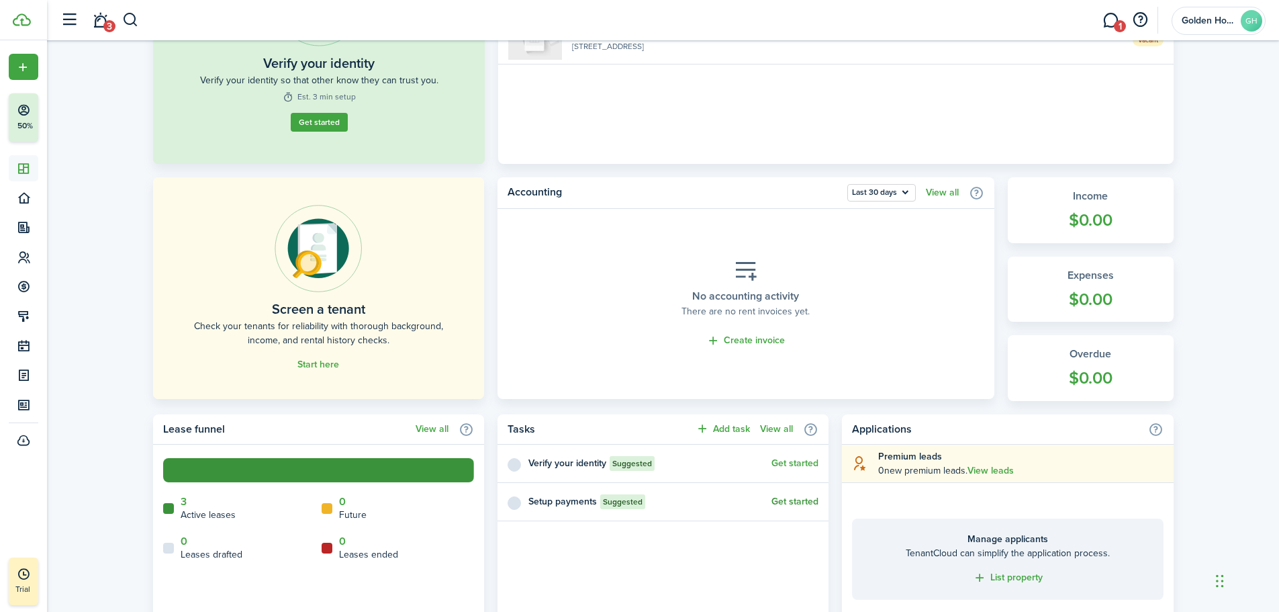
click at [813, 505] on link "Get started" at bounding box center [795, 501] width 47 height 11
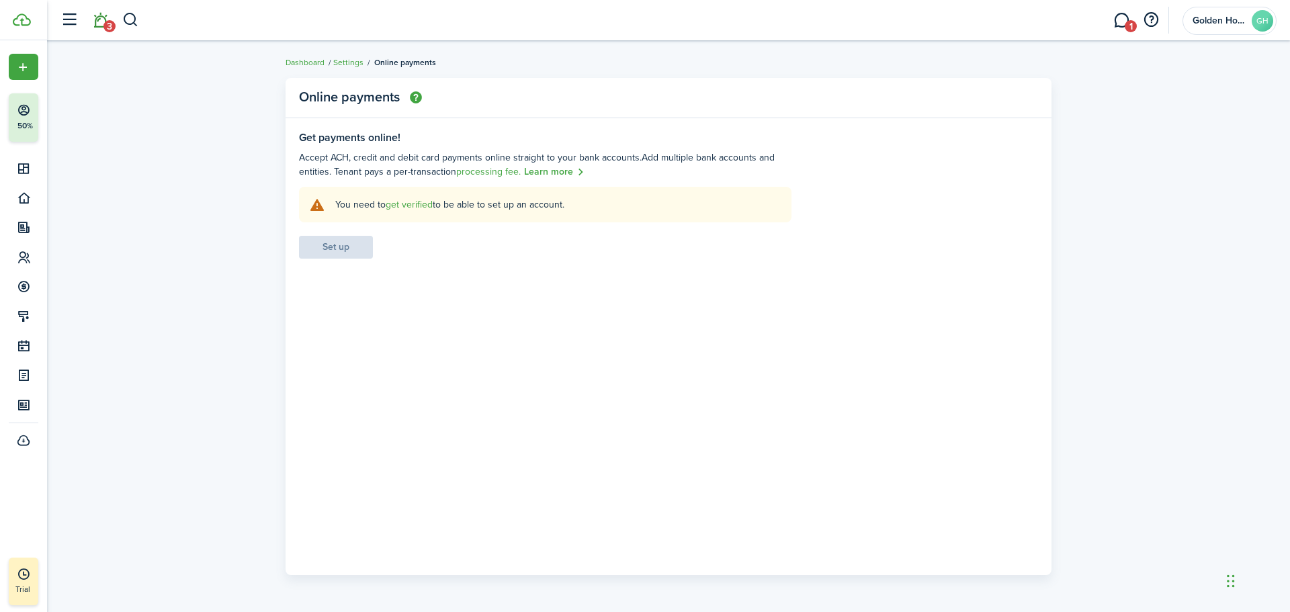
click at [107, 26] on span "3" at bounding box center [109, 26] width 12 height 12
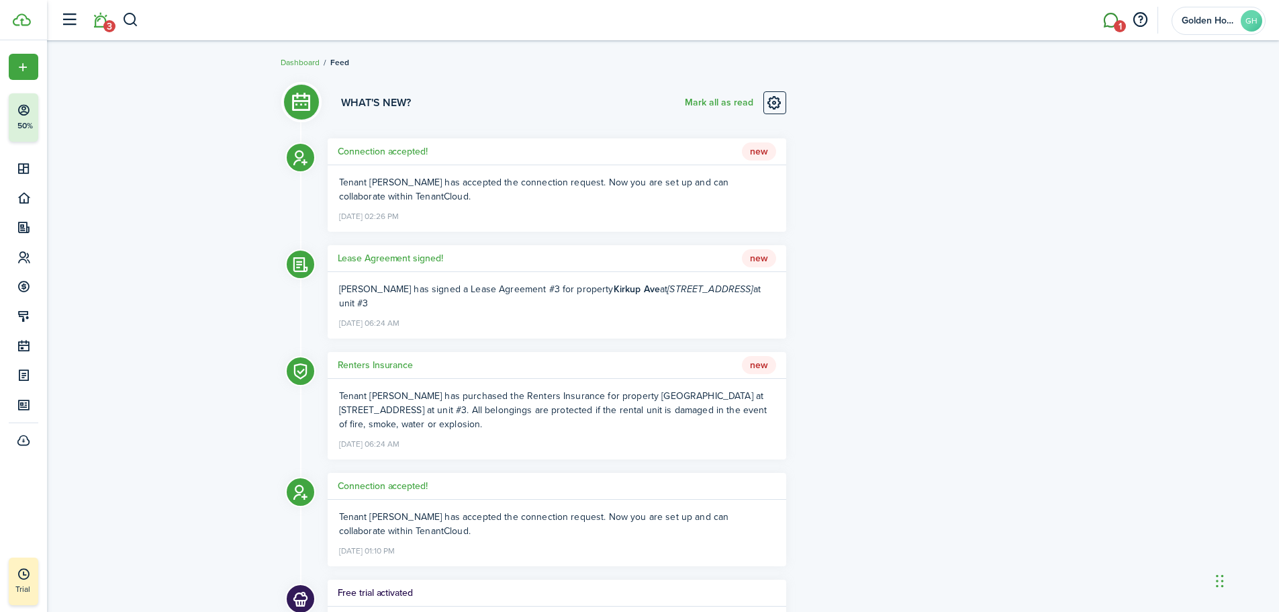
click at [1119, 27] on span "1" at bounding box center [1120, 26] width 12 height 12
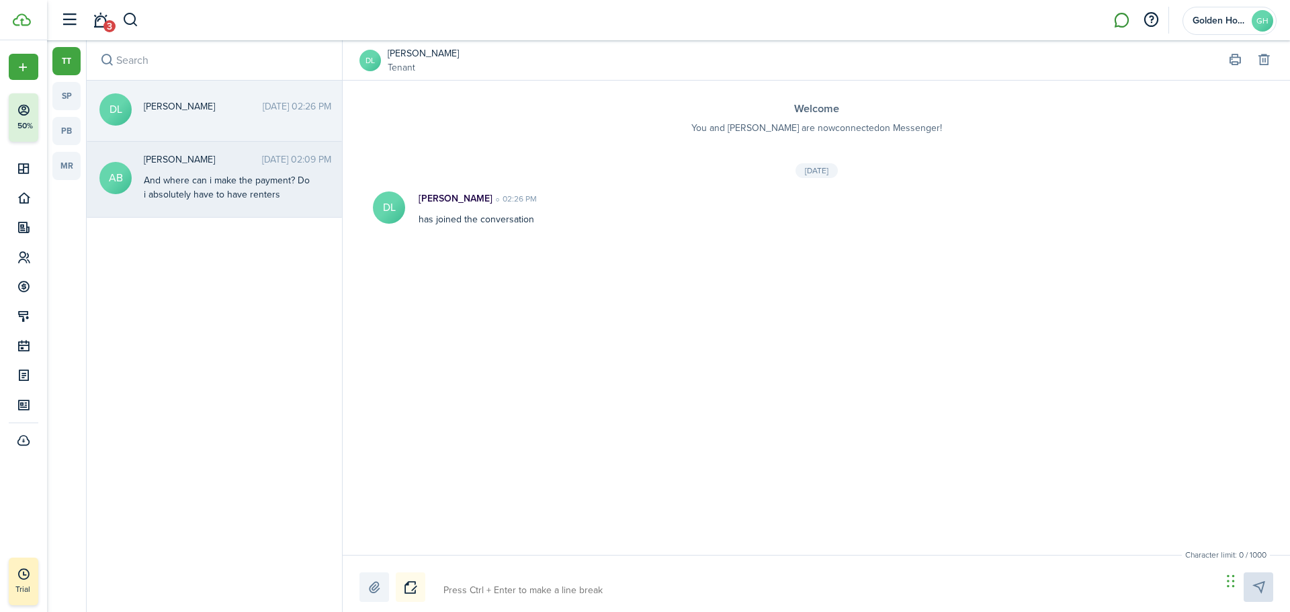
click at [211, 187] on div "And where can i make the payment? Do i absolutely have to have renters insurance" at bounding box center [228, 194] width 168 height 42
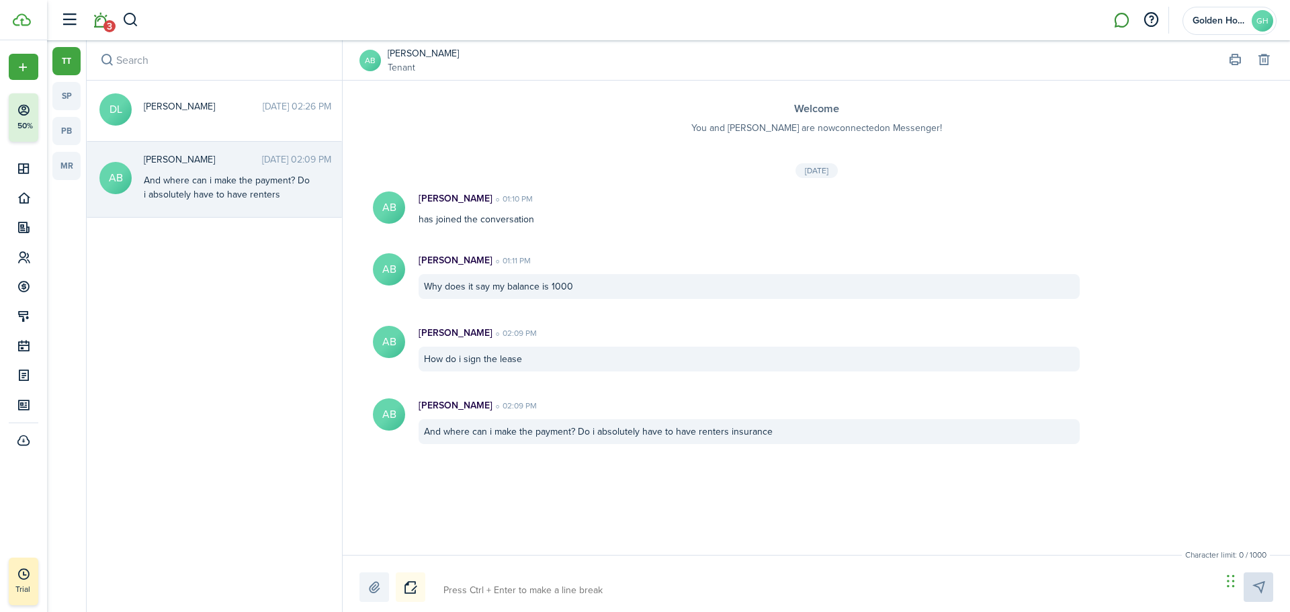
click at [107, 20] on span "3" at bounding box center [109, 26] width 12 height 12
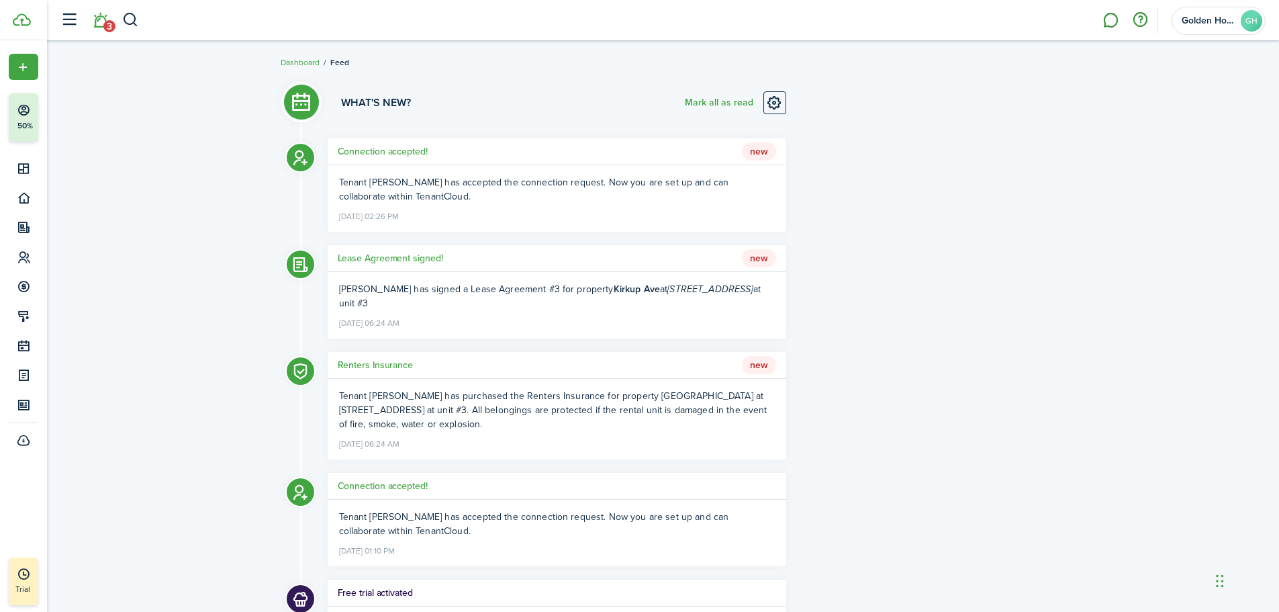
click at [1137, 12] on button "button" at bounding box center [1140, 20] width 23 height 23
